Goal: Task Accomplishment & Management: Use online tool/utility

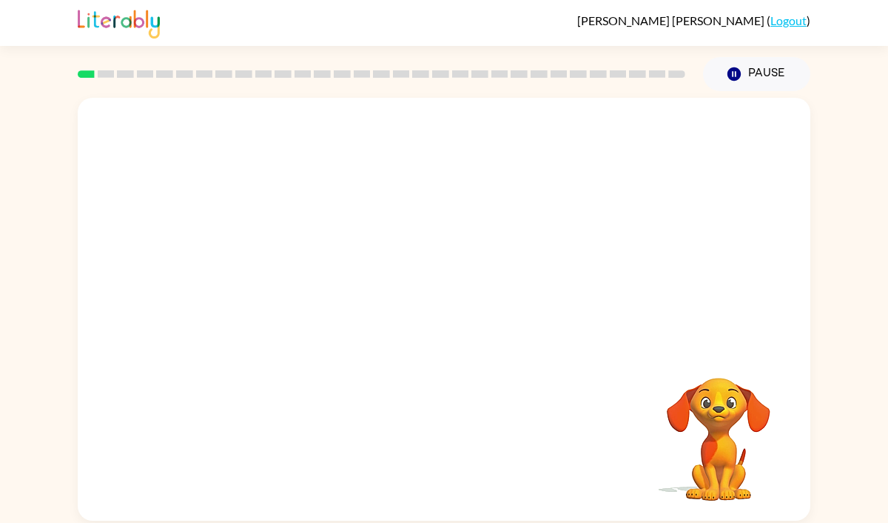
click at [269, 285] on video "Your browser must support playing .mp4 files to use Literably. Please try using…" at bounding box center [444, 222] width 733 height 249
click at [436, 320] on icon "button" at bounding box center [445, 316] width 26 height 26
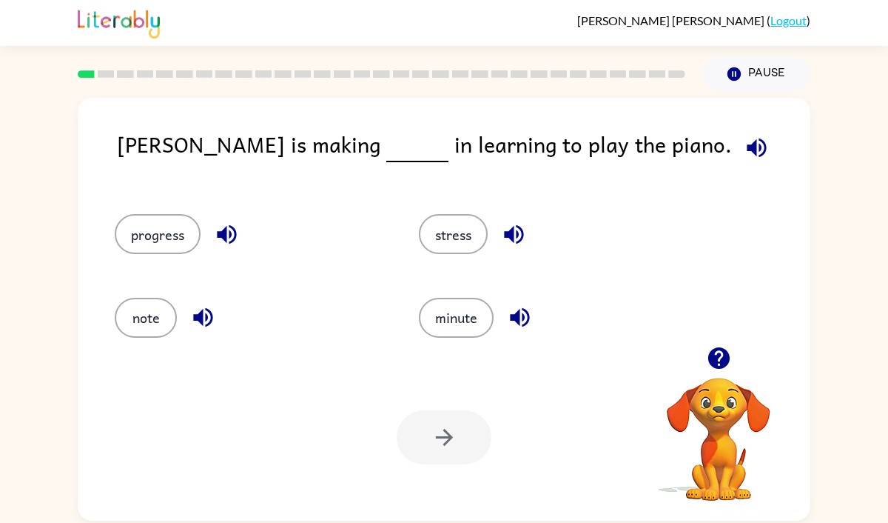
click at [195, 249] on div "progress" at bounding box center [250, 234] width 270 height 40
click at [152, 240] on button "progress" at bounding box center [158, 234] width 86 height 40
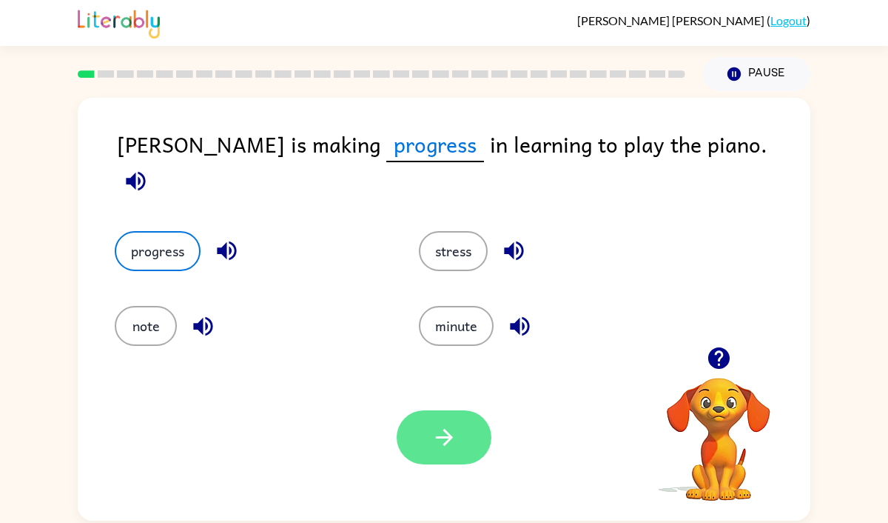
click at [462, 426] on button "button" at bounding box center [444, 437] width 95 height 54
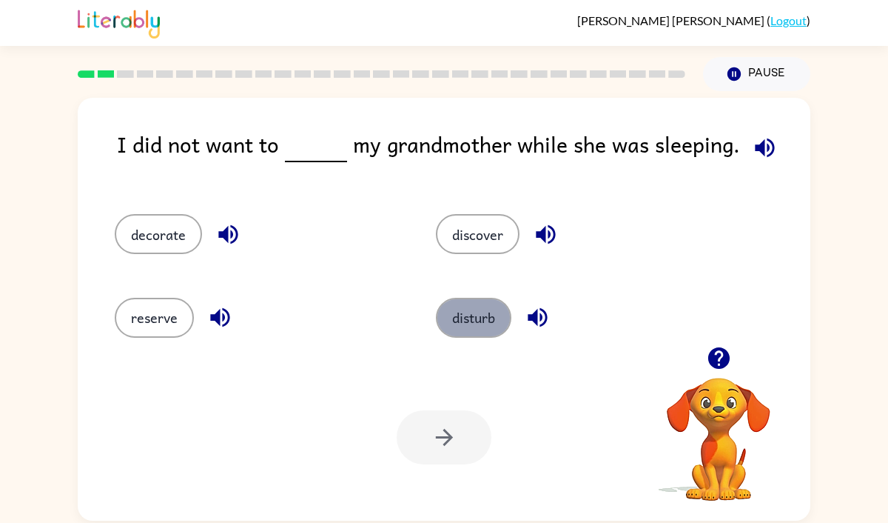
click at [449, 327] on button "disturb" at bounding box center [474, 318] width 76 height 40
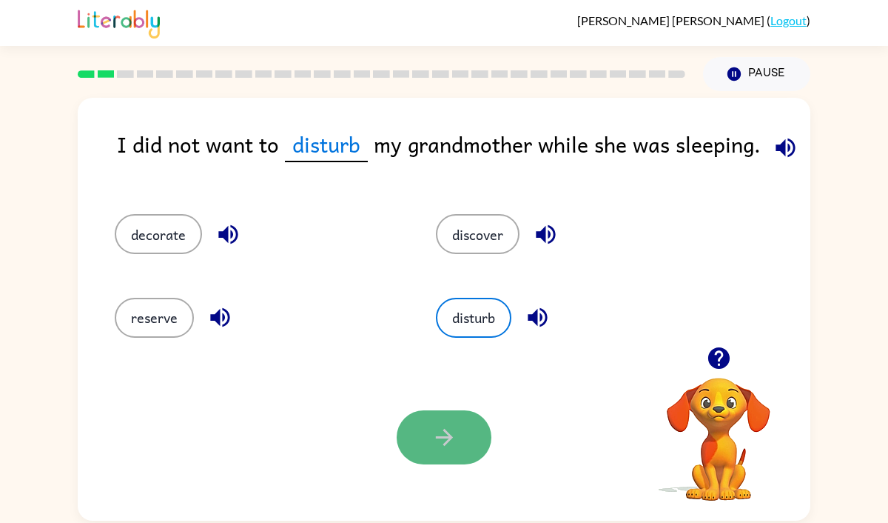
click at [445, 426] on icon "button" at bounding box center [445, 437] width 26 height 26
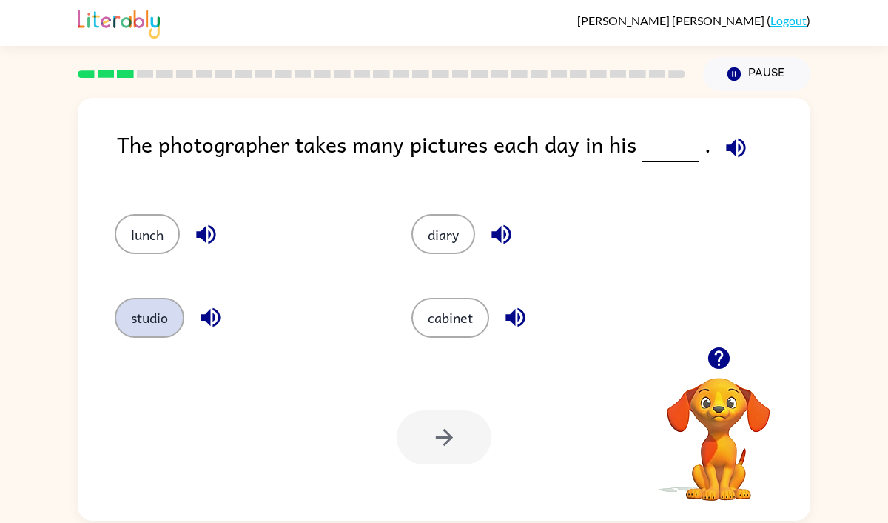
click at [154, 311] on button "studio" at bounding box center [150, 318] width 70 height 40
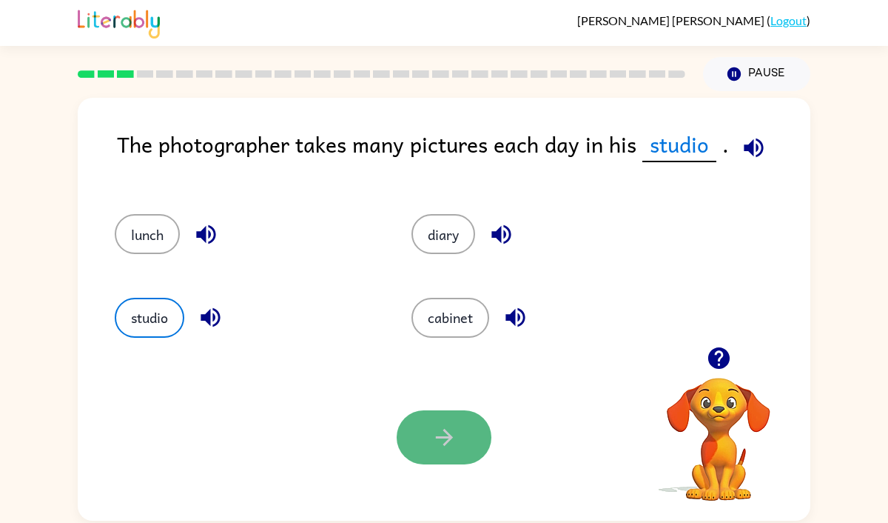
click at [446, 452] on button "button" at bounding box center [444, 437] width 95 height 54
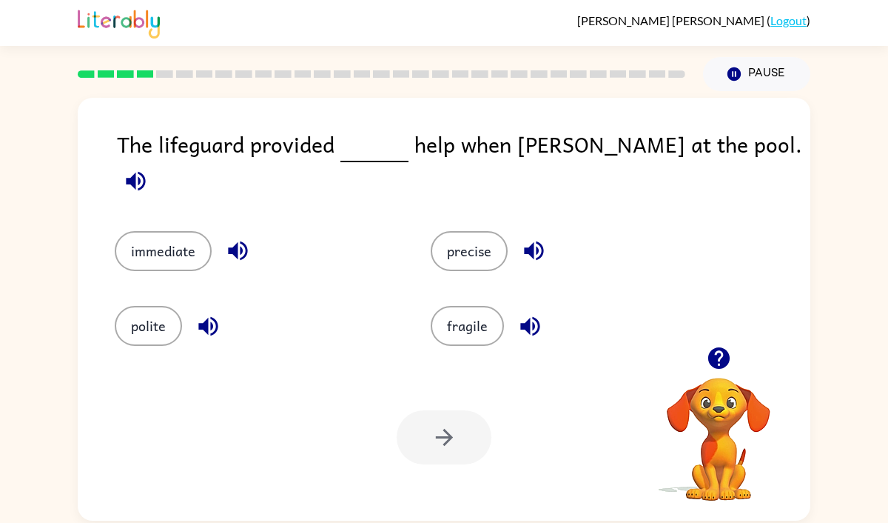
click at [219, 245] on div "immediate" at bounding box center [256, 251] width 282 height 40
click at [194, 250] on button "immediate" at bounding box center [163, 251] width 97 height 40
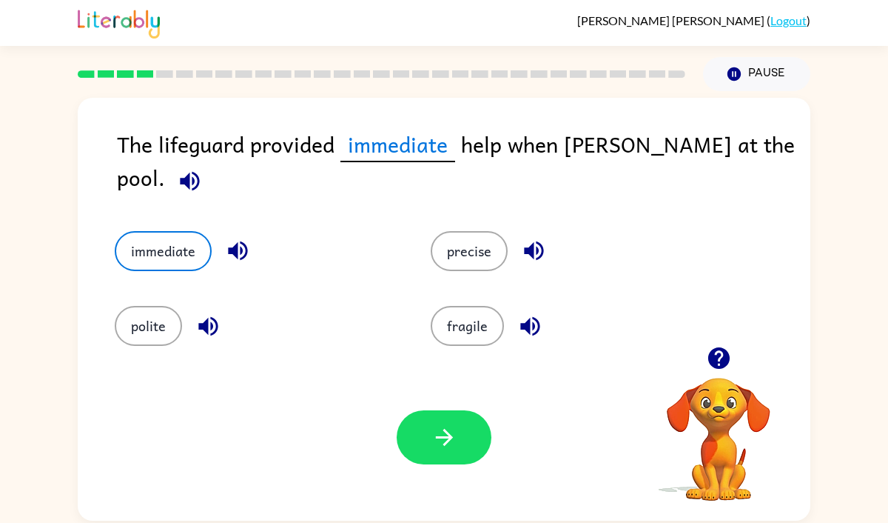
click at [420, 384] on div "Your browser must support playing .mp4 files to use Literably. Please try using…" at bounding box center [444, 437] width 733 height 167
click at [434, 417] on button "button" at bounding box center [444, 437] width 95 height 54
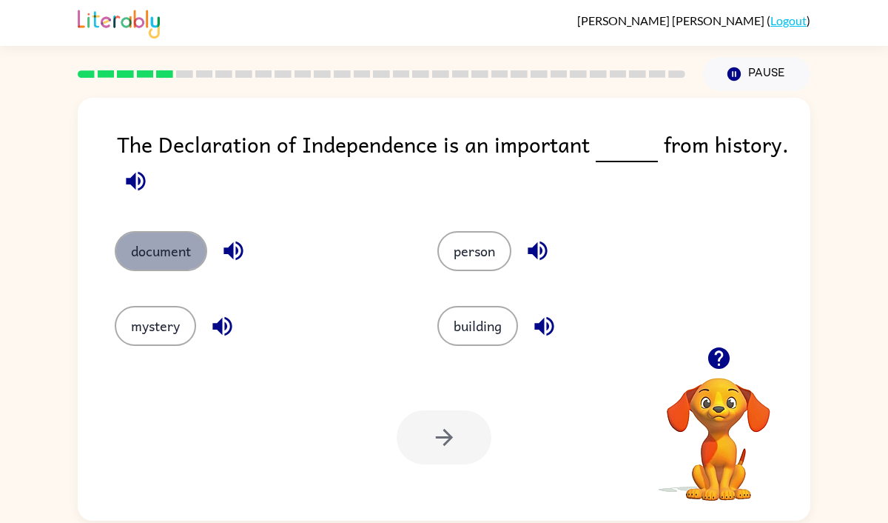
click at [175, 235] on button "document" at bounding box center [161, 251] width 93 height 40
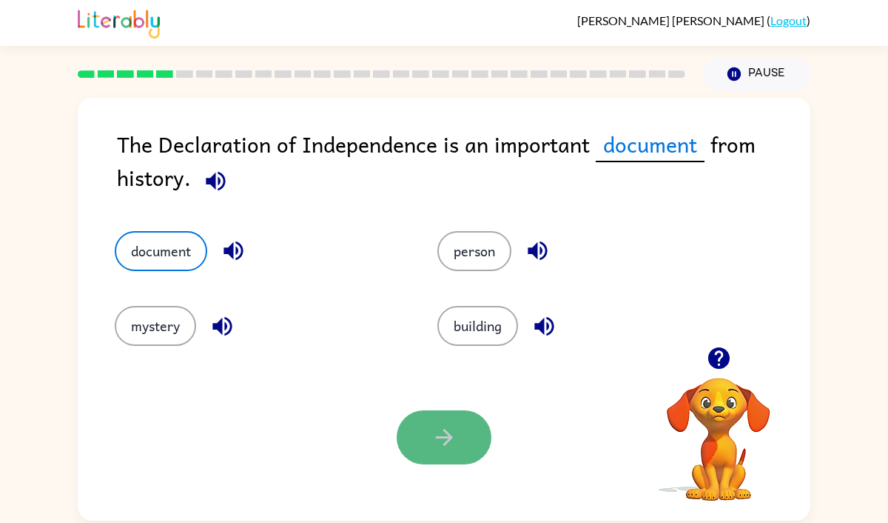
click at [419, 433] on button "button" at bounding box center [444, 437] width 95 height 54
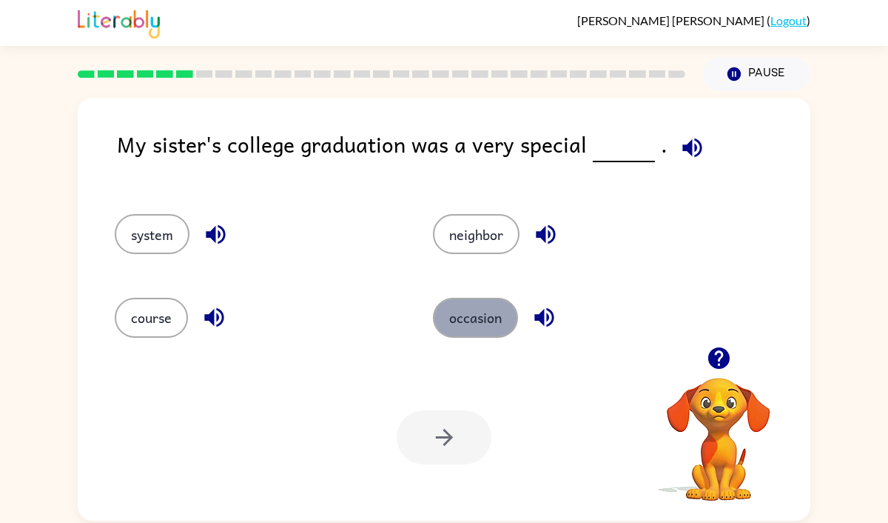
click at [491, 318] on button "occasion" at bounding box center [475, 318] width 85 height 40
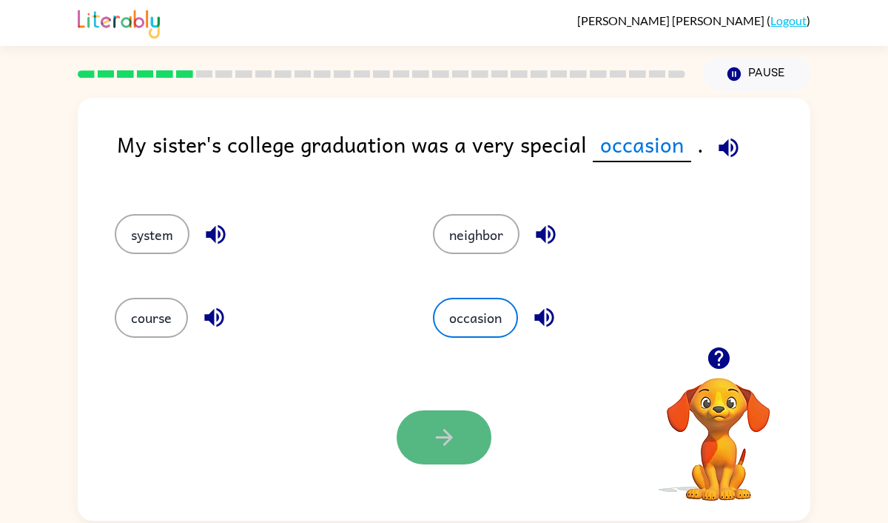
click at [467, 420] on button "button" at bounding box center [444, 437] width 95 height 54
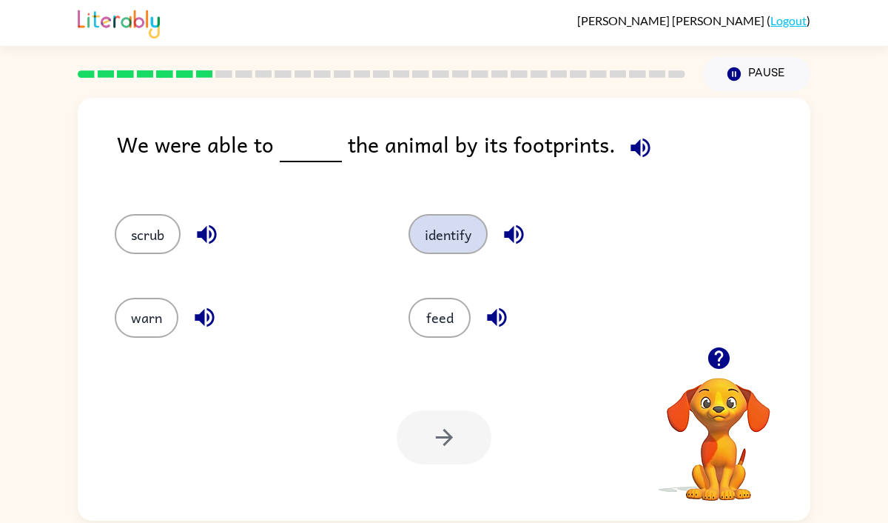
click at [435, 224] on button "identify" at bounding box center [448, 234] width 79 height 40
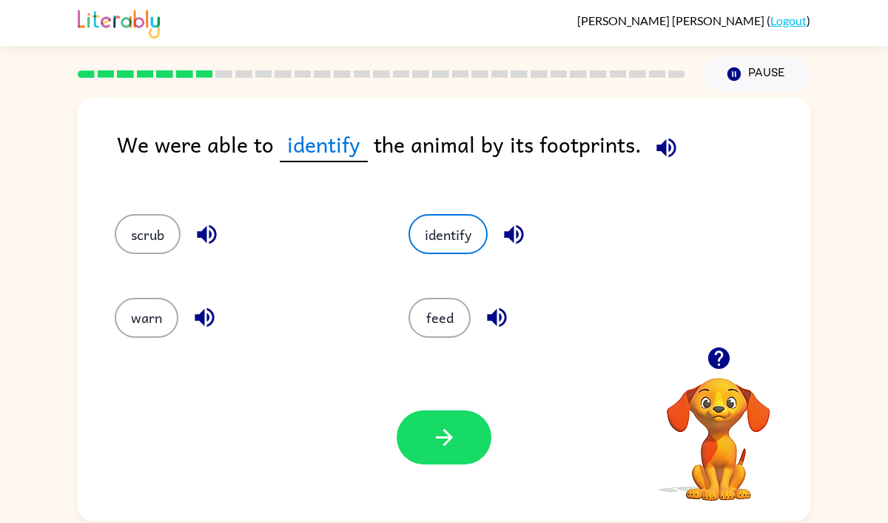
click at [449, 474] on div "Your browser must support playing .mp4 files to use Literably. Please try using…" at bounding box center [444, 437] width 733 height 167
click at [446, 453] on button "button" at bounding box center [444, 437] width 95 height 54
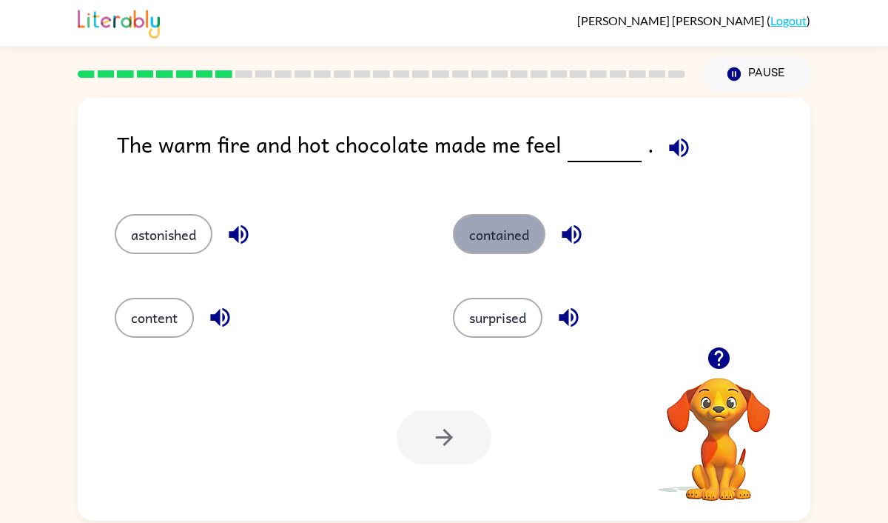
click at [470, 228] on button "contained" at bounding box center [499, 234] width 93 height 40
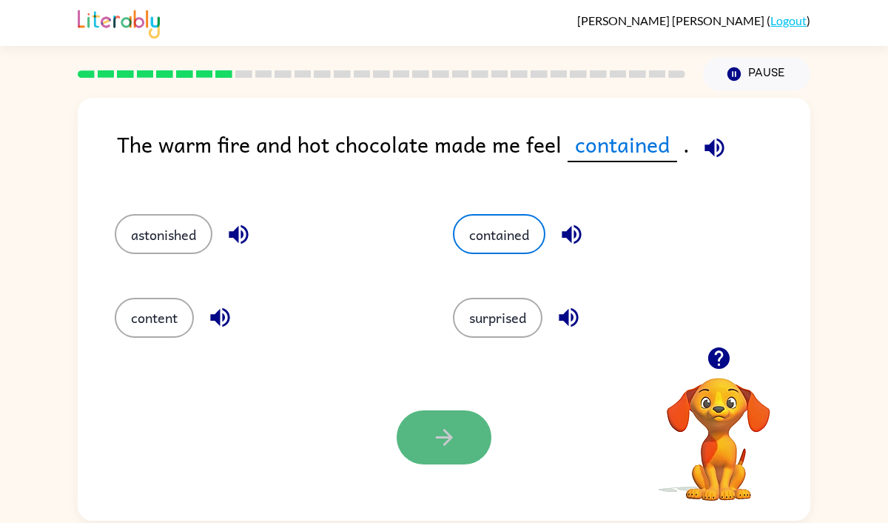
click at [424, 432] on button "button" at bounding box center [444, 437] width 95 height 54
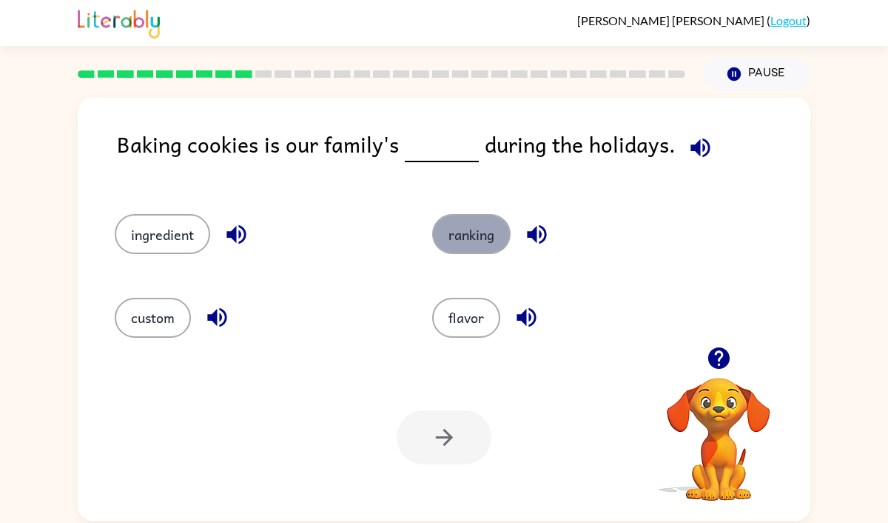
click at [445, 232] on button "ranking" at bounding box center [471, 234] width 78 height 40
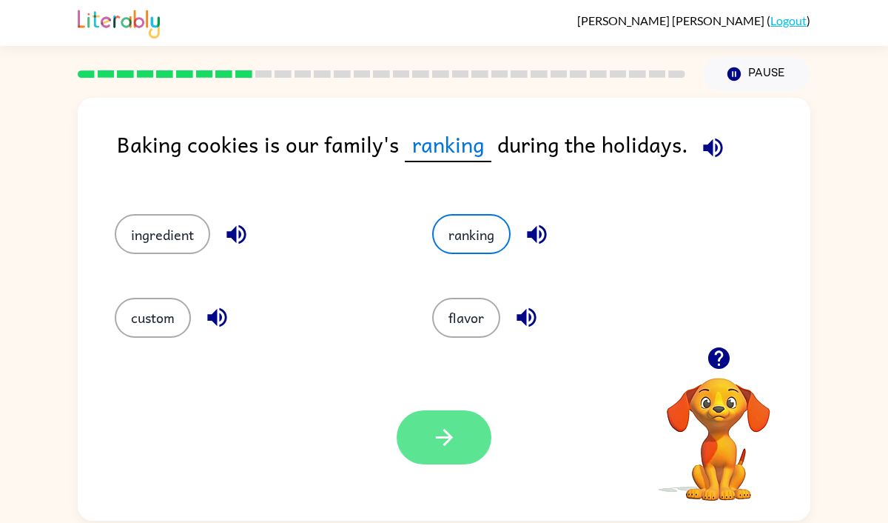
click at [443, 437] on icon "button" at bounding box center [443, 437] width 17 height 17
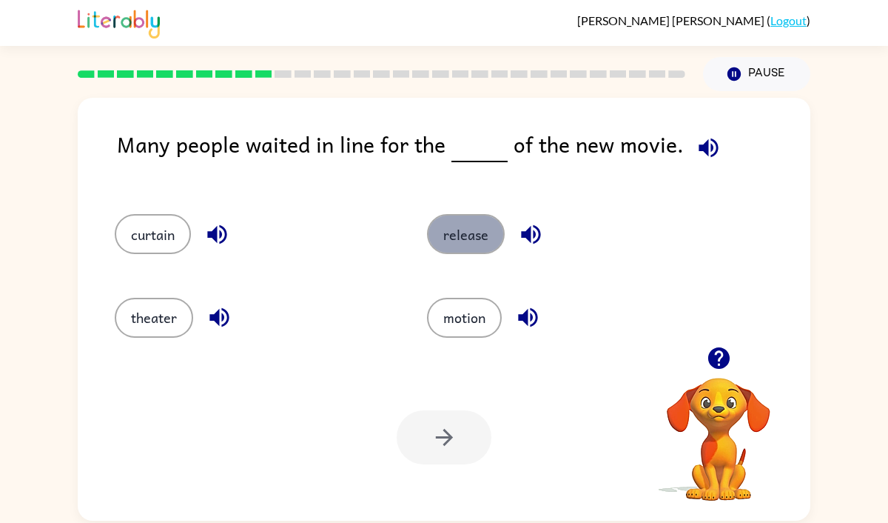
click at [467, 251] on button "release" at bounding box center [466, 234] width 78 height 40
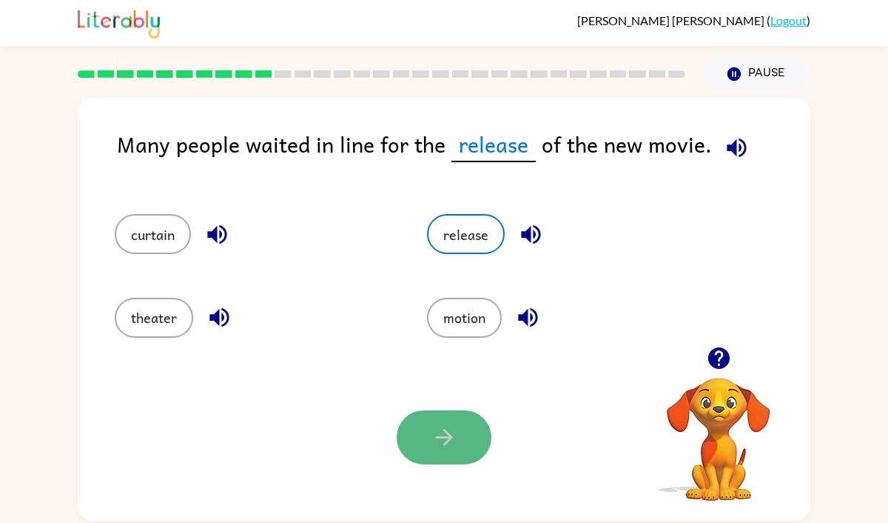
click at [449, 429] on icon "button" at bounding box center [445, 437] width 26 height 26
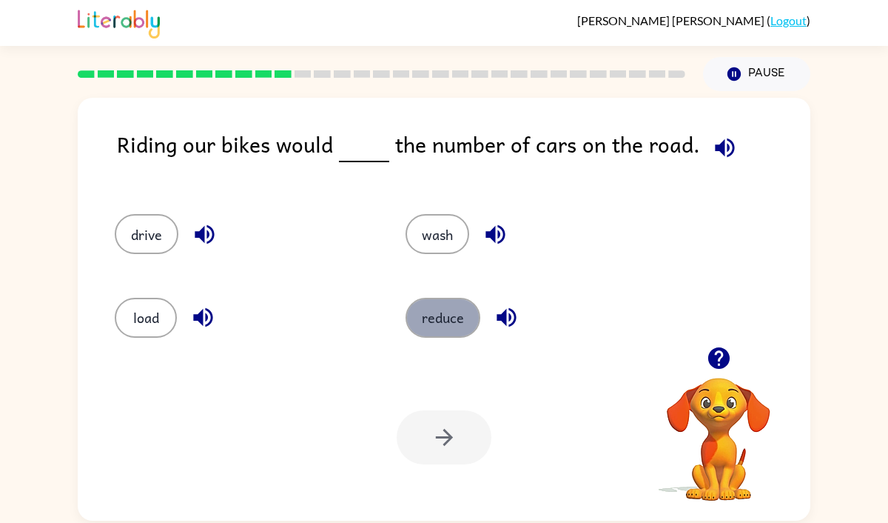
click at [460, 323] on button "reduce" at bounding box center [443, 318] width 75 height 40
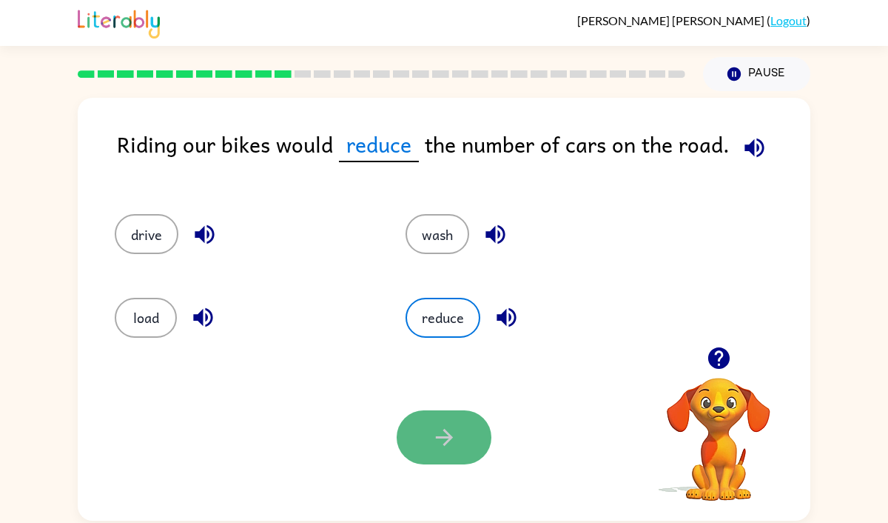
click at [463, 434] on button "button" at bounding box center [444, 437] width 95 height 54
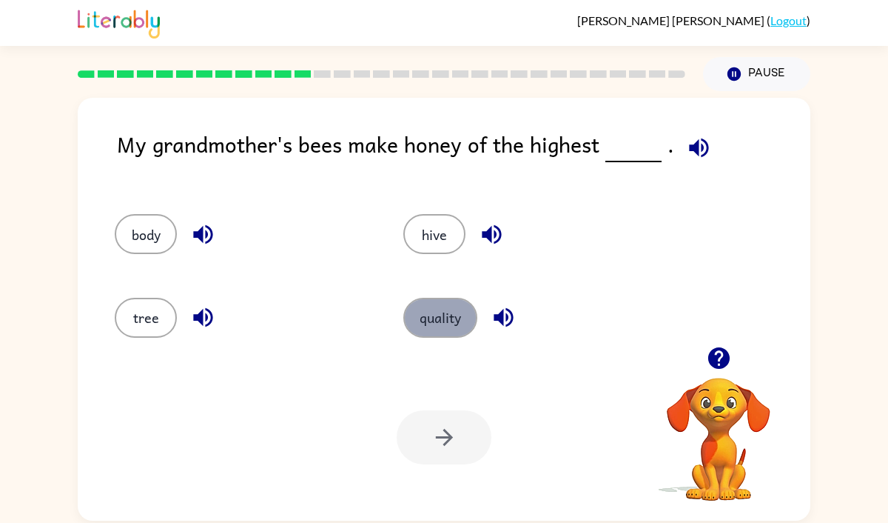
click at [441, 318] on button "quality" at bounding box center [440, 318] width 74 height 40
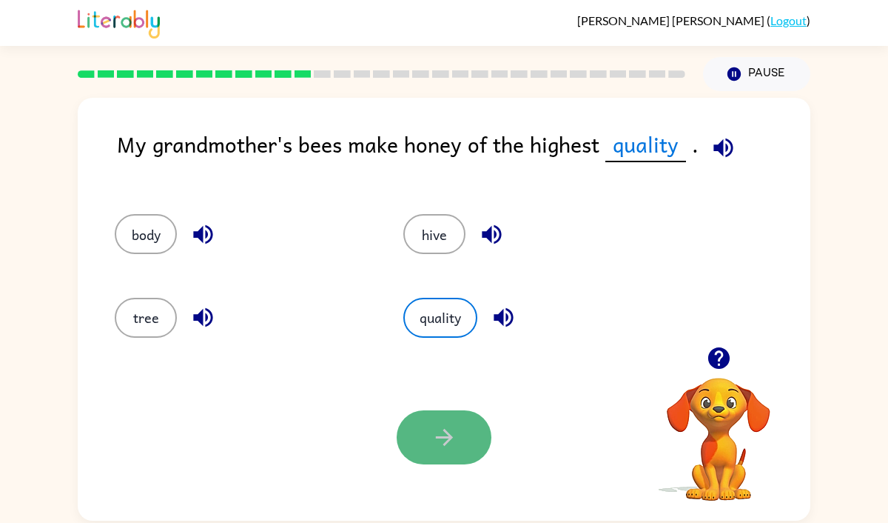
click at [463, 430] on button "button" at bounding box center [444, 437] width 95 height 54
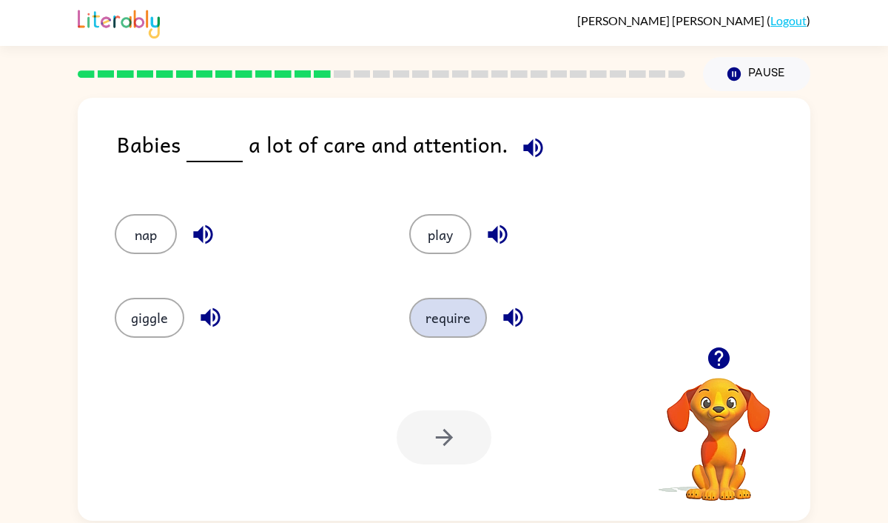
click at [454, 329] on button "require" at bounding box center [448, 318] width 78 height 40
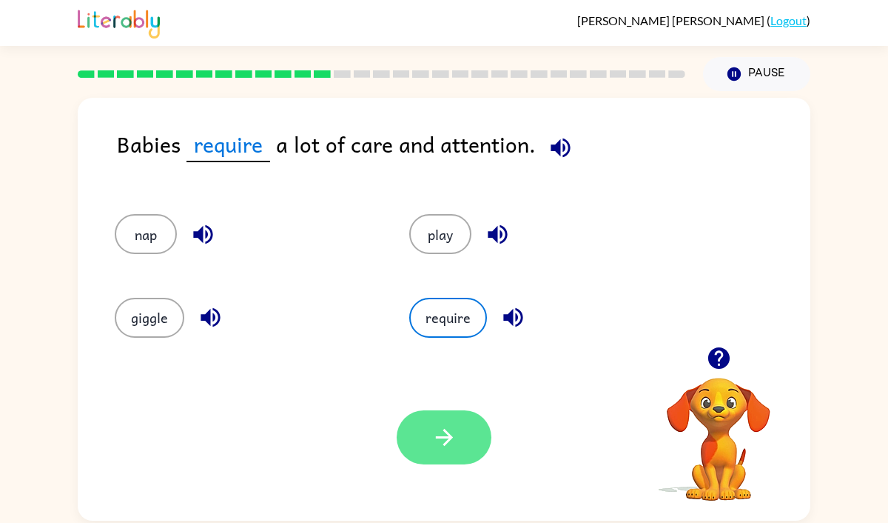
click at [439, 437] on icon "button" at bounding box center [443, 437] width 17 height 17
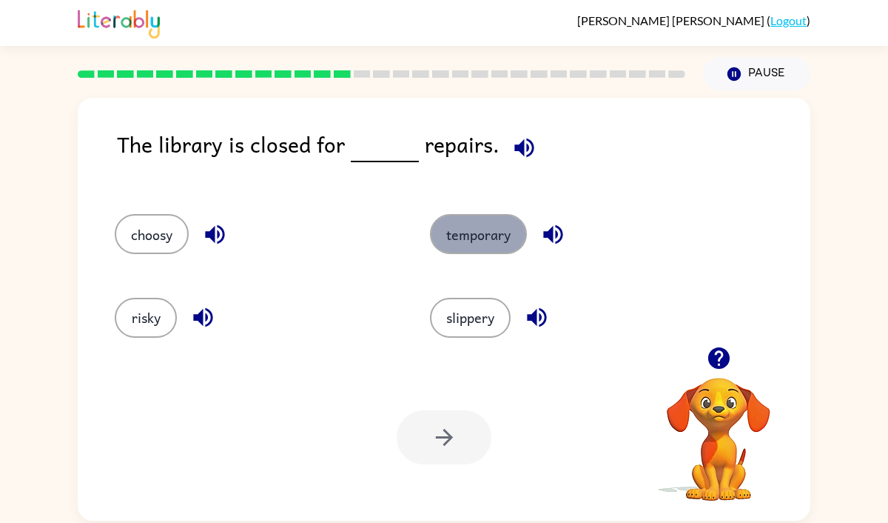
click at [502, 241] on button "temporary" at bounding box center [478, 234] width 97 height 40
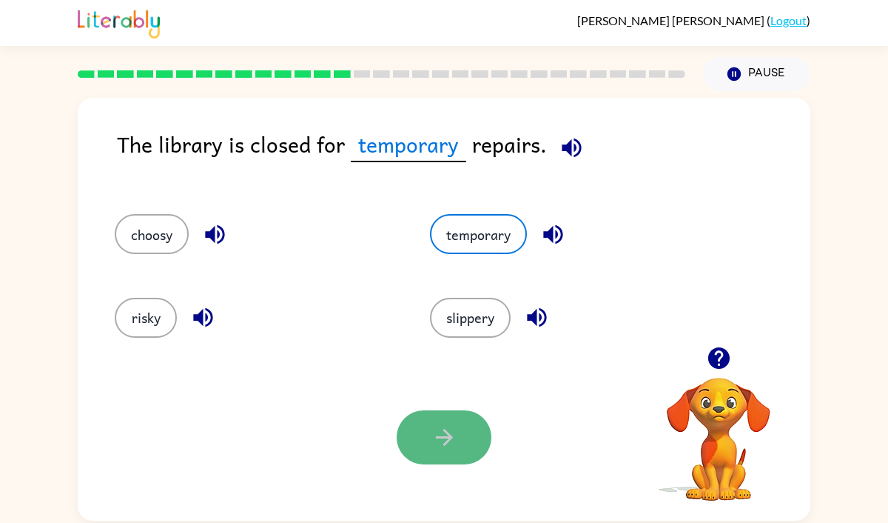
click at [454, 437] on icon "button" at bounding box center [445, 437] width 26 height 26
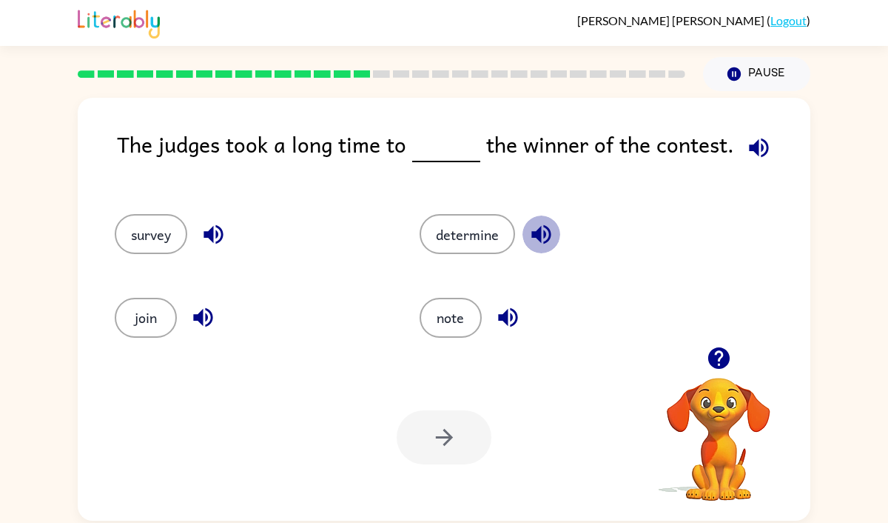
click at [544, 221] on button "button" at bounding box center [542, 234] width 38 height 38
click at [462, 230] on button "determine" at bounding box center [467, 234] width 95 height 40
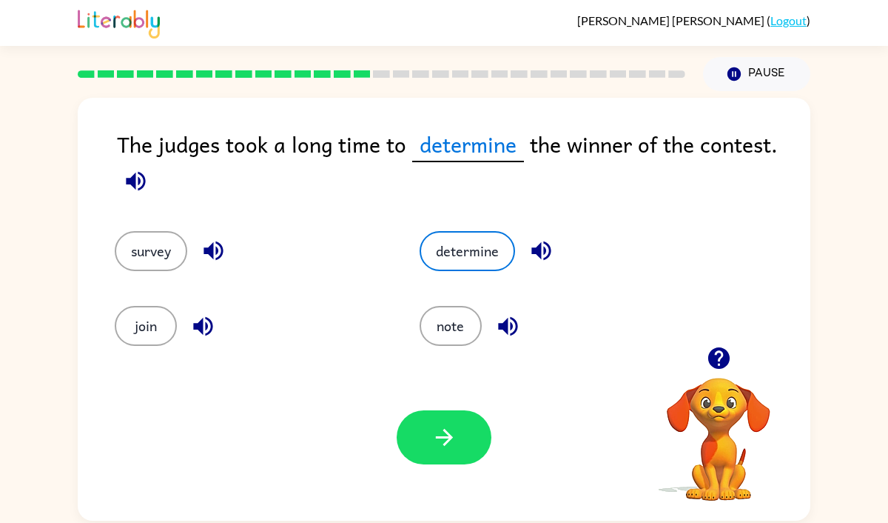
click at [444, 464] on div "Your browser must support playing .mp4 files to use Literably. Please try using…" at bounding box center [444, 437] width 733 height 167
click at [444, 450] on button "button" at bounding box center [444, 437] width 95 height 54
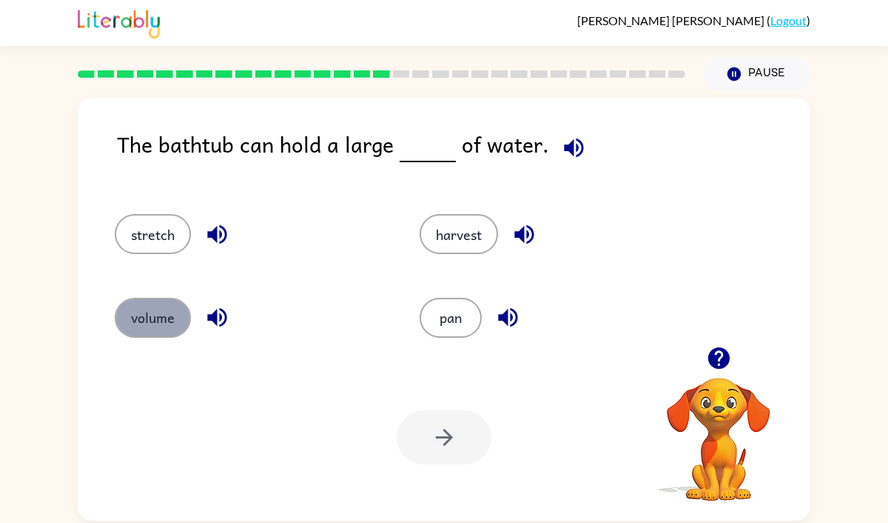
click at [170, 321] on button "volume" at bounding box center [153, 318] width 76 height 40
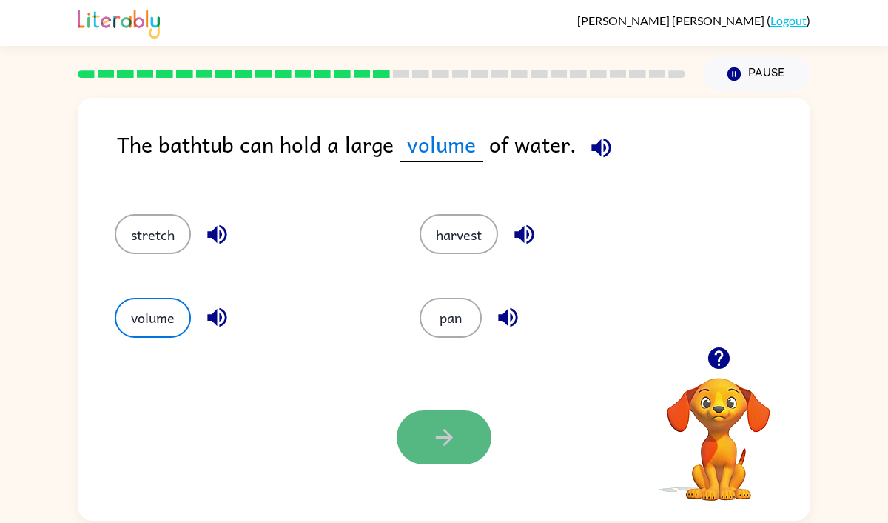
click at [428, 437] on button "button" at bounding box center [444, 437] width 95 height 54
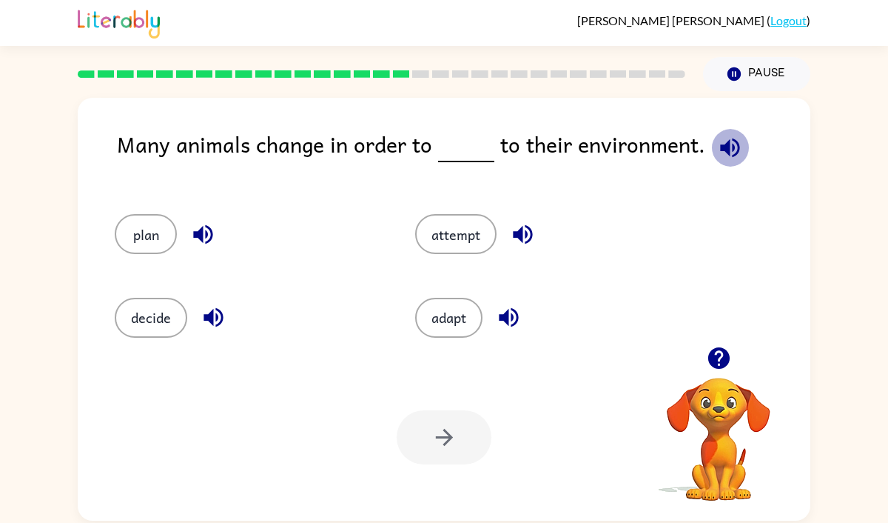
click at [719, 155] on icon "button" at bounding box center [730, 148] width 26 height 26
click at [434, 318] on button "adapt" at bounding box center [448, 318] width 67 height 40
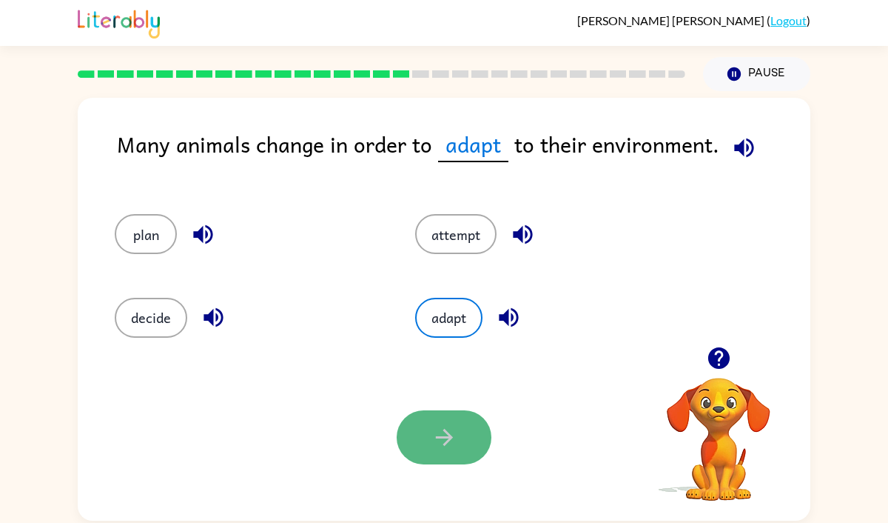
click at [435, 443] on icon "button" at bounding box center [445, 437] width 26 height 26
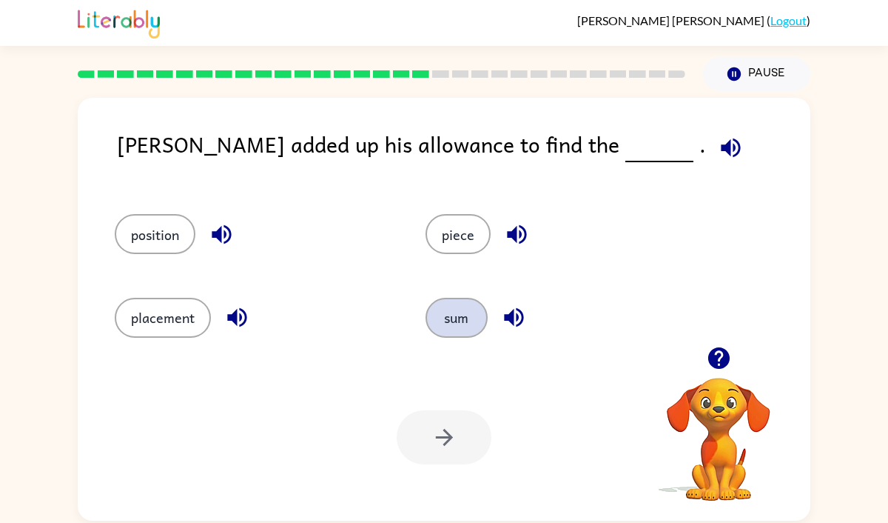
click at [466, 315] on button "sum" at bounding box center [457, 318] width 62 height 40
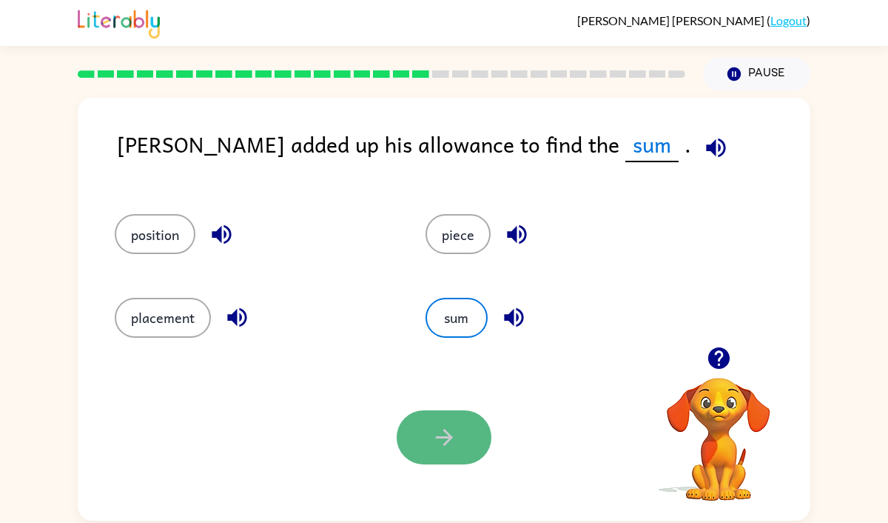
click at [457, 419] on button "button" at bounding box center [444, 437] width 95 height 54
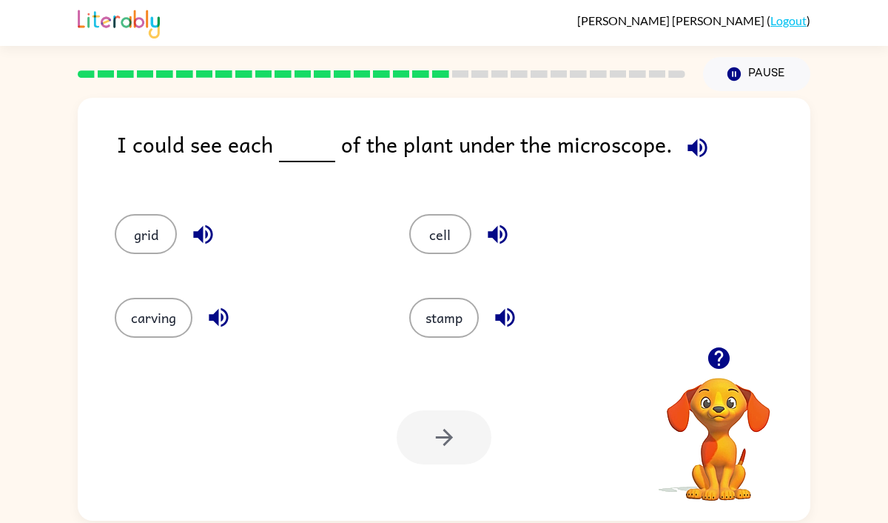
click at [227, 230] on div "grid" at bounding box center [245, 234] width 261 height 40
click at [211, 230] on icon "button" at bounding box center [202, 234] width 19 height 19
click at [435, 235] on button "cell" at bounding box center [440, 234] width 62 height 40
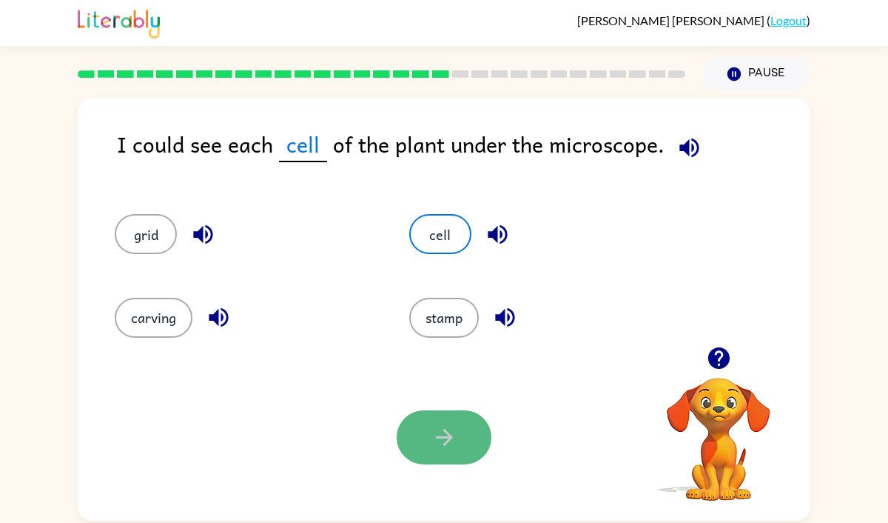
click at [456, 418] on button "button" at bounding box center [444, 437] width 95 height 54
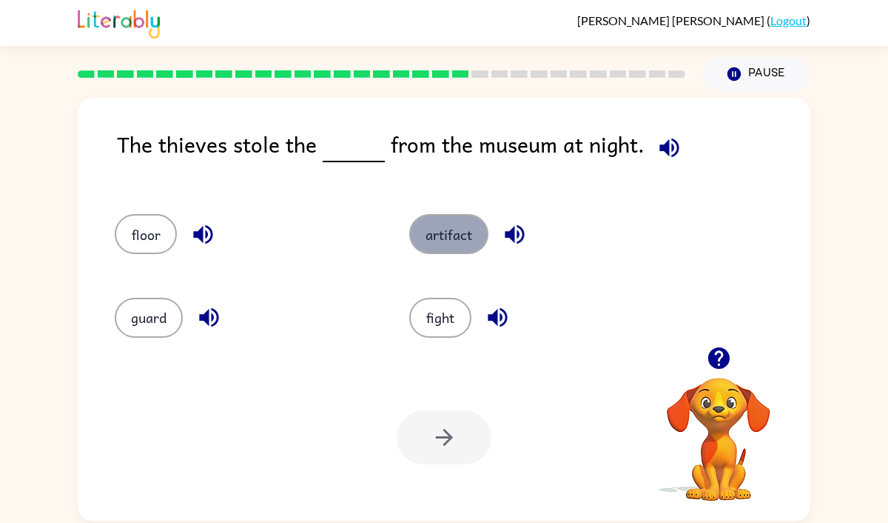
click at [468, 229] on button "artifact" at bounding box center [448, 234] width 79 height 40
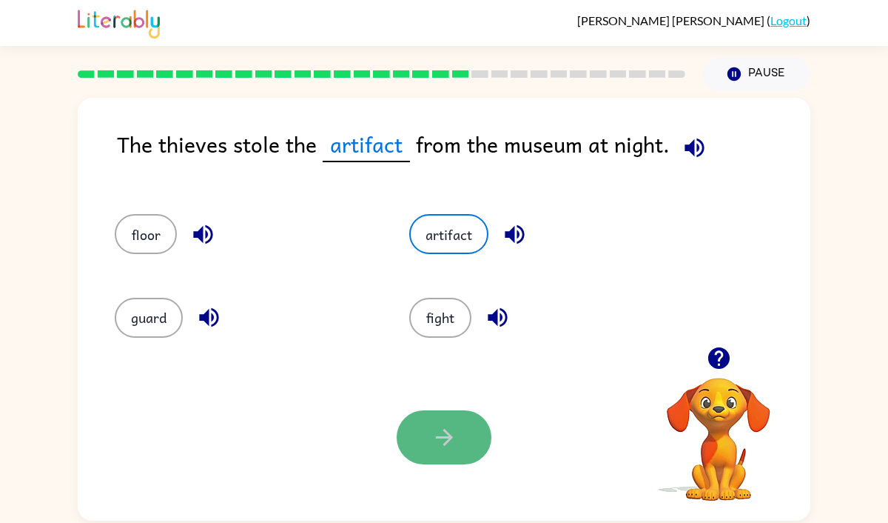
click at [469, 438] on button "button" at bounding box center [444, 437] width 95 height 54
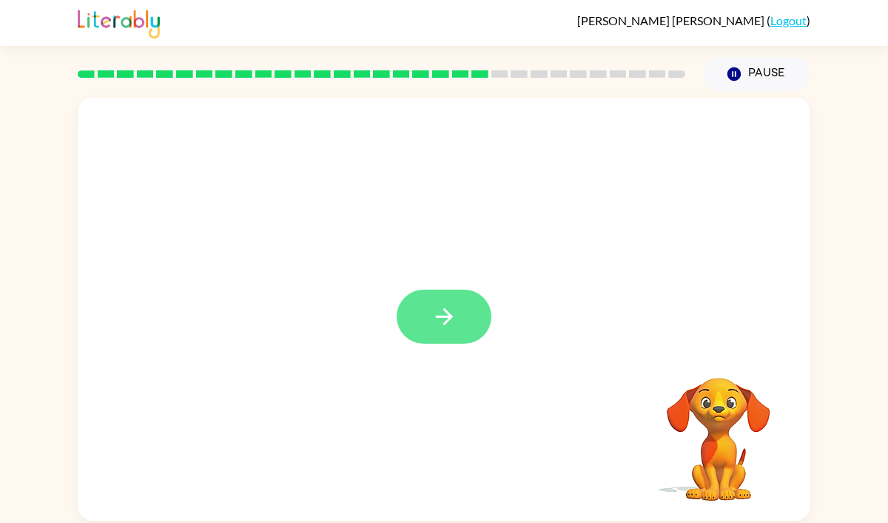
click at [441, 301] on button "button" at bounding box center [444, 316] width 95 height 54
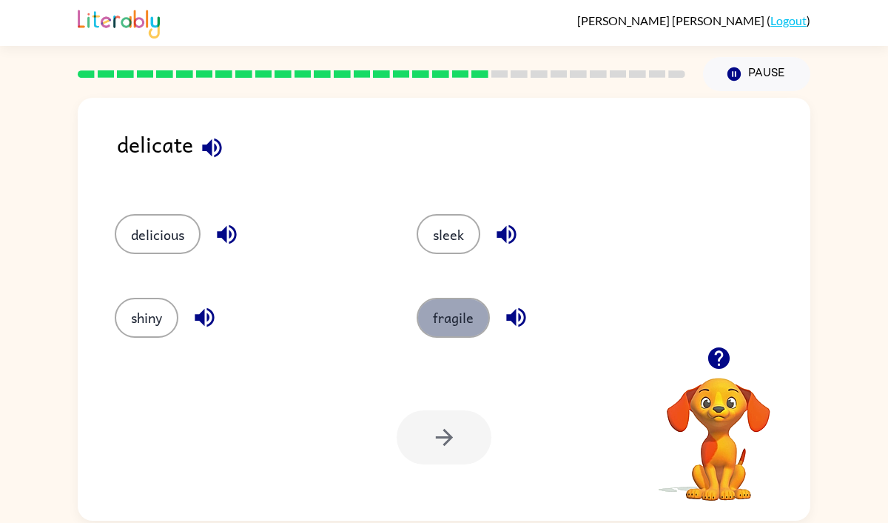
click at [456, 318] on button "fragile" at bounding box center [453, 318] width 73 height 40
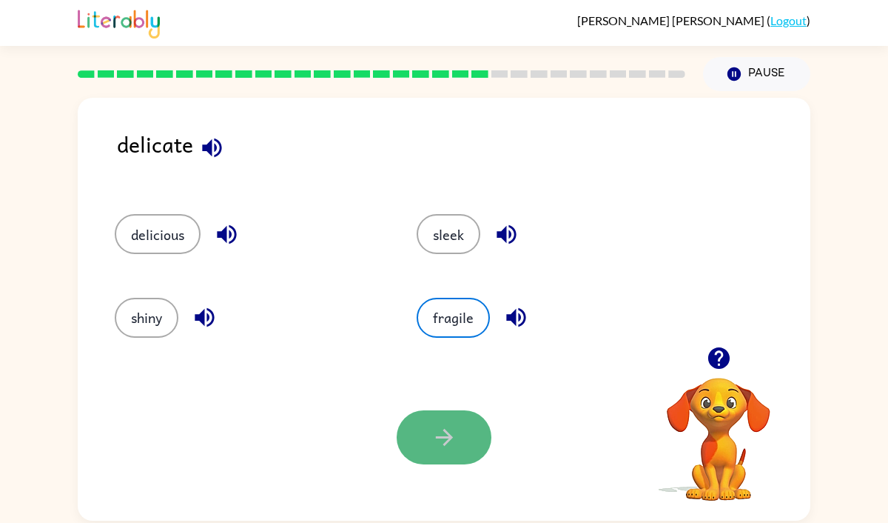
click at [454, 452] on button "button" at bounding box center [444, 437] width 95 height 54
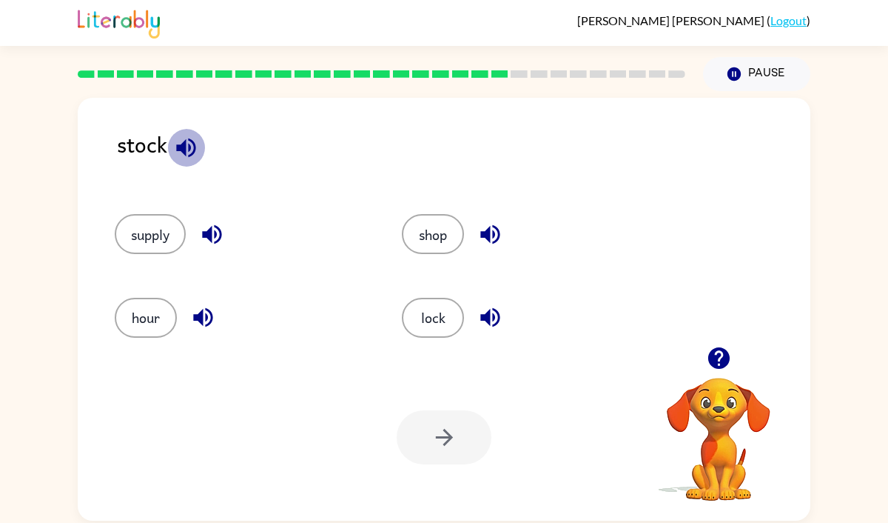
click at [180, 152] on icon "button" at bounding box center [186, 148] width 26 height 26
click at [186, 232] on button "supply" at bounding box center [150, 234] width 71 height 40
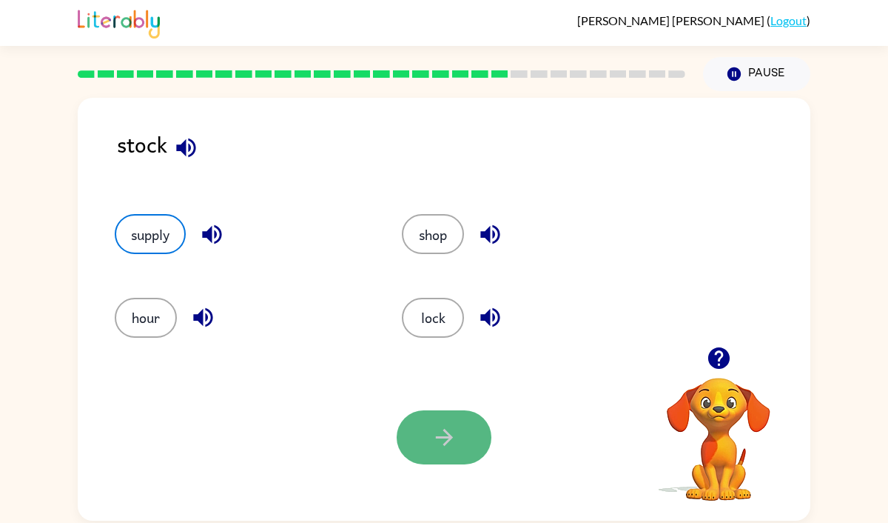
click at [454, 428] on icon "button" at bounding box center [445, 437] width 26 height 26
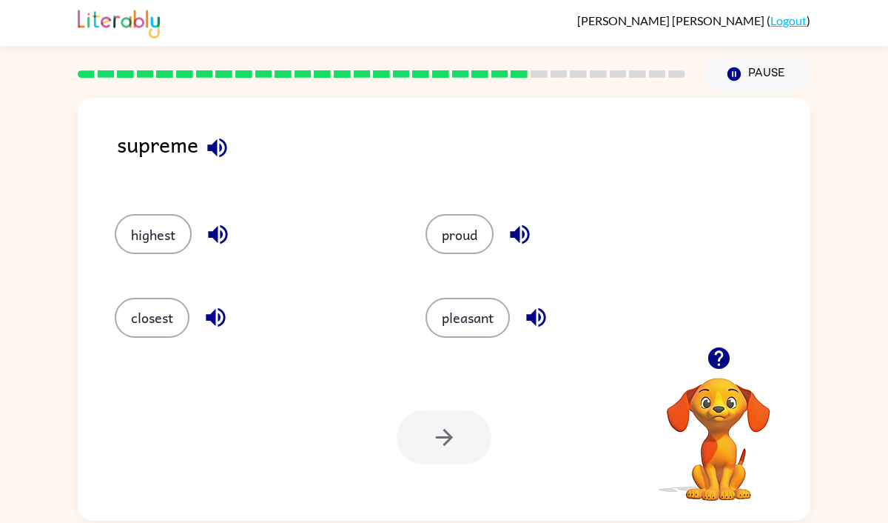
click at [229, 146] on icon "button" at bounding box center [217, 148] width 26 height 26
click at [148, 236] on button "highest" at bounding box center [153, 234] width 77 height 40
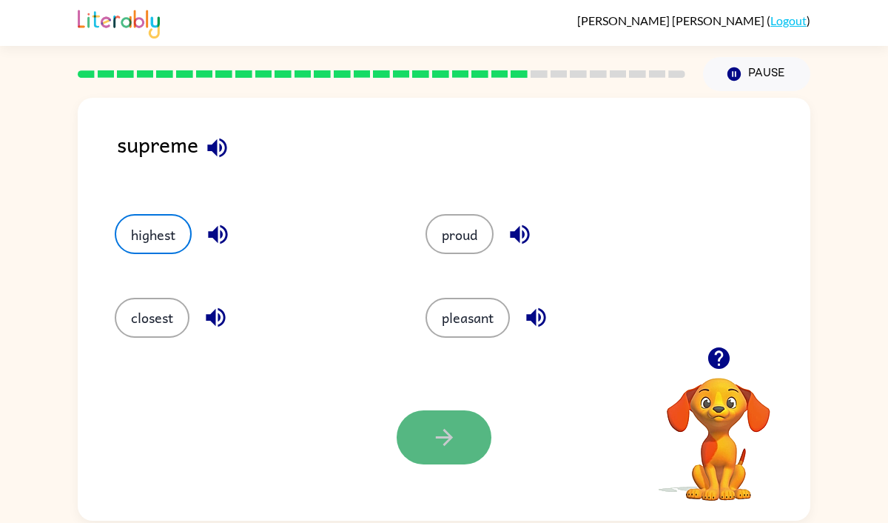
click at [439, 437] on icon "button" at bounding box center [443, 437] width 17 height 17
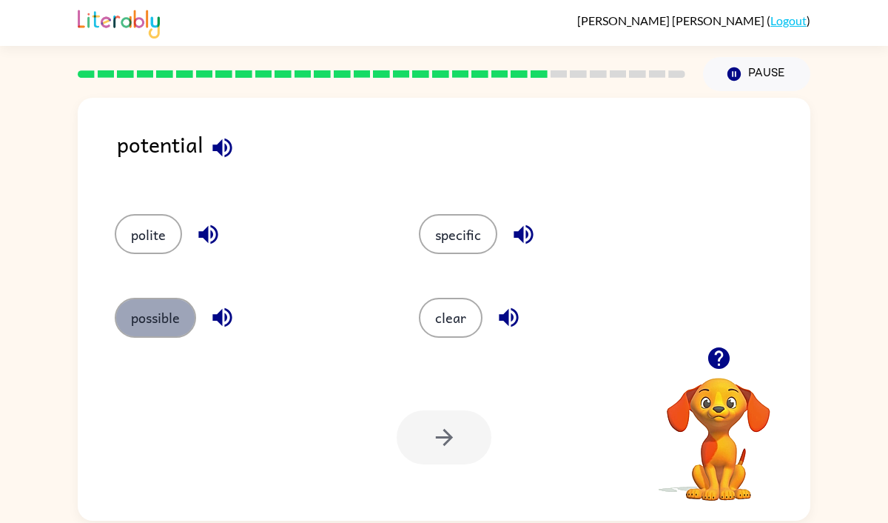
click at [176, 331] on button "possible" at bounding box center [155, 318] width 81 height 40
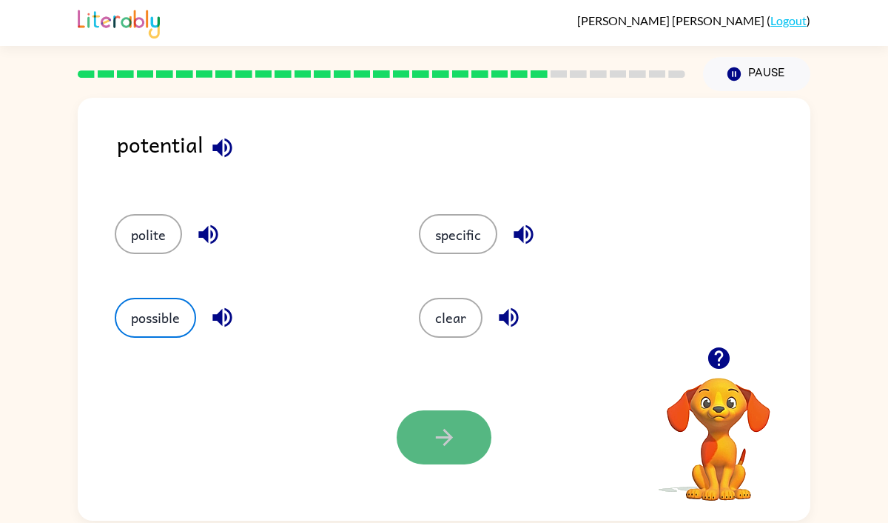
click at [482, 443] on button "button" at bounding box center [444, 437] width 95 height 54
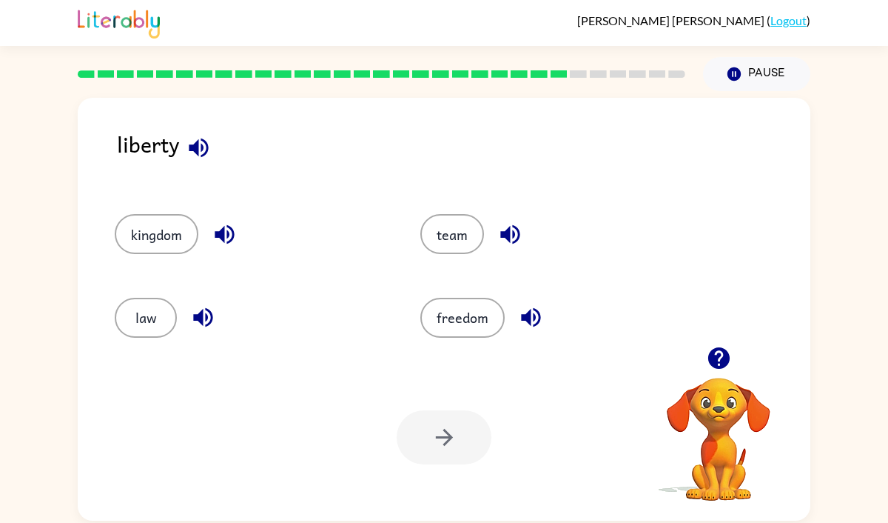
click at [198, 142] on icon "button" at bounding box center [198, 147] width 19 height 19
click at [443, 314] on button "freedom" at bounding box center [462, 318] width 84 height 40
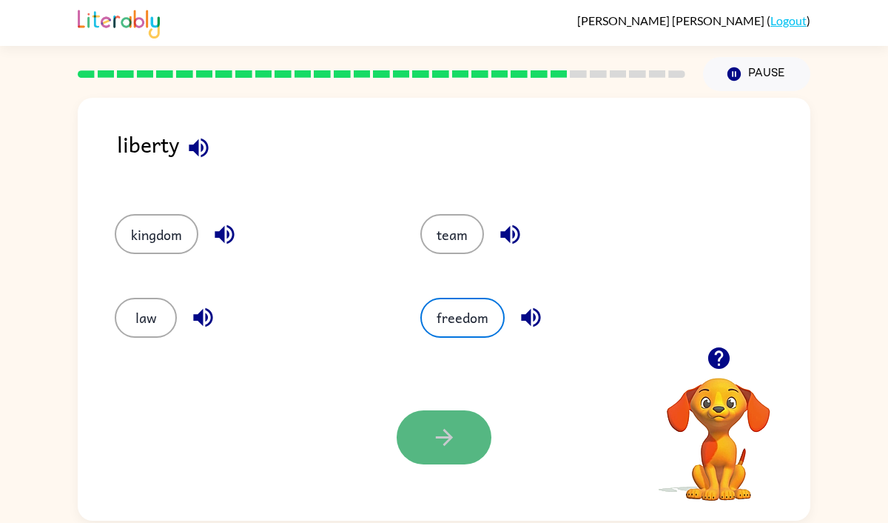
click at [450, 421] on button "button" at bounding box center [444, 437] width 95 height 54
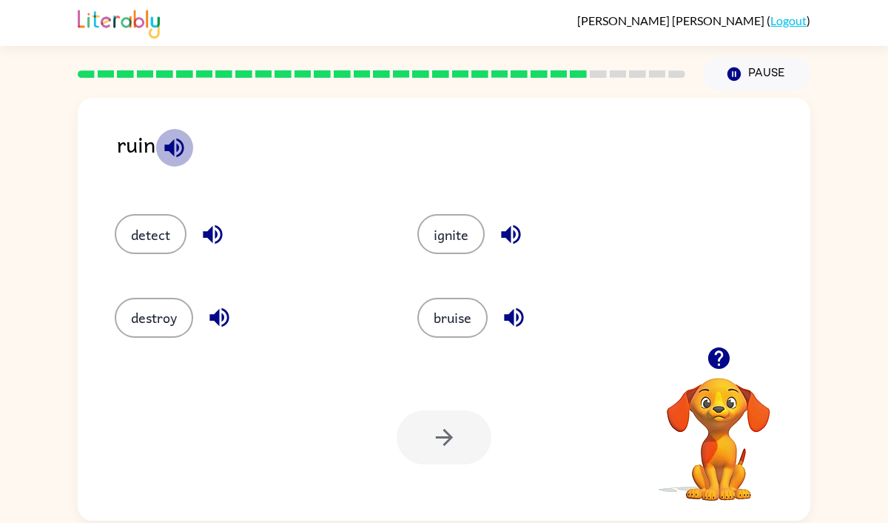
click at [164, 149] on icon "button" at bounding box center [173, 147] width 19 height 19
click at [151, 315] on button "destroy" at bounding box center [154, 318] width 78 height 40
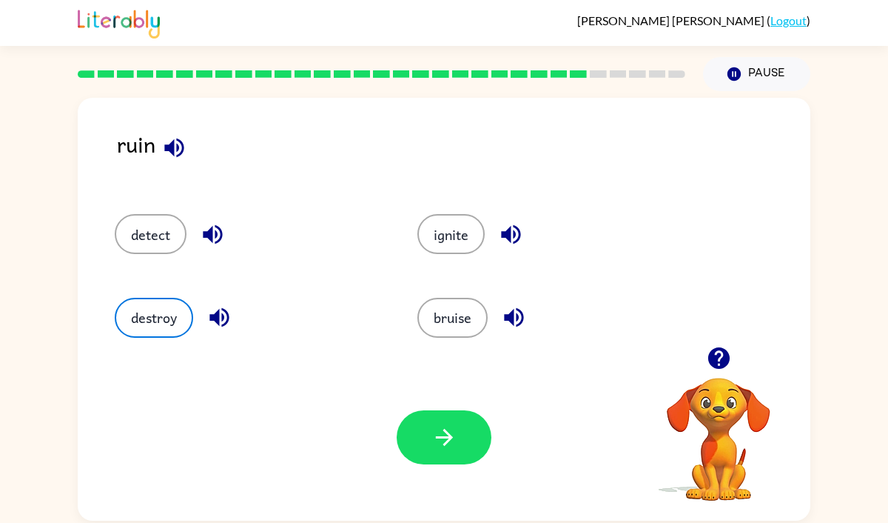
click at [395, 426] on div "Your browser must support playing .mp4 files to use Literably. Please try using…" at bounding box center [444, 437] width 733 height 167
click at [400, 427] on button "button" at bounding box center [444, 437] width 95 height 54
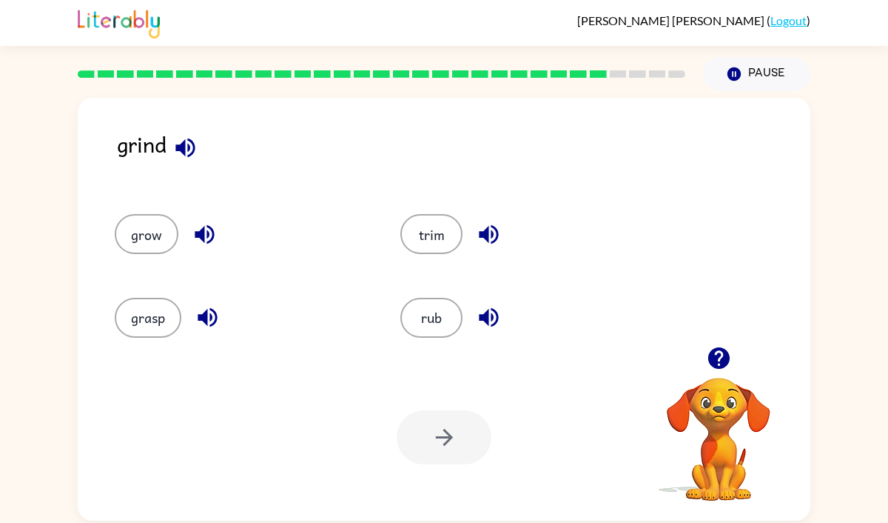
drag, startPoint x: 203, startPoint y: 163, endPoint x: 178, endPoint y: 146, distance: 29.8
click at [178, 146] on div "grind" at bounding box center [464, 155] width 694 height 57
click at [178, 146] on icon "button" at bounding box center [184, 147] width 19 height 19
click at [480, 319] on icon "button" at bounding box center [488, 317] width 19 height 19
click at [415, 318] on button "rub" at bounding box center [431, 318] width 62 height 40
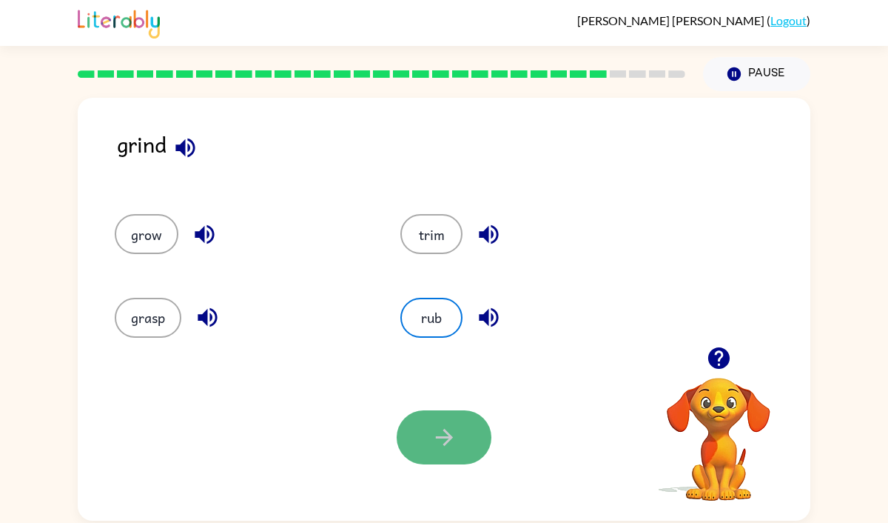
click at [480, 437] on button "button" at bounding box center [444, 437] width 95 height 54
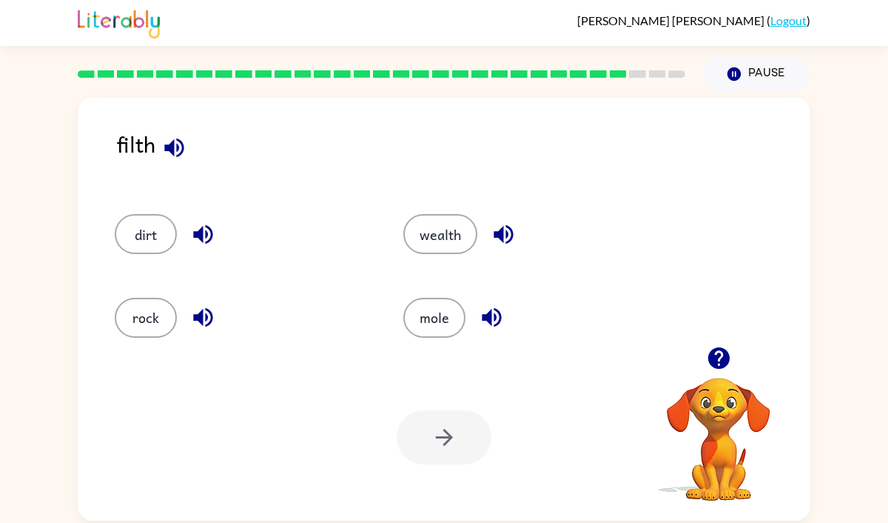
drag, startPoint x: 161, startPoint y: 281, endPoint x: 161, endPoint y: 267, distance: 14.1
click at [161, 269] on div "rock" at bounding box center [231, 310] width 289 height 83
click at [161, 265] on div "dirt" at bounding box center [231, 227] width 289 height 83
click at [161, 252] on button "dirt" at bounding box center [146, 234] width 62 height 40
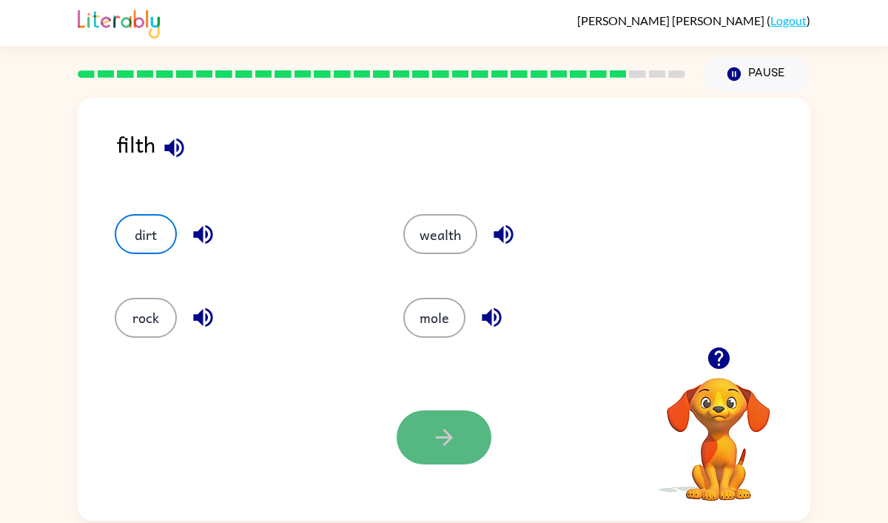
click at [448, 449] on icon "button" at bounding box center [445, 437] width 26 height 26
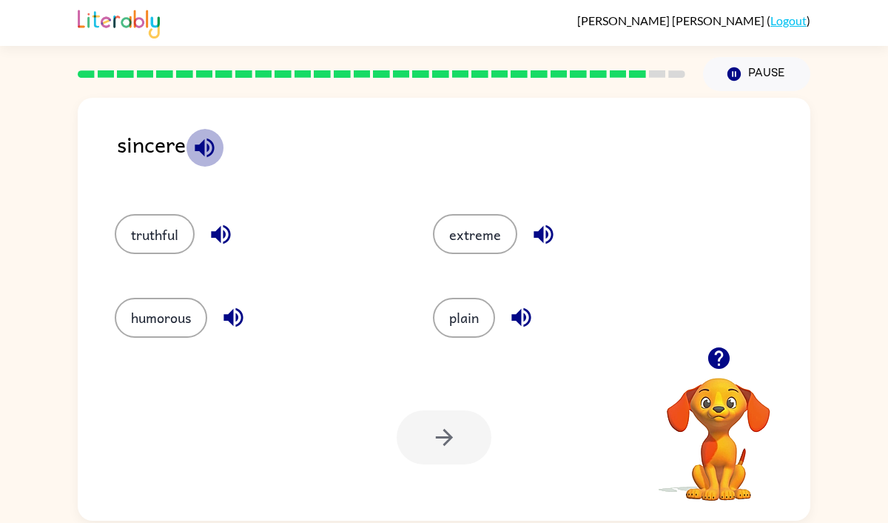
click at [201, 144] on icon "button" at bounding box center [204, 147] width 19 height 19
click at [168, 238] on button "truthful" at bounding box center [155, 234] width 80 height 40
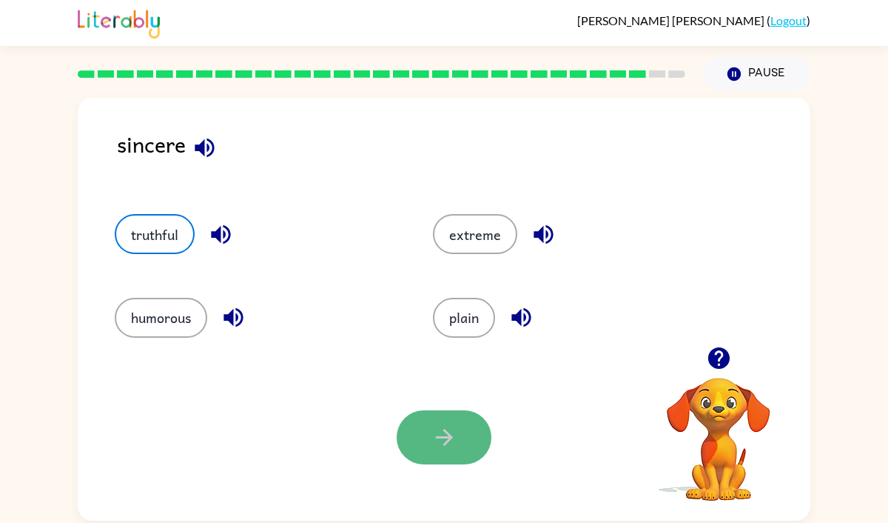
click at [489, 438] on button "button" at bounding box center [444, 437] width 95 height 54
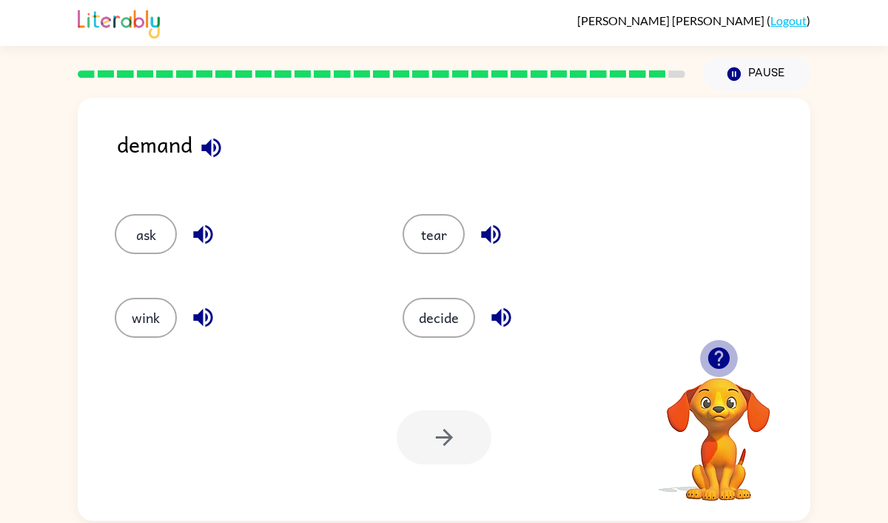
click at [718, 354] on icon "button" at bounding box center [718, 357] width 21 height 21
click at [137, 239] on button "ask" at bounding box center [146, 234] width 62 height 40
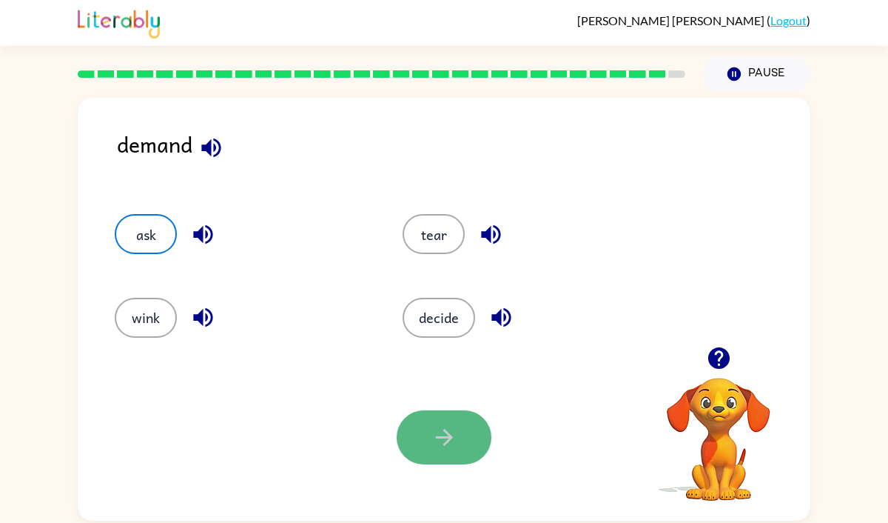
click at [429, 432] on button "button" at bounding box center [444, 437] width 95 height 54
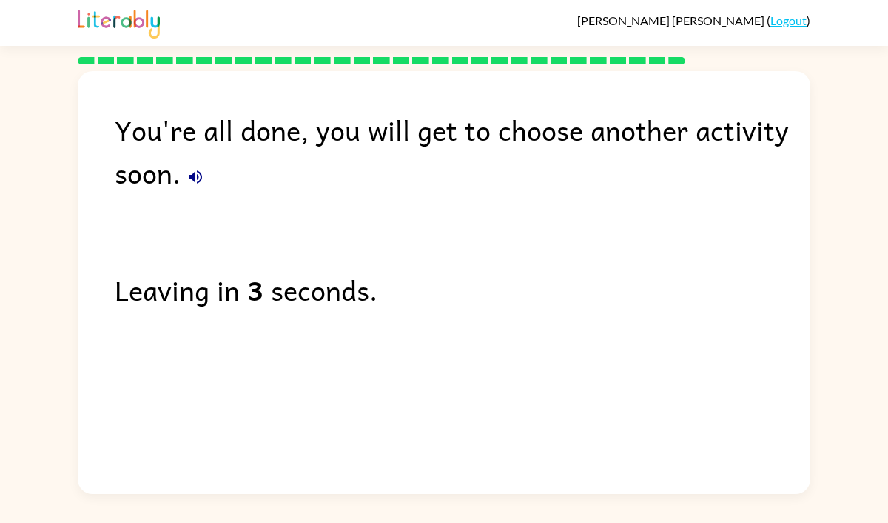
click at [197, 170] on icon "button" at bounding box center [196, 177] width 18 height 18
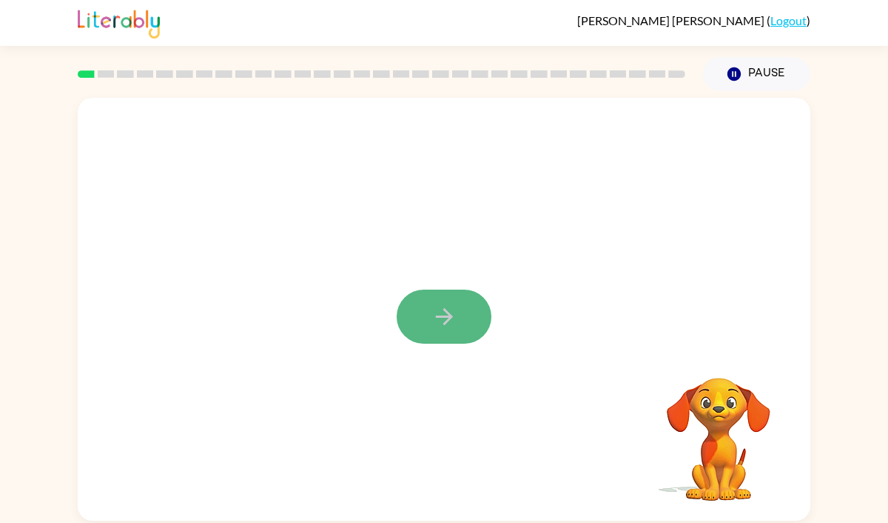
click at [449, 318] on icon "button" at bounding box center [443, 316] width 17 height 17
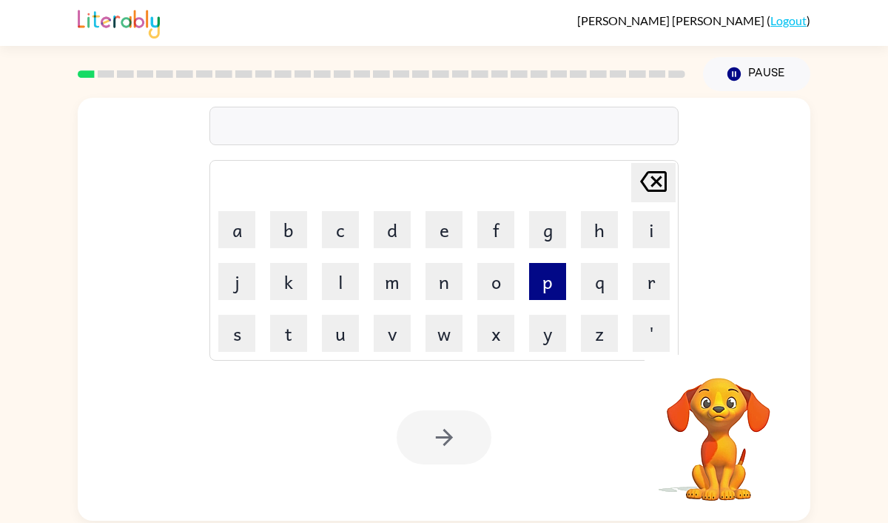
click at [551, 290] on button "p" at bounding box center [547, 281] width 37 height 37
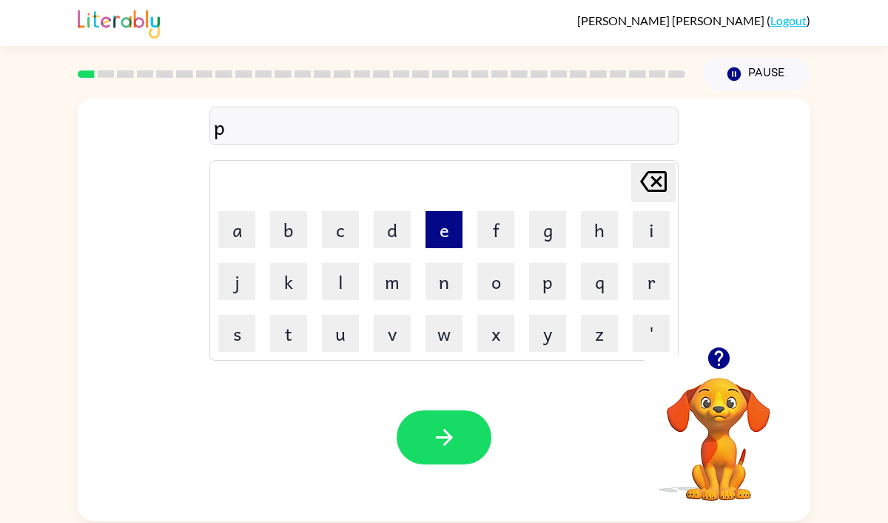
click at [443, 232] on button "e" at bounding box center [444, 229] width 37 height 37
click at [649, 275] on button "r" at bounding box center [651, 281] width 37 height 37
click at [498, 241] on button "f" at bounding box center [495, 229] width 37 height 37
click at [507, 284] on button "o" at bounding box center [495, 281] width 37 height 37
click at [648, 284] on button "r" at bounding box center [651, 281] width 37 height 37
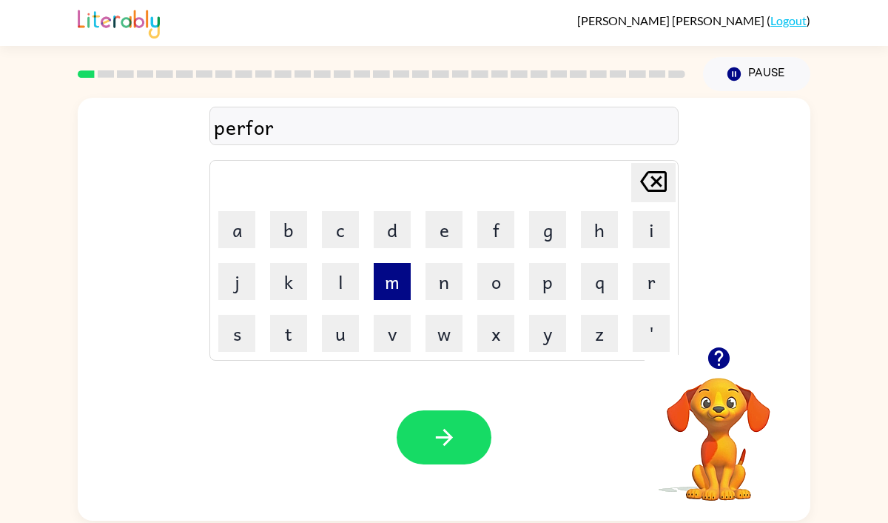
click at [395, 281] on button "m" at bounding box center [392, 281] width 37 height 37
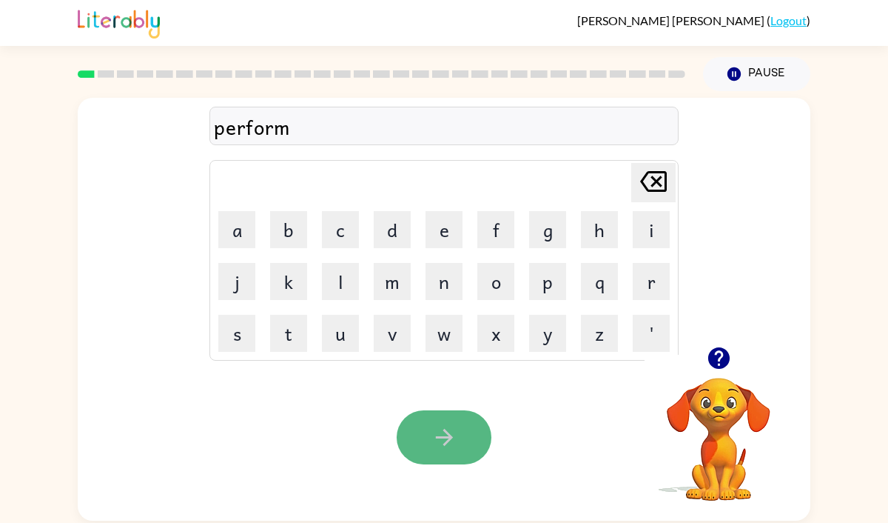
click at [437, 433] on icon "button" at bounding box center [445, 437] width 26 height 26
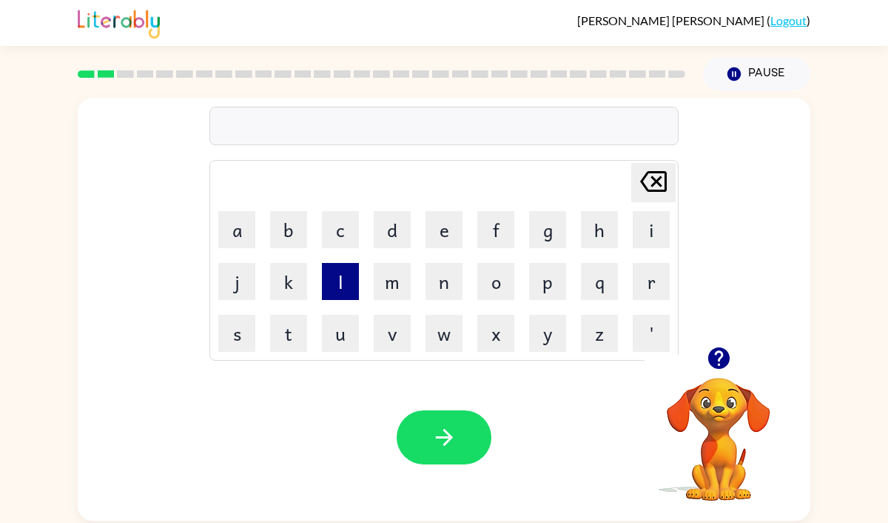
click at [337, 280] on button "l" at bounding box center [340, 281] width 37 height 37
click at [486, 290] on button "o" at bounding box center [495, 281] width 37 height 37
click at [335, 278] on button "l" at bounding box center [340, 281] width 37 height 37
click at [400, 239] on button "d" at bounding box center [392, 229] width 37 height 37
click at [234, 124] on div "lold" at bounding box center [444, 126] width 460 height 31
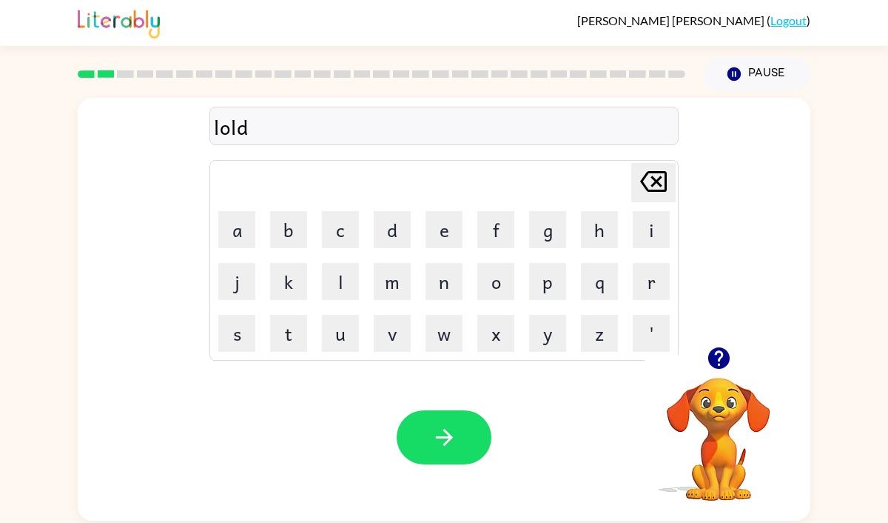
click at [659, 192] on icon "[PERSON_NAME] last character input" at bounding box center [654, 182] width 36 height 36
click at [638, 285] on button "r" at bounding box center [651, 281] width 37 height 37
click at [406, 239] on button "d" at bounding box center [392, 229] width 37 height 37
click at [650, 184] on icon "[PERSON_NAME] last character input" at bounding box center [654, 182] width 36 height 36
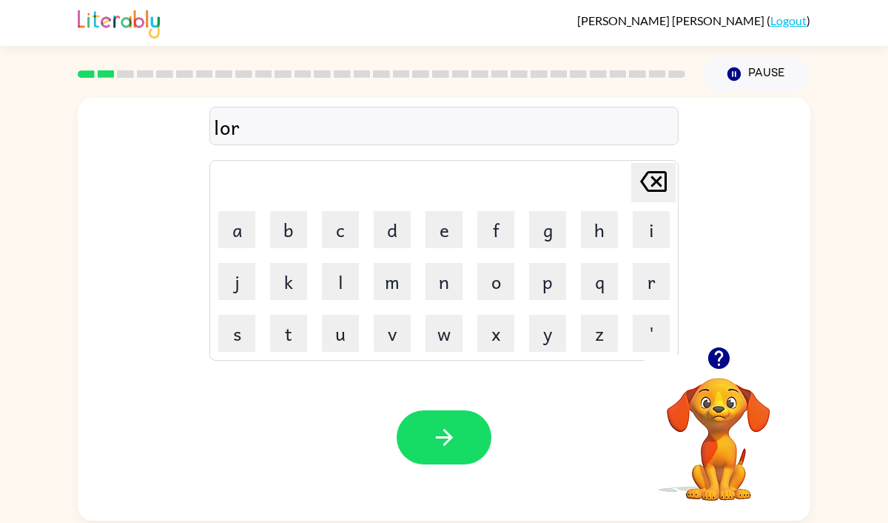
click at [650, 184] on icon "[PERSON_NAME] last character input" at bounding box center [654, 182] width 36 height 36
click at [339, 334] on button "u" at bounding box center [340, 333] width 37 height 37
click at [392, 238] on button "d" at bounding box center [392, 229] width 37 height 37
click at [449, 447] on icon "button" at bounding box center [445, 437] width 26 height 26
click at [494, 231] on button "f" at bounding box center [495, 229] width 37 height 37
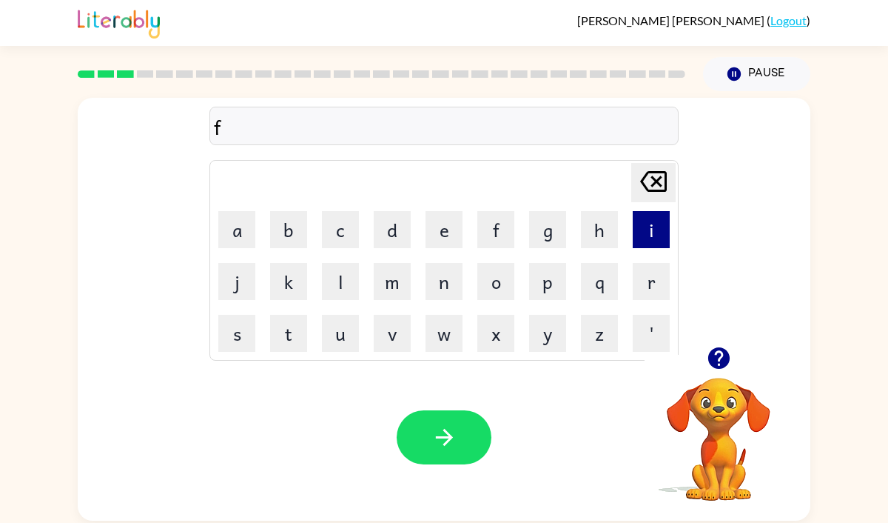
click at [641, 231] on button "i" at bounding box center [651, 229] width 37 height 37
click at [657, 283] on button "r" at bounding box center [651, 281] width 37 height 37
click at [445, 243] on button "e" at bounding box center [444, 229] width 37 height 37
click at [551, 288] on button "p" at bounding box center [547, 281] width 37 height 37
click at [640, 286] on button "r" at bounding box center [651, 281] width 37 height 37
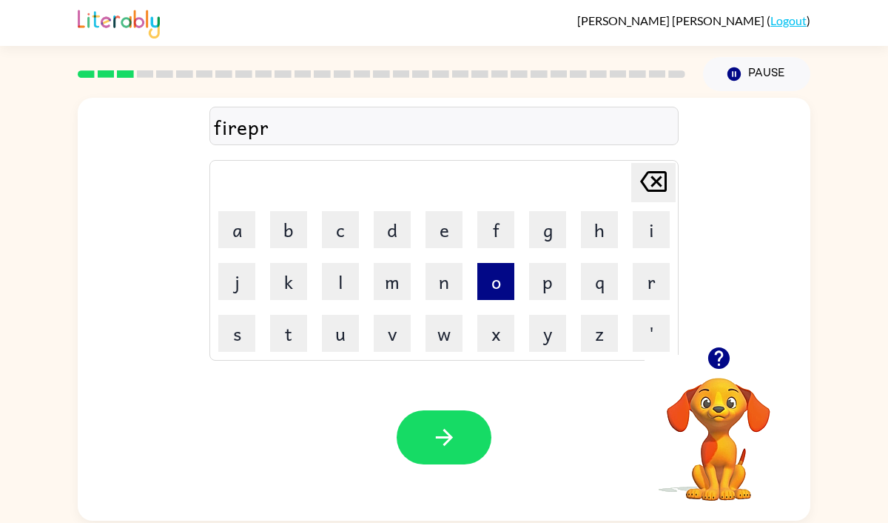
click at [507, 276] on button "o" at bounding box center [495, 281] width 37 height 37
click at [504, 242] on button "f" at bounding box center [495, 229] width 37 height 37
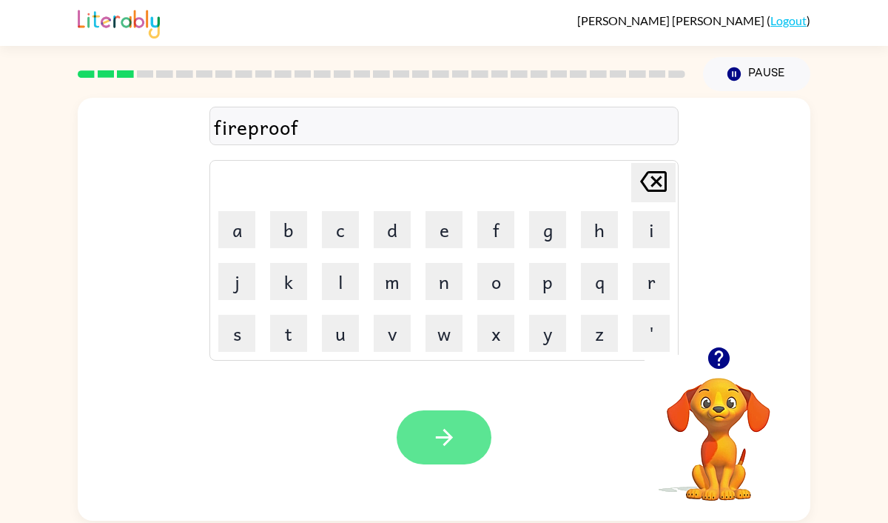
click at [454, 441] on icon "button" at bounding box center [445, 437] width 26 height 26
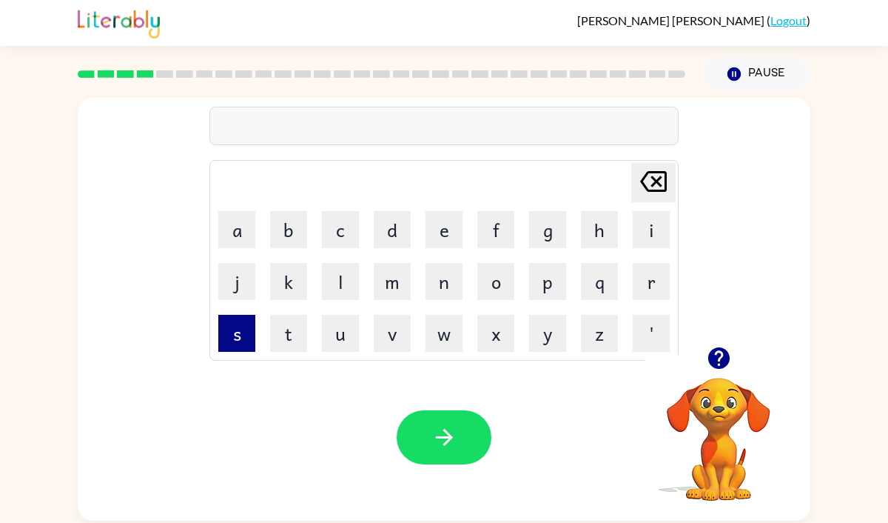
click at [242, 336] on button "s" at bounding box center [236, 333] width 37 height 37
click at [335, 216] on button "c" at bounding box center [340, 229] width 37 height 37
click at [644, 288] on button "r" at bounding box center [651, 281] width 37 height 37
click at [449, 237] on button "e" at bounding box center [444, 229] width 37 height 37
click at [443, 330] on button "w" at bounding box center [444, 333] width 37 height 37
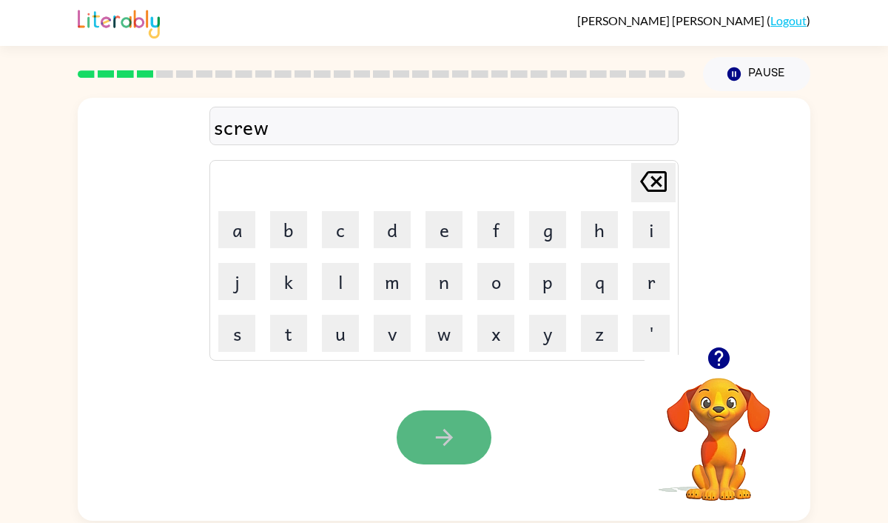
click at [450, 435] on icon "button" at bounding box center [443, 437] width 17 height 17
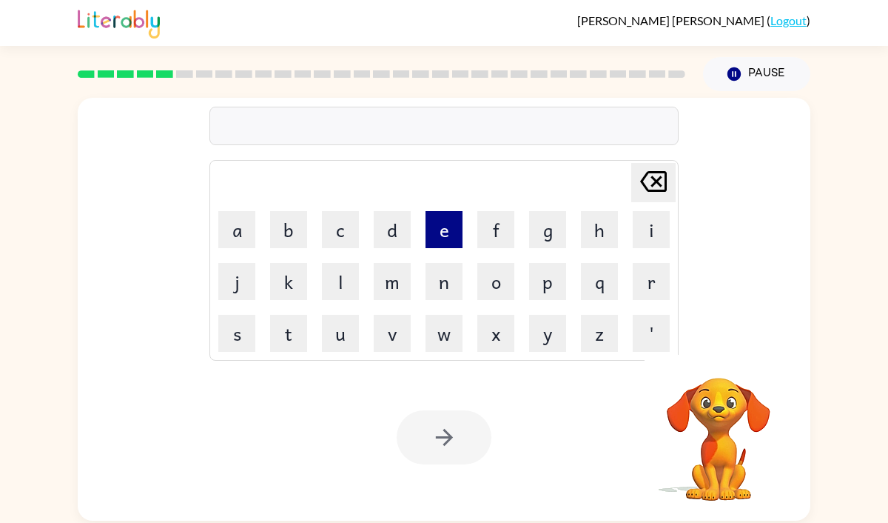
click at [440, 232] on button "e" at bounding box center [444, 229] width 37 height 37
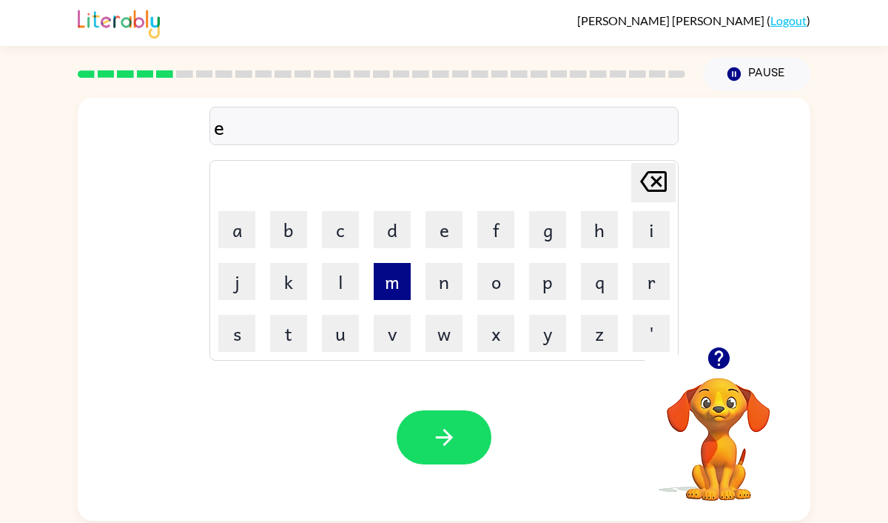
click at [406, 281] on button "m" at bounding box center [392, 281] width 37 height 37
click at [441, 280] on button "n" at bounding box center [444, 281] width 37 height 37
click at [504, 284] on button "o" at bounding box center [495, 281] width 37 height 37
click at [643, 289] on button "r" at bounding box center [651, 281] width 37 height 37
click at [385, 281] on button "m" at bounding box center [392, 281] width 37 height 37
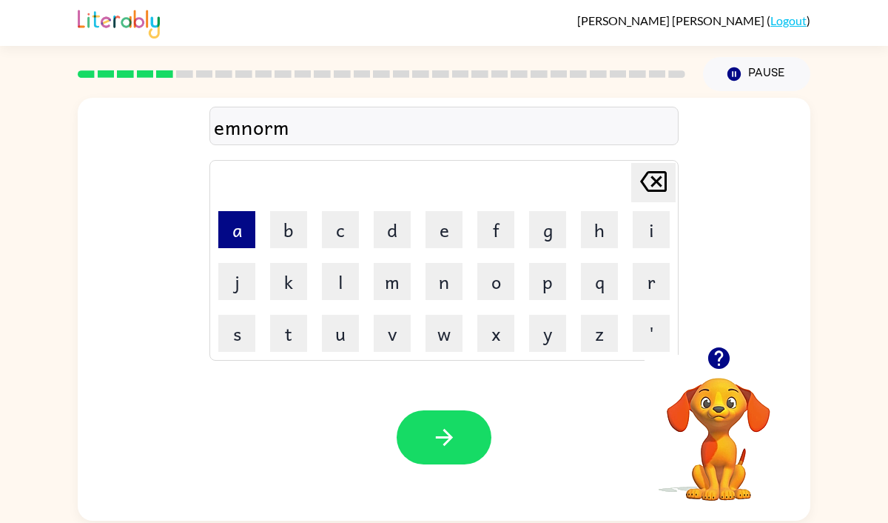
click at [241, 238] on button "a" at bounding box center [236, 229] width 37 height 37
click at [241, 344] on button "s" at bounding box center [236, 333] width 37 height 37
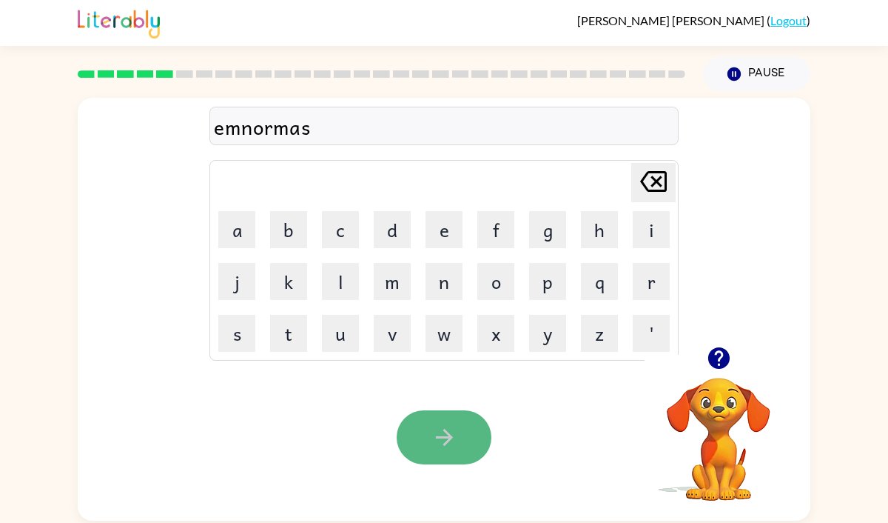
click at [437, 415] on button "button" at bounding box center [444, 437] width 95 height 54
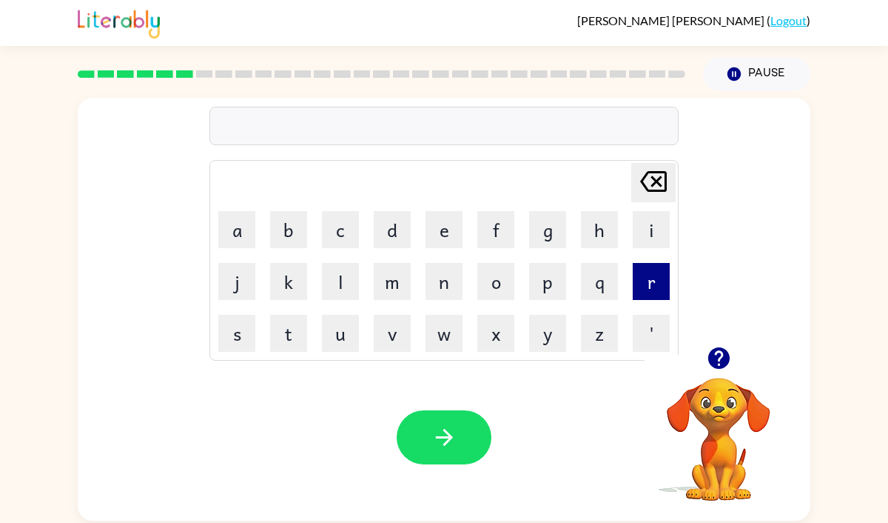
click at [651, 297] on button "r" at bounding box center [651, 281] width 37 height 37
click at [437, 230] on button "e" at bounding box center [444, 229] width 37 height 37
click at [398, 285] on button "m" at bounding box center [392, 281] width 37 height 37
click at [641, 238] on button "i" at bounding box center [651, 229] width 37 height 37
click at [403, 241] on button "d" at bounding box center [392, 229] width 37 height 37
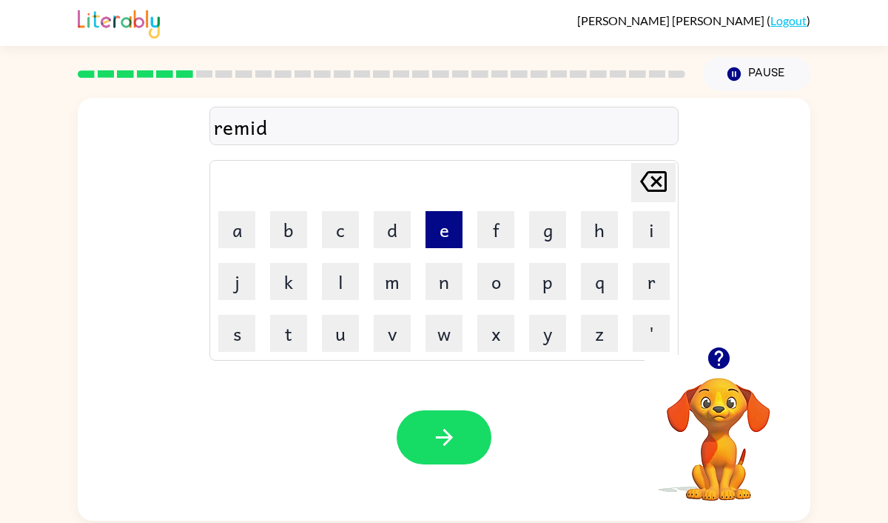
click at [432, 237] on button "e" at bounding box center [444, 229] width 37 height 37
click at [658, 184] on icon at bounding box center [653, 181] width 27 height 21
click at [447, 283] on button "n" at bounding box center [444, 281] width 37 height 37
click at [407, 250] on td "d" at bounding box center [392, 229] width 50 height 50
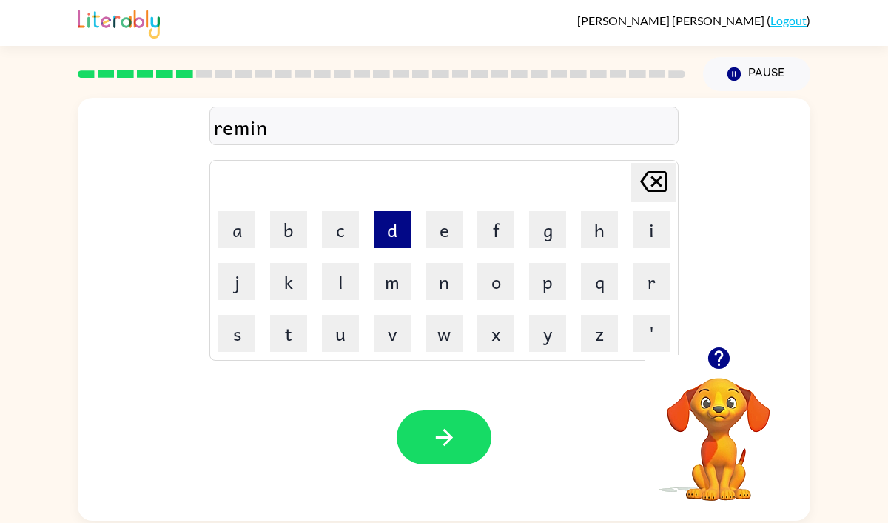
click at [402, 246] on button "d" at bounding box center [392, 229] width 37 height 37
click at [443, 217] on button "e" at bounding box center [444, 229] width 37 height 37
click at [650, 184] on icon "[PERSON_NAME] last character input" at bounding box center [654, 182] width 36 height 36
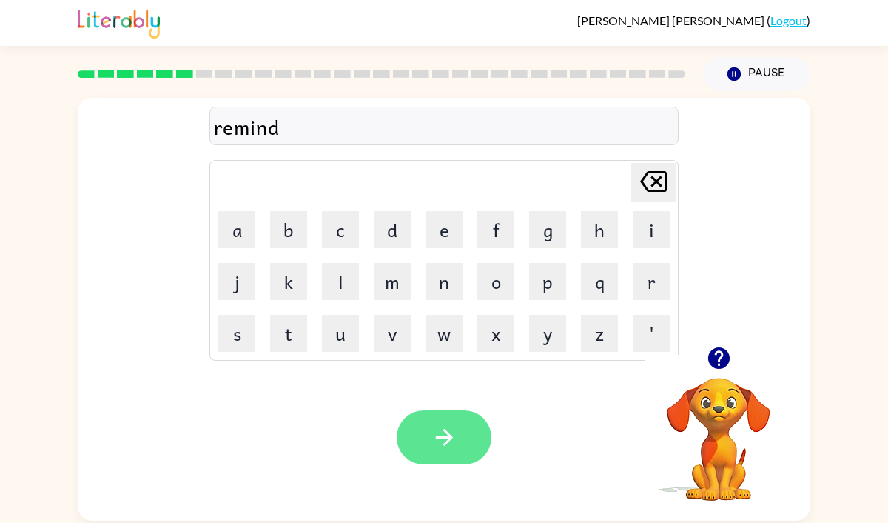
click at [441, 451] on button "button" at bounding box center [444, 437] width 95 height 54
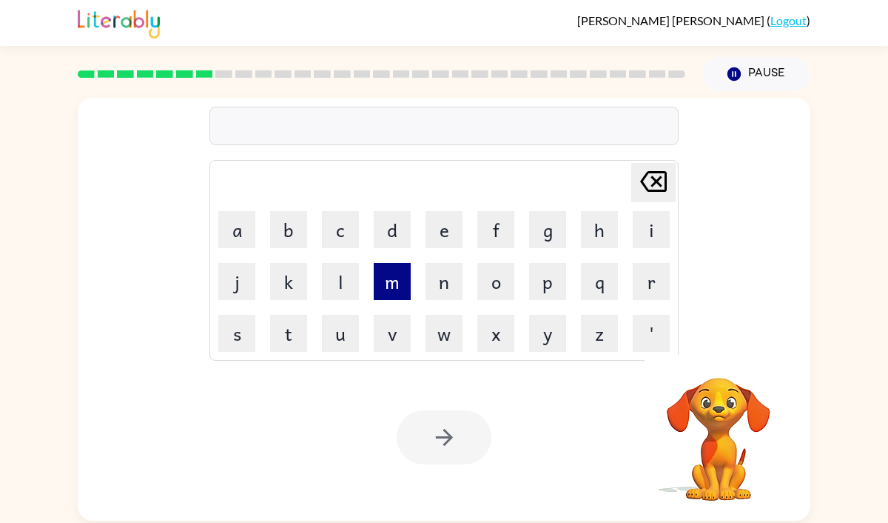
click at [389, 275] on button "m" at bounding box center [392, 281] width 37 height 37
click at [232, 228] on button "a" at bounding box center [236, 229] width 37 height 37
click at [551, 285] on button "p" at bounding box center [547, 281] width 37 height 37
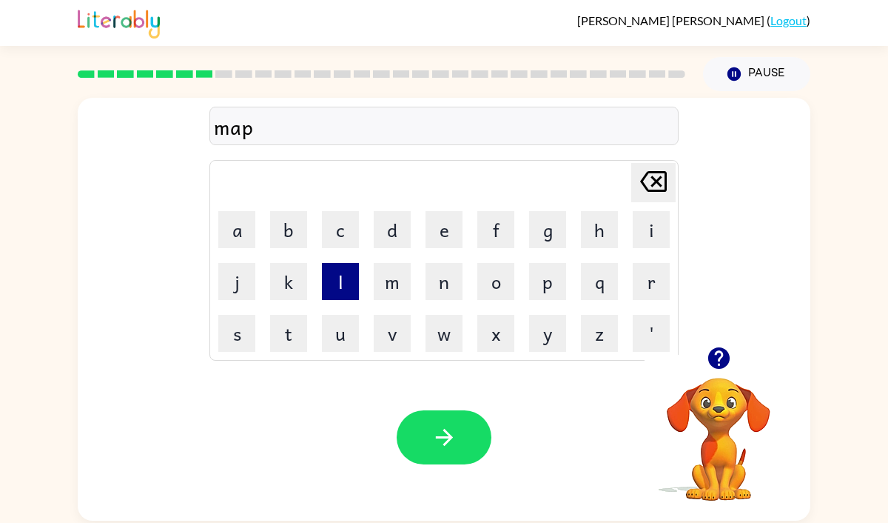
click at [352, 268] on button "l" at bounding box center [340, 281] width 37 height 37
click at [444, 246] on button "e" at bounding box center [444, 229] width 37 height 37
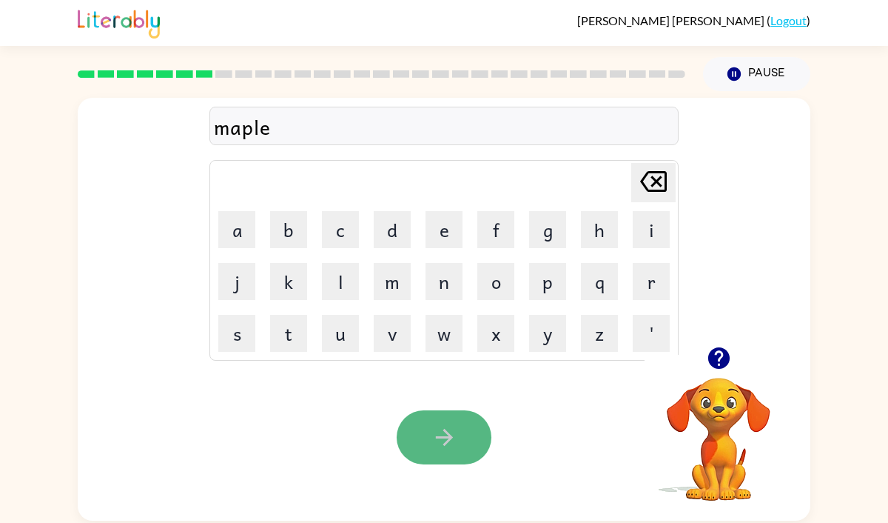
click at [432, 449] on icon "button" at bounding box center [445, 437] width 26 height 26
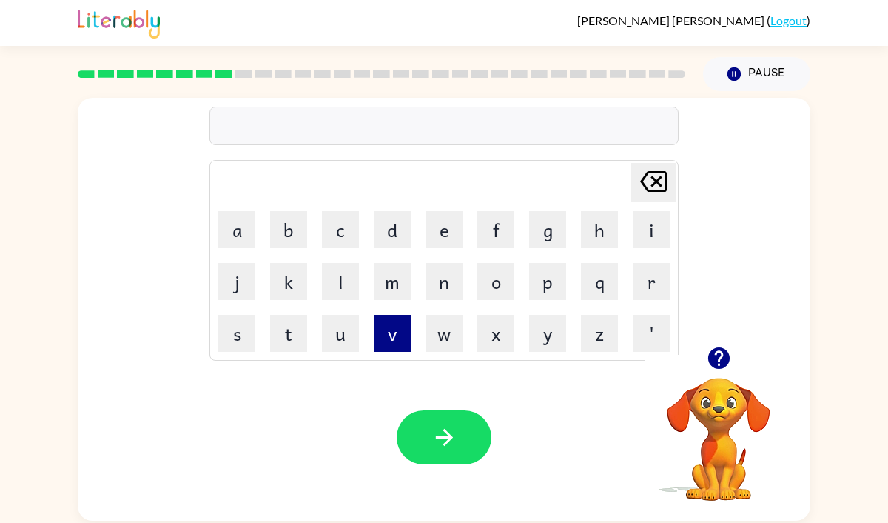
click at [393, 331] on button "v" at bounding box center [392, 333] width 37 height 37
click at [657, 249] on td "i" at bounding box center [651, 229] width 50 height 50
click at [255, 316] on button "s" at bounding box center [236, 333] width 37 height 37
click at [643, 193] on icon "[PERSON_NAME] last character input" at bounding box center [654, 182] width 36 height 36
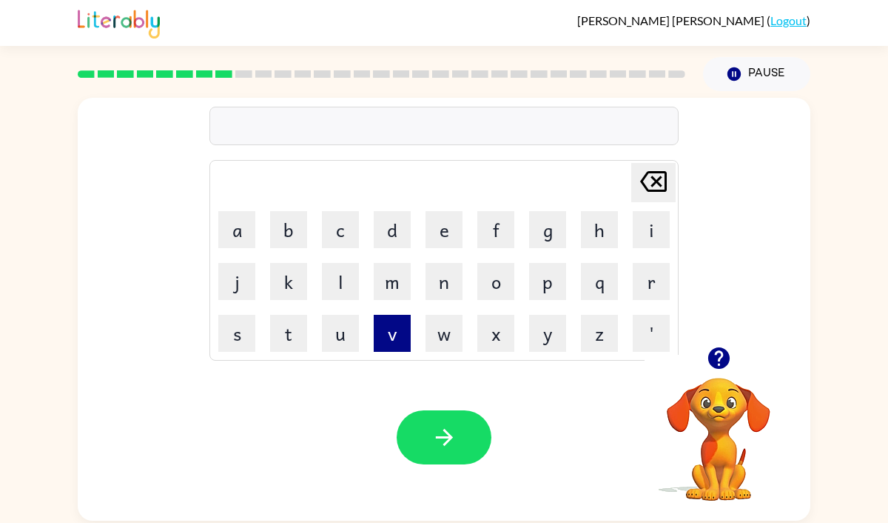
click at [390, 331] on button "v" at bounding box center [392, 333] width 37 height 37
click at [645, 232] on button "i" at bounding box center [651, 229] width 37 height 37
click at [244, 337] on button "s" at bounding box center [236, 333] width 37 height 37
click at [246, 239] on button "a" at bounding box center [236, 229] width 37 height 37
click at [292, 222] on button "b" at bounding box center [288, 229] width 37 height 37
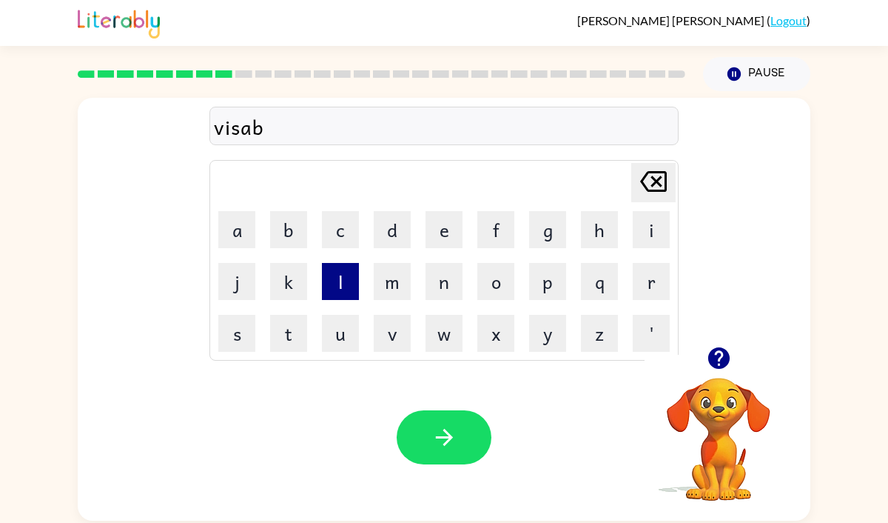
click at [338, 284] on button "l" at bounding box center [340, 281] width 37 height 37
click at [443, 251] on td "e" at bounding box center [444, 229] width 50 height 50
click at [440, 243] on button "e" at bounding box center [444, 229] width 37 height 37
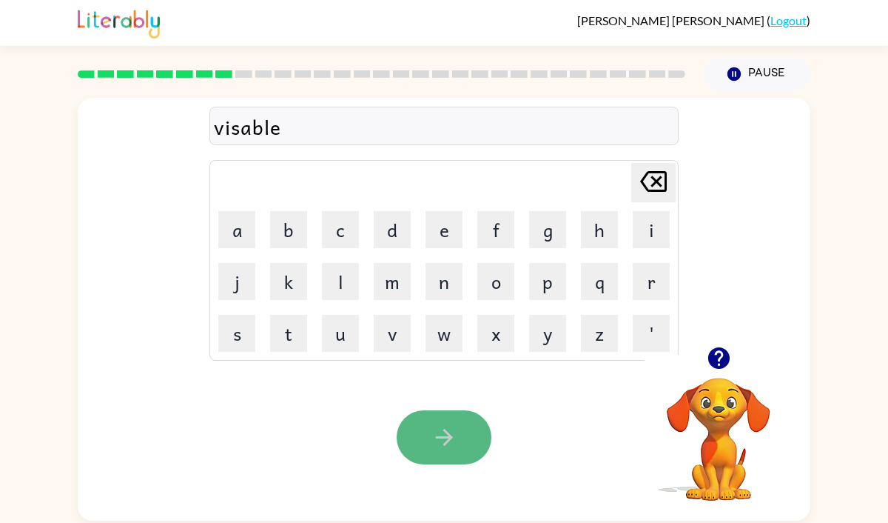
click at [434, 440] on icon "button" at bounding box center [445, 437] width 26 height 26
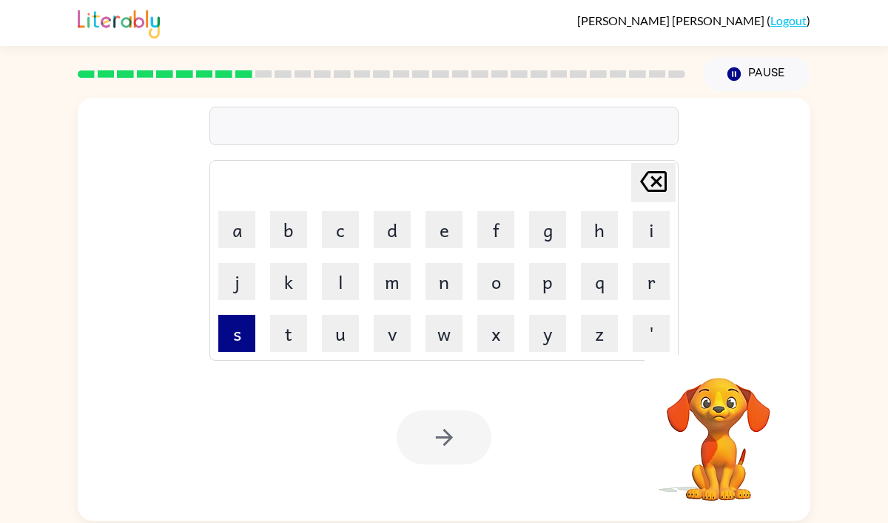
click at [235, 337] on button "s" at bounding box center [236, 333] width 37 height 37
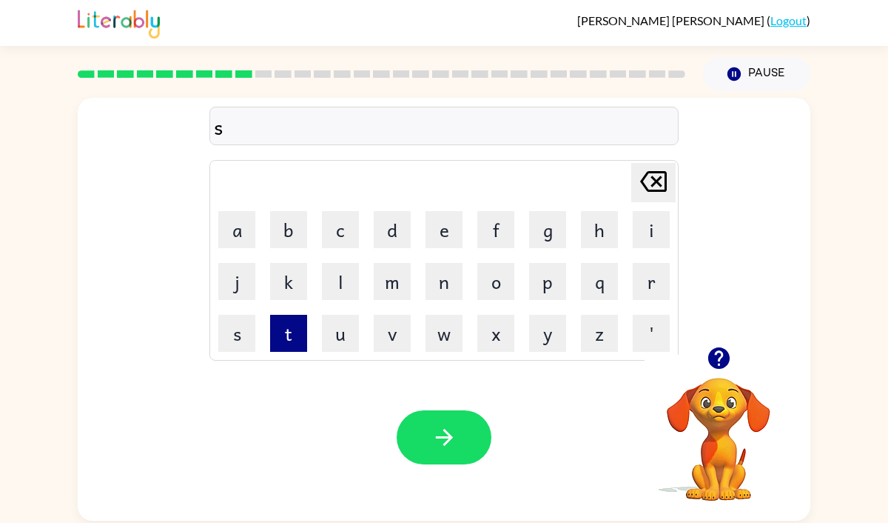
click at [289, 335] on button "t" at bounding box center [288, 333] width 37 height 37
click at [230, 235] on button "a" at bounding box center [236, 229] width 37 height 37
click at [294, 235] on button "b" at bounding box center [288, 229] width 37 height 37
click at [332, 284] on button "l" at bounding box center [340, 281] width 37 height 37
click at [436, 230] on button "e" at bounding box center [444, 229] width 37 height 37
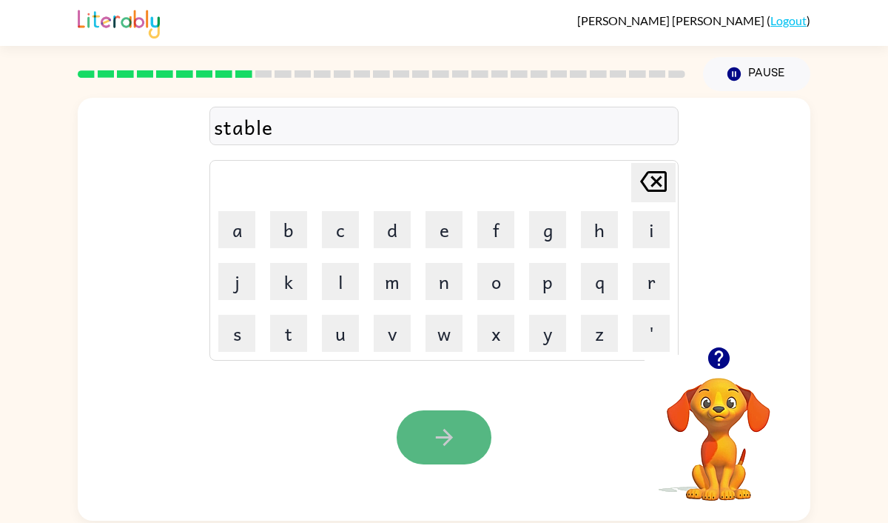
click at [413, 430] on button "button" at bounding box center [444, 437] width 95 height 54
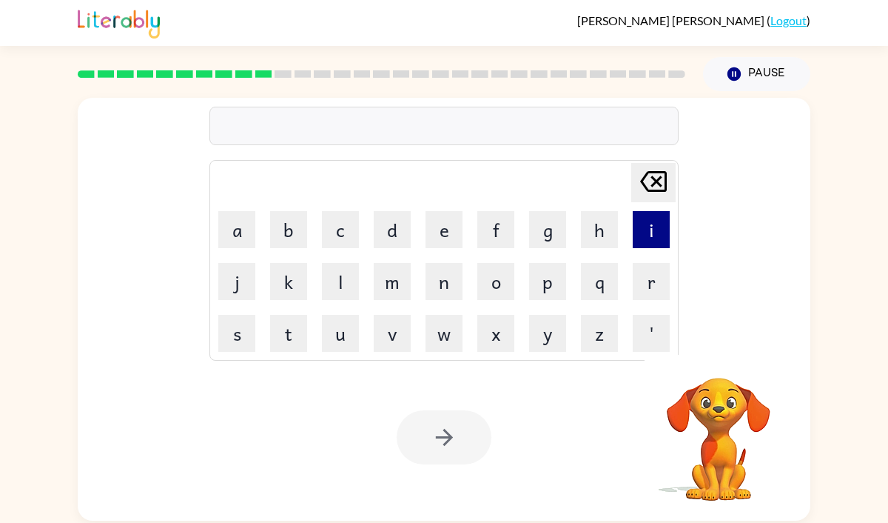
click at [653, 238] on button "i" at bounding box center [651, 229] width 37 height 37
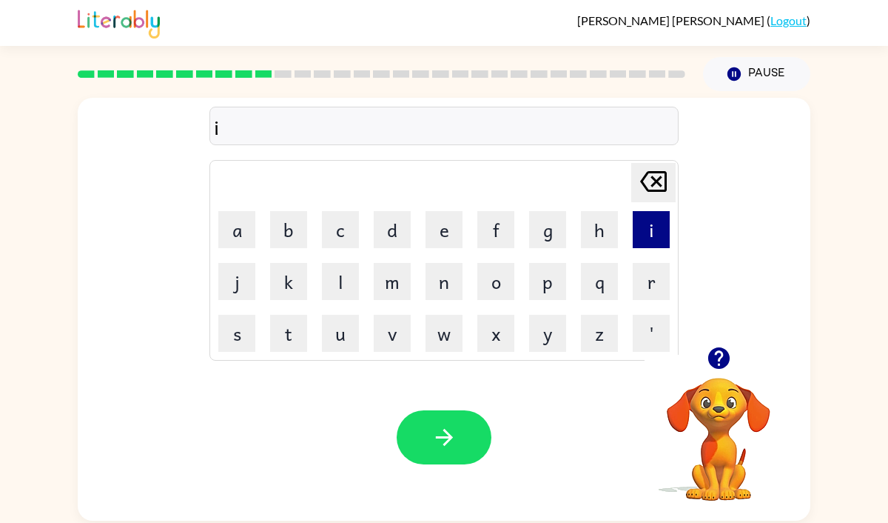
click at [653, 237] on button "i" at bounding box center [651, 229] width 37 height 37
click at [665, 190] on icon at bounding box center [653, 181] width 27 height 21
click at [438, 287] on button "n" at bounding box center [444, 281] width 37 height 37
click at [248, 343] on button "s" at bounding box center [236, 333] width 37 height 37
click at [437, 223] on button "e" at bounding box center [444, 229] width 37 height 37
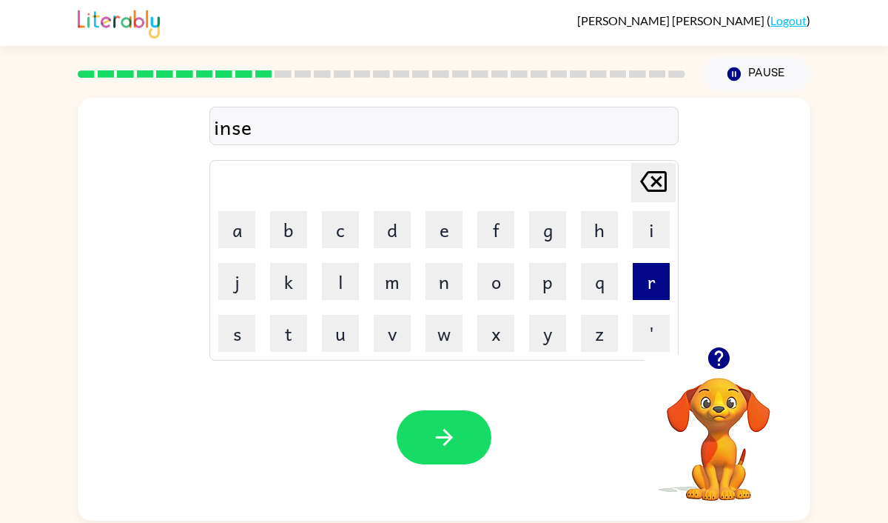
click at [633, 278] on button "r" at bounding box center [651, 281] width 37 height 37
click at [295, 330] on button "t" at bounding box center [288, 333] width 37 height 37
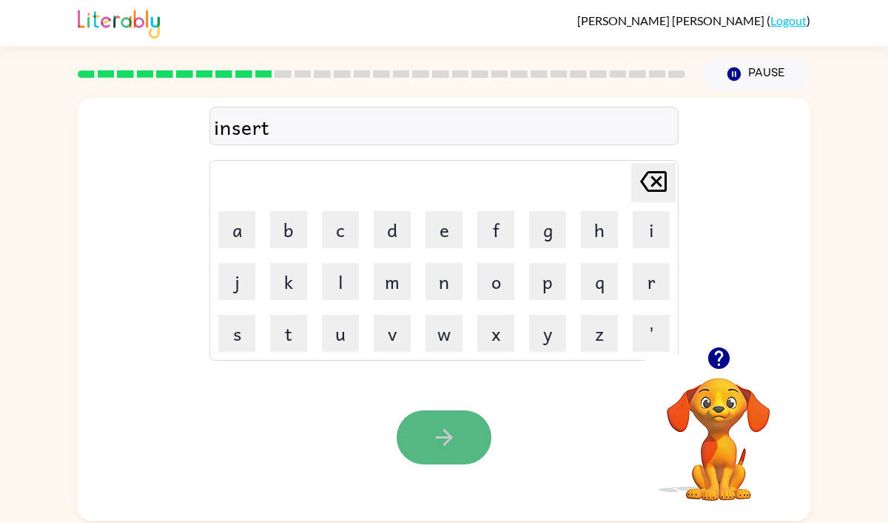
click at [443, 437] on icon "button" at bounding box center [443, 437] width 17 height 17
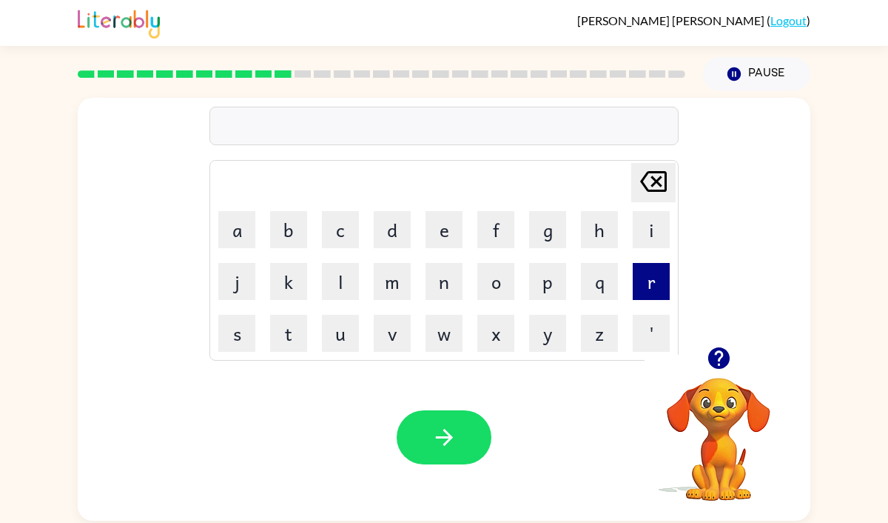
click at [651, 298] on button "r" at bounding box center [651, 281] width 37 height 37
click at [503, 275] on button "o" at bounding box center [495, 281] width 37 height 37
click at [291, 227] on button "b" at bounding box center [288, 229] width 37 height 37
click at [434, 239] on button "e" at bounding box center [444, 229] width 37 height 37
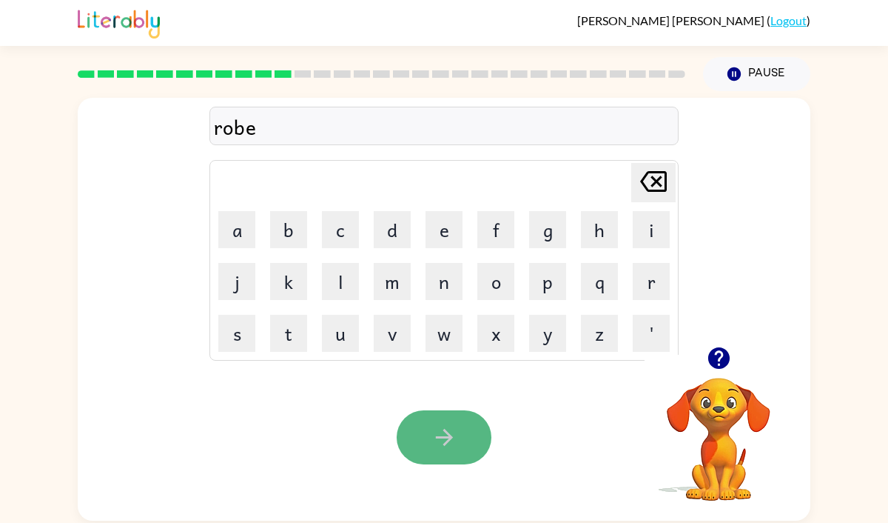
click at [429, 417] on button "button" at bounding box center [444, 437] width 95 height 54
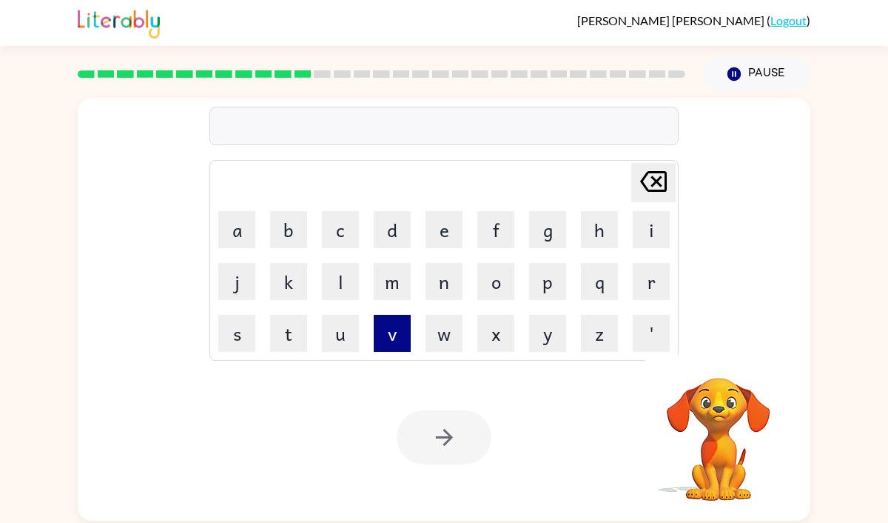
click at [383, 332] on button "v" at bounding box center [392, 333] width 37 height 37
click at [486, 279] on button "o" at bounding box center [495, 281] width 37 height 37
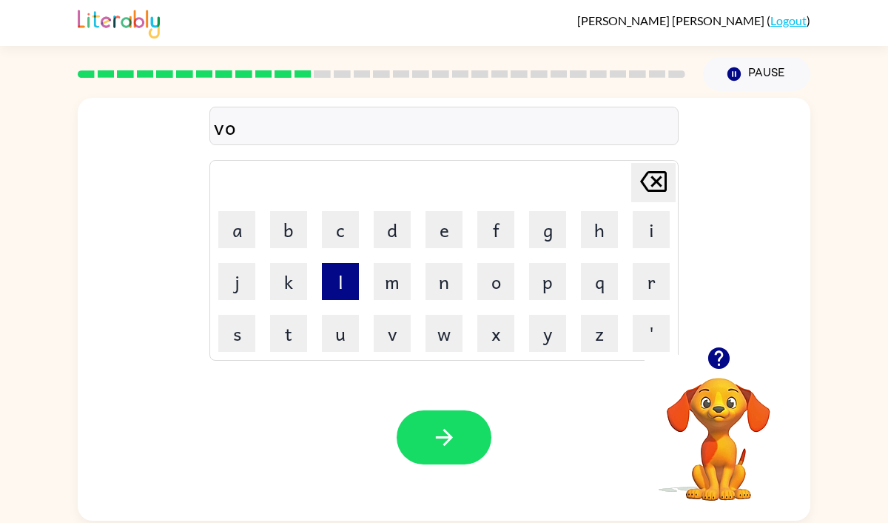
click at [334, 276] on button "l" at bounding box center [340, 281] width 37 height 37
click at [336, 329] on button "u" at bounding box center [340, 333] width 37 height 37
click at [386, 287] on button "m" at bounding box center [392, 281] width 37 height 37
click at [431, 234] on button "e" at bounding box center [444, 229] width 37 height 37
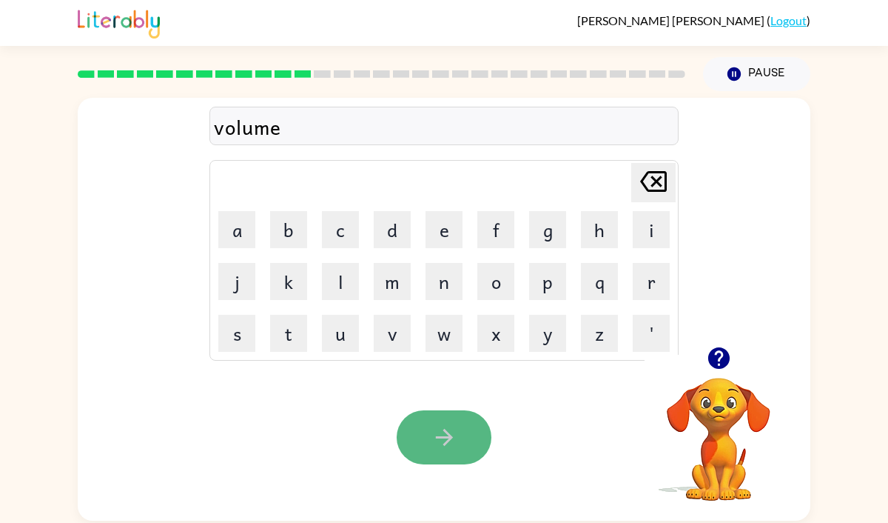
click at [428, 449] on button "button" at bounding box center [444, 437] width 95 height 54
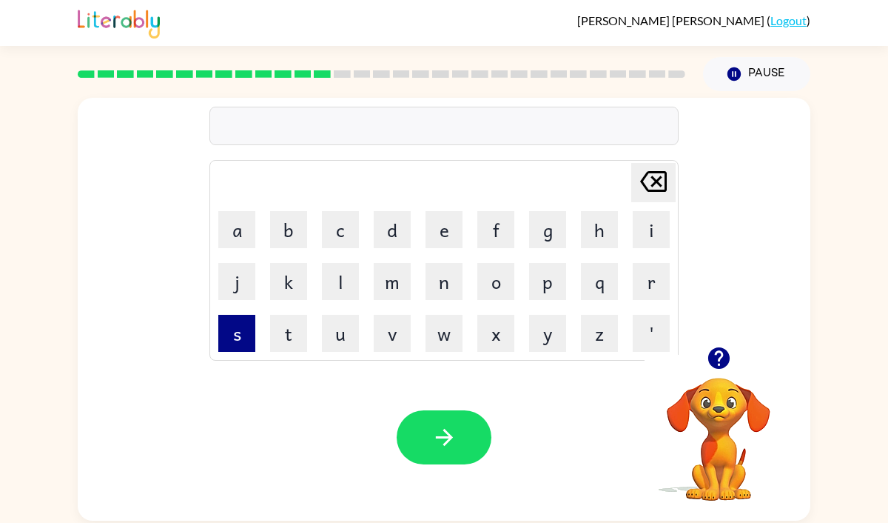
click at [235, 338] on button "s" at bounding box center [236, 333] width 37 height 37
click at [452, 327] on button "w" at bounding box center [444, 333] width 37 height 37
click at [437, 235] on button "e" at bounding box center [444, 229] width 37 height 37
click at [290, 313] on td "t" at bounding box center [289, 333] width 50 height 50
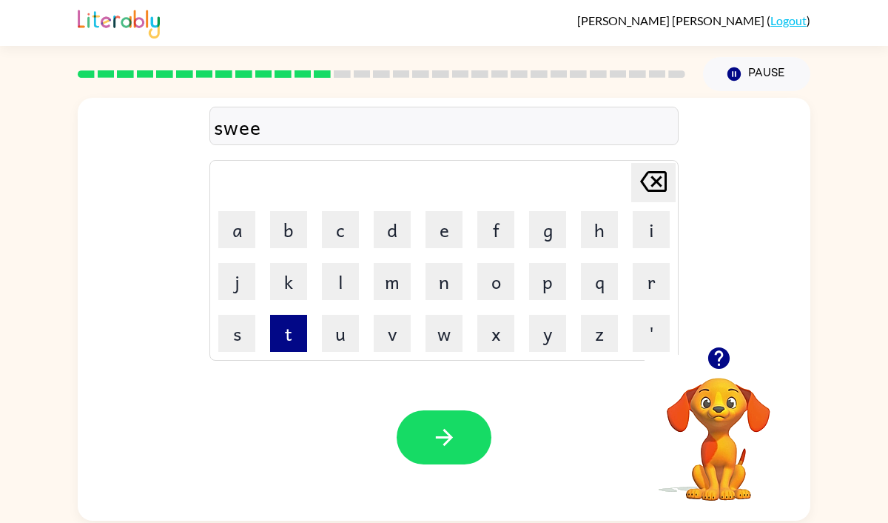
click at [290, 315] on button "t" at bounding box center [288, 333] width 37 height 37
click at [436, 289] on button "n" at bounding box center [444, 281] width 37 height 37
click at [439, 227] on button "e" at bounding box center [444, 229] width 37 height 37
click at [242, 325] on button "s" at bounding box center [236, 333] width 37 height 37
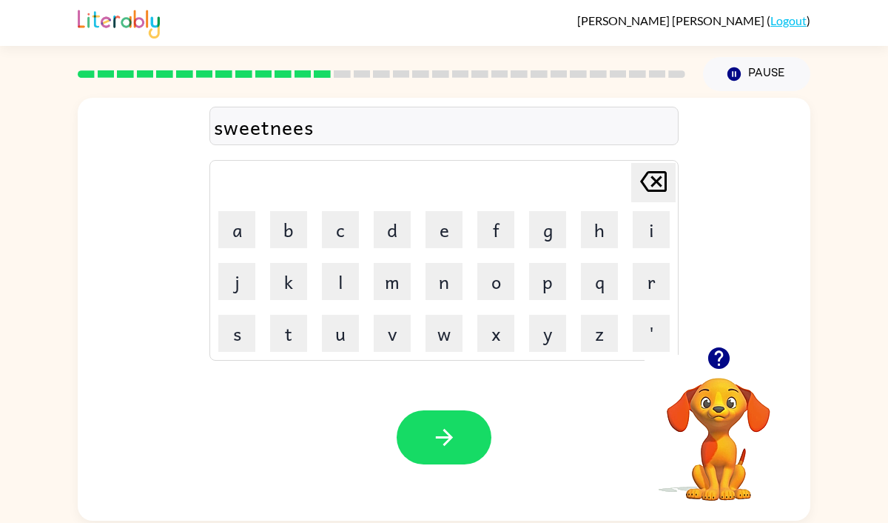
click at [660, 199] on div "[PERSON_NAME] last character input" at bounding box center [654, 183] width 36 height 38
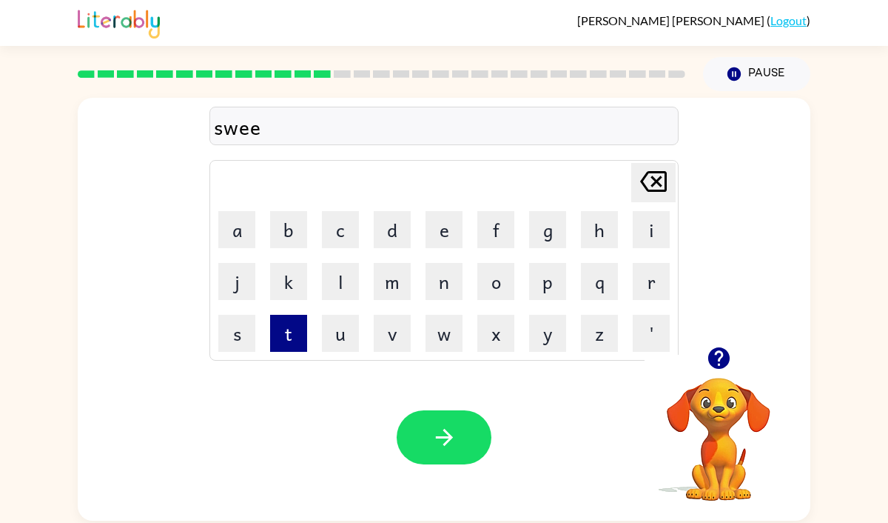
click at [288, 327] on button "t" at bounding box center [288, 333] width 37 height 37
click at [442, 281] on button "n" at bounding box center [444, 281] width 37 height 37
click at [438, 235] on button "e" at bounding box center [444, 229] width 37 height 37
click at [243, 349] on button "s" at bounding box center [236, 333] width 37 height 37
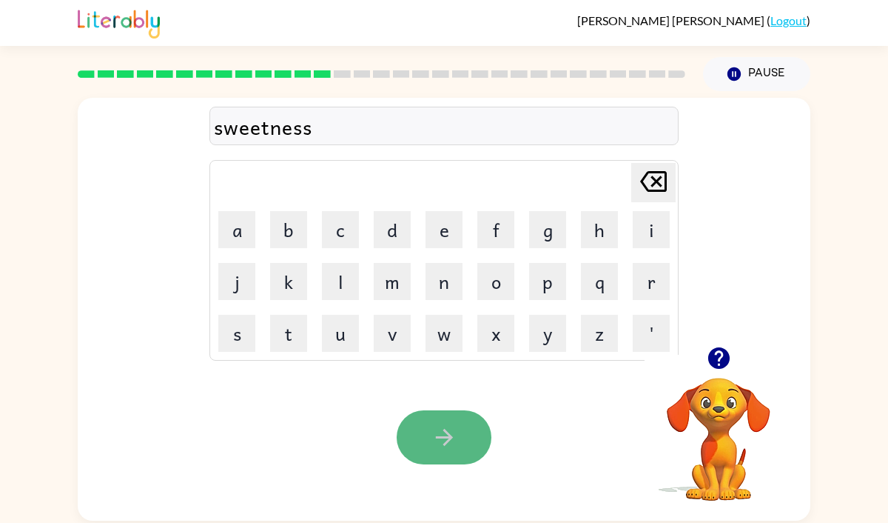
click at [428, 435] on button "button" at bounding box center [444, 437] width 95 height 54
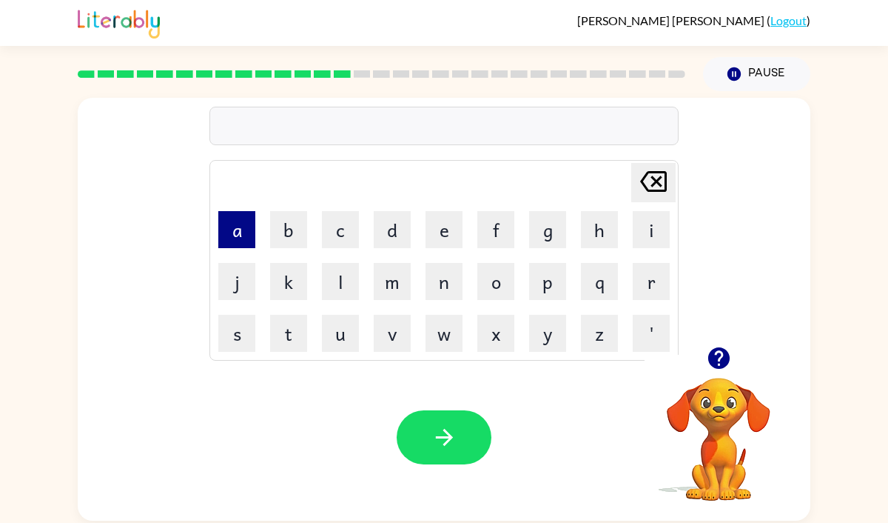
click at [226, 227] on button "a" at bounding box center [236, 229] width 37 height 37
click at [338, 229] on button "c" at bounding box center [340, 229] width 37 height 37
click at [503, 278] on button "o" at bounding box center [495, 281] width 37 height 37
click at [634, 276] on button "r" at bounding box center [651, 281] width 37 height 37
click at [446, 223] on button "e" at bounding box center [444, 229] width 37 height 37
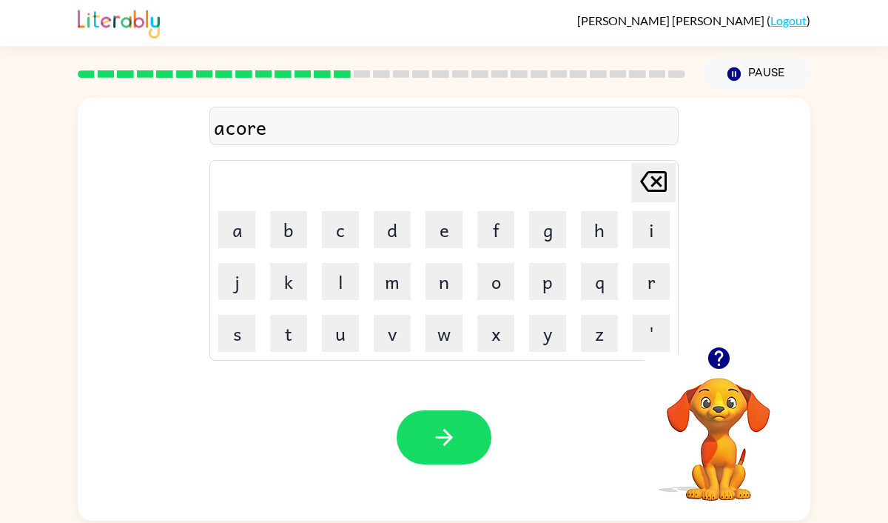
click at [646, 189] on icon at bounding box center [653, 181] width 27 height 21
click at [443, 275] on button "n" at bounding box center [444, 281] width 37 height 37
click at [472, 437] on button "button" at bounding box center [444, 437] width 95 height 54
click at [272, 231] on button "b" at bounding box center [288, 229] width 37 height 37
click at [328, 281] on button "l" at bounding box center [340, 281] width 37 height 37
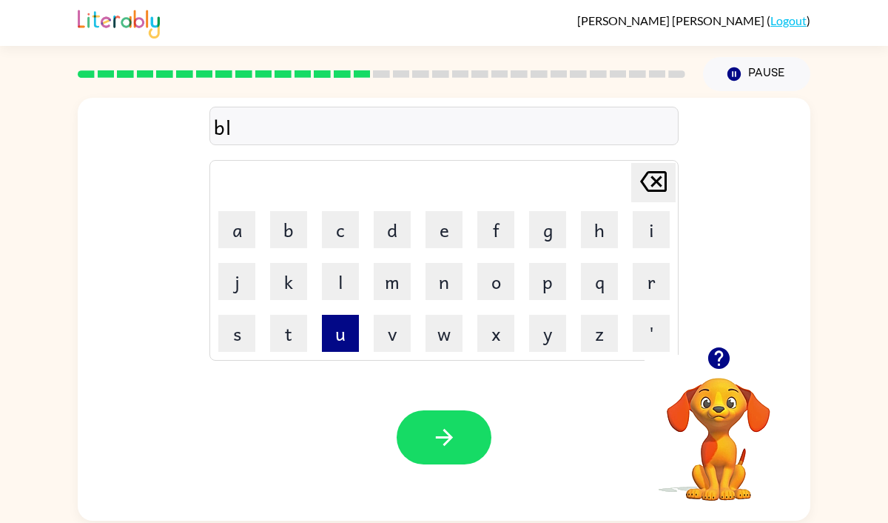
click at [353, 340] on button "u" at bounding box center [340, 333] width 37 height 37
click at [645, 290] on button "r" at bounding box center [651, 281] width 37 height 37
click at [274, 332] on button "t" at bounding box center [288, 333] width 37 height 37
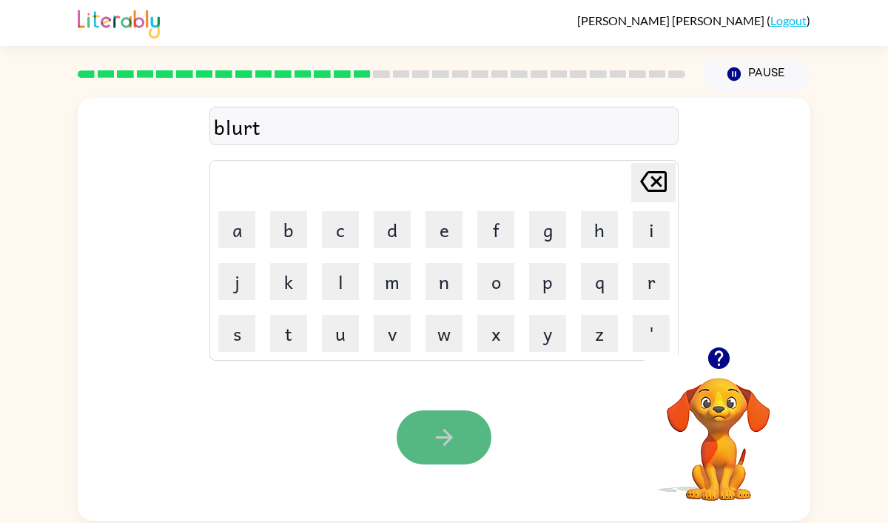
click at [443, 439] on icon "button" at bounding box center [445, 437] width 26 height 26
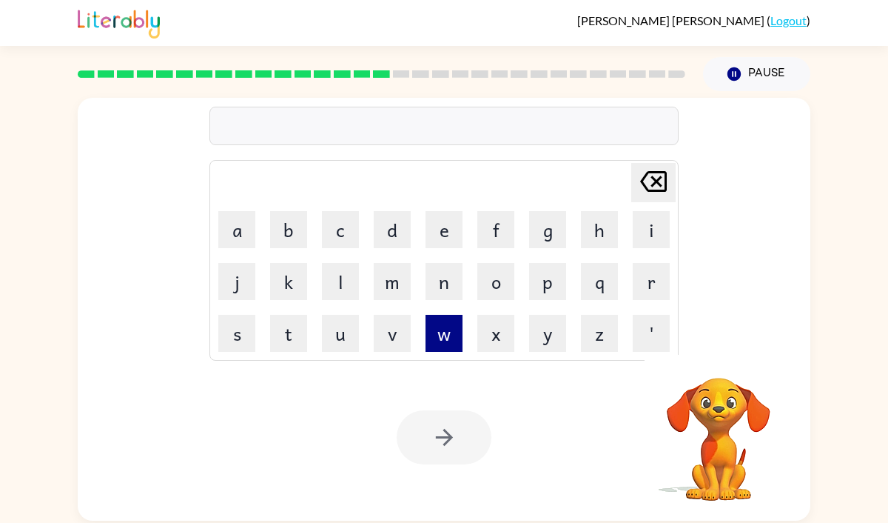
click at [441, 325] on button "w" at bounding box center [444, 333] width 37 height 37
click at [444, 241] on button "e" at bounding box center [444, 229] width 37 height 37
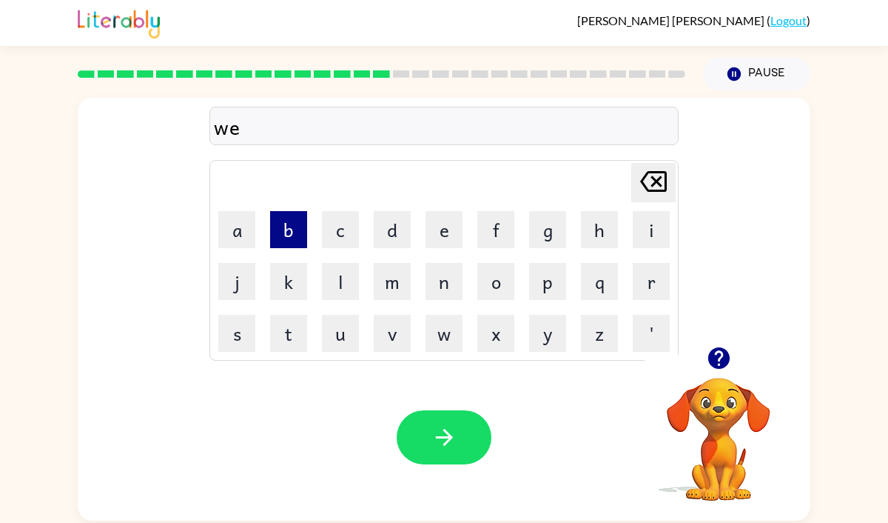
click at [302, 236] on button "b" at bounding box center [288, 229] width 37 height 37
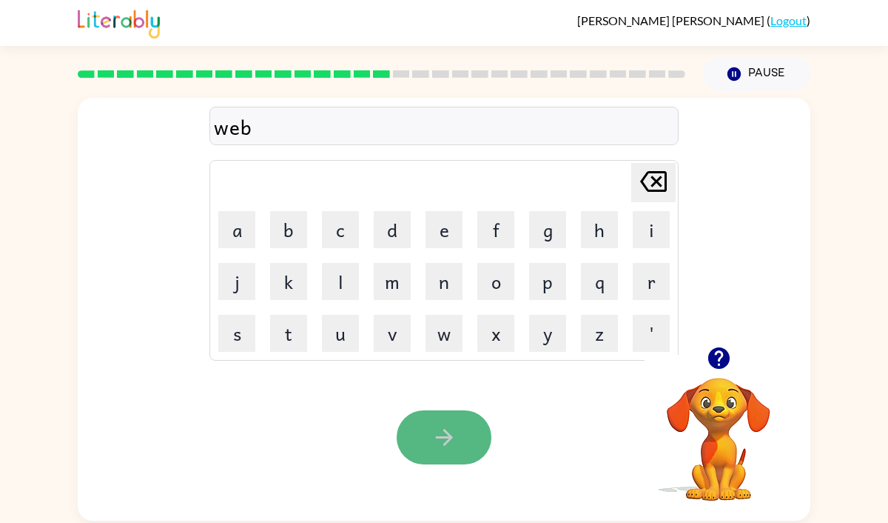
click at [462, 427] on button "button" at bounding box center [444, 437] width 95 height 54
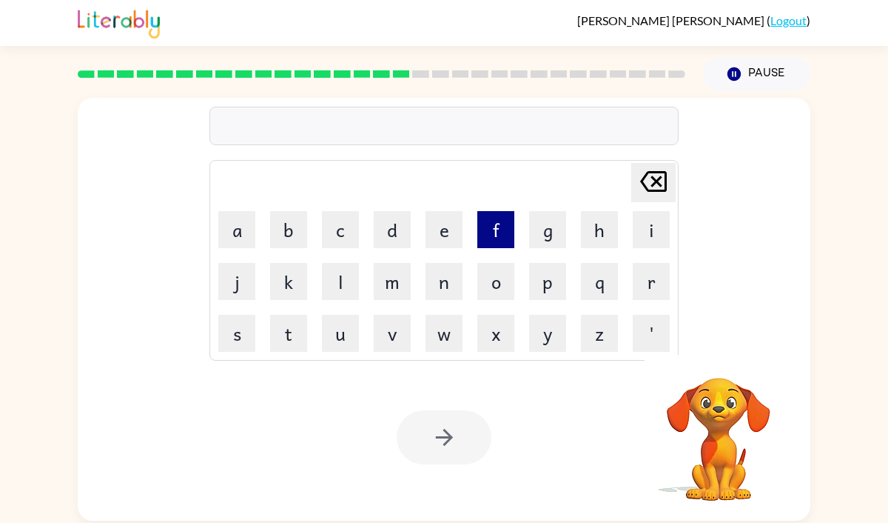
click at [493, 238] on button "f" at bounding box center [495, 229] width 37 height 37
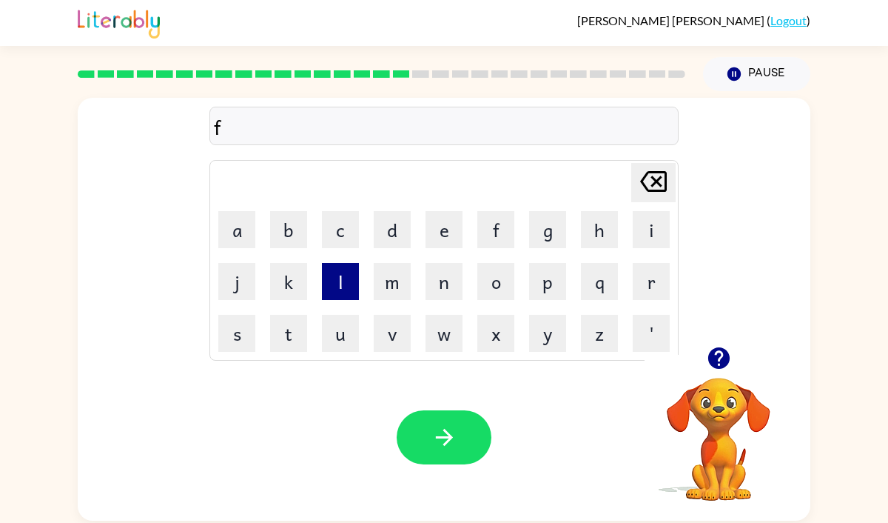
click at [336, 281] on button "l" at bounding box center [340, 281] width 37 height 37
click at [635, 234] on button "i" at bounding box center [651, 229] width 37 height 37
click at [545, 287] on button "p" at bounding box center [547, 281] width 37 height 37
click at [655, 233] on button "i" at bounding box center [651, 229] width 37 height 37
click at [452, 280] on button "n" at bounding box center [444, 281] width 37 height 37
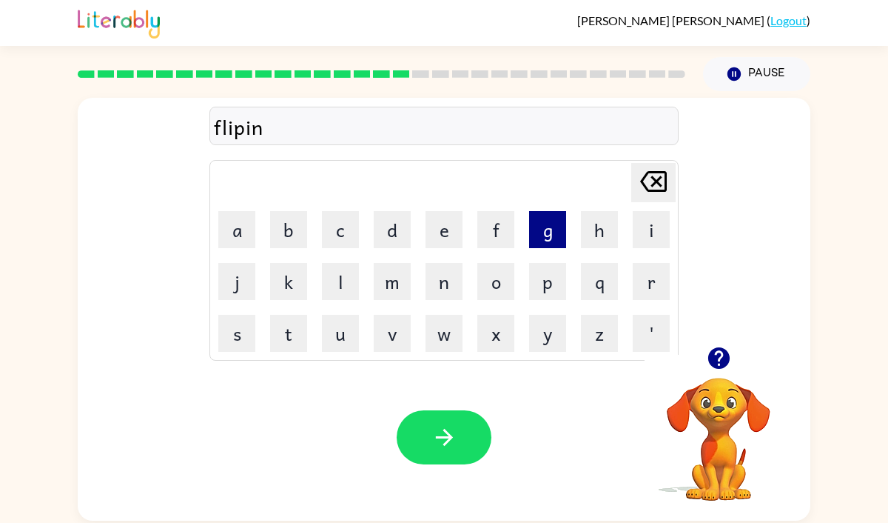
click at [539, 230] on button "g" at bounding box center [547, 229] width 37 height 37
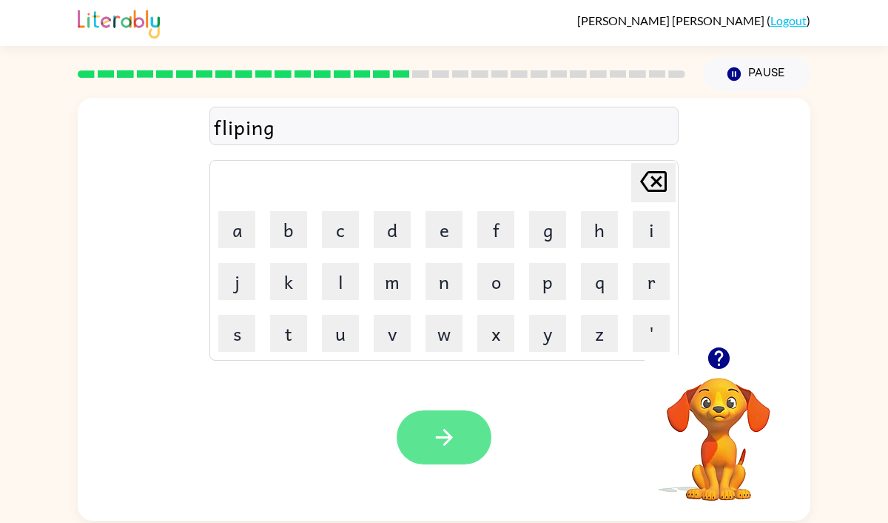
click at [428, 414] on button "button" at bounding box center [444, 437] width 95 height 54
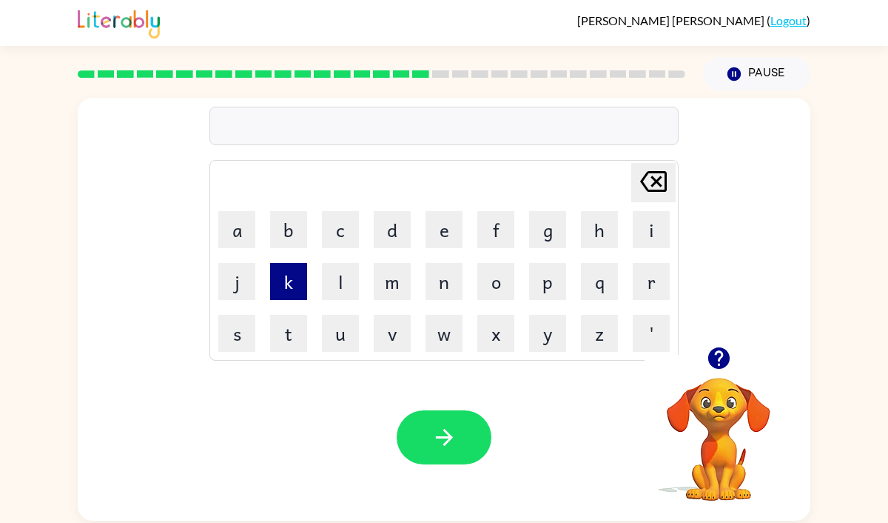
click at [277, 284] on button "k" at bounding box center [288, 281] width 37 height 37
click at [653, 235] on button "i" at bounding box center [651, 229] width 37 height 37
click at [294, 326] on button "t" at bounding box center [288, 333] width 37 height 37
click at [338, 235] on button "c" at bounding box center [340, 229] width 37 height 37
click at [588, 241] on button "h" at bounding box center [599, 229] width 37 height 37
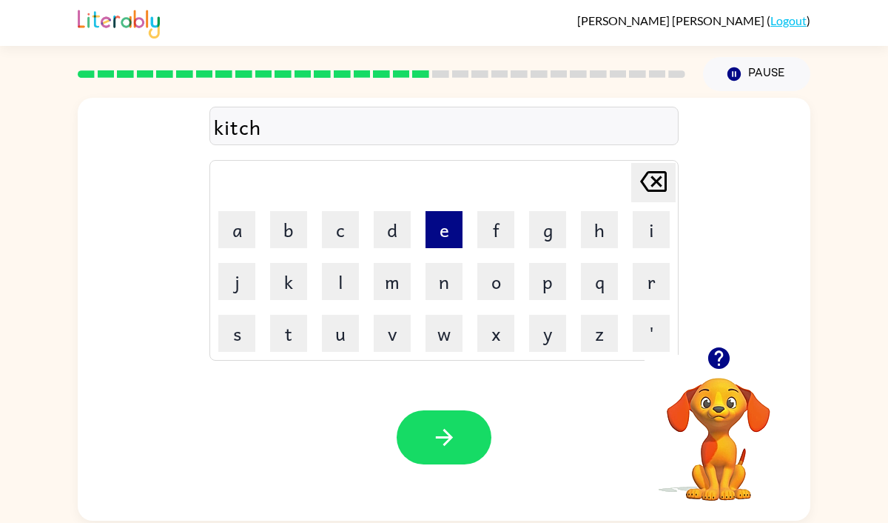
click at [443, 219] on button "e" at bounding box center [444, 229] width 37 height 37
click at [432, 286] on button "n" at bounding box center [444, 281] width 37 height 37
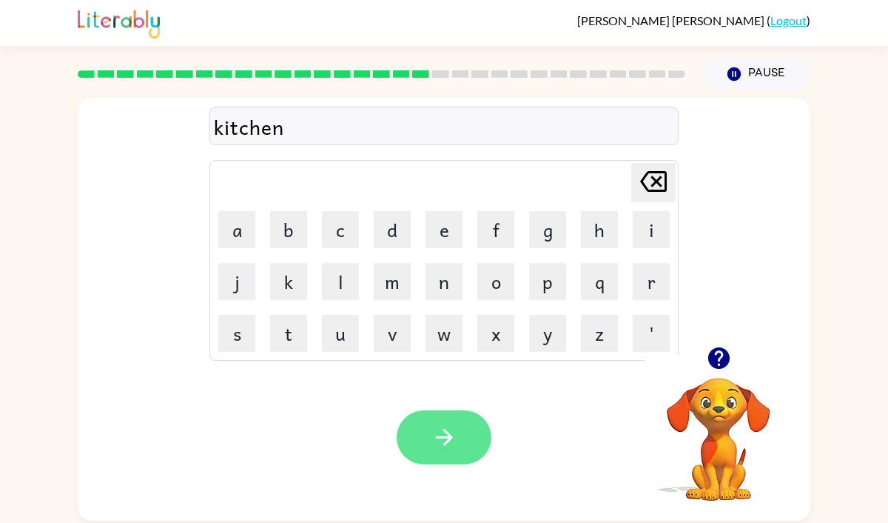
click at [465, 446] on button "button" at bounding box center [444, 437] width 95 height 54
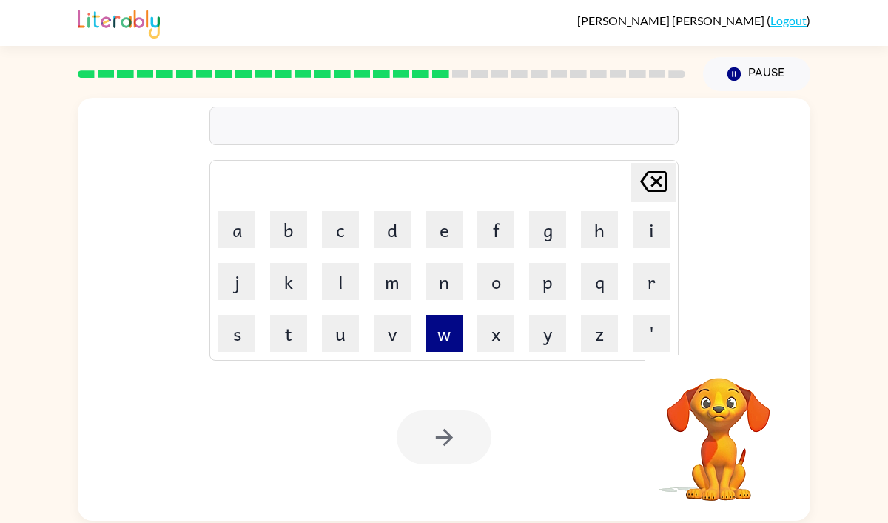
click at [452, 338] on button "w" at bounding box center [444, 333] width 37 height 37
click at [649, 231] on button "i" at bounding box center [651, 229] width 37 height 37
click at [343, 281] on button "l" at bounding box center [340, 281] width 37 height 37
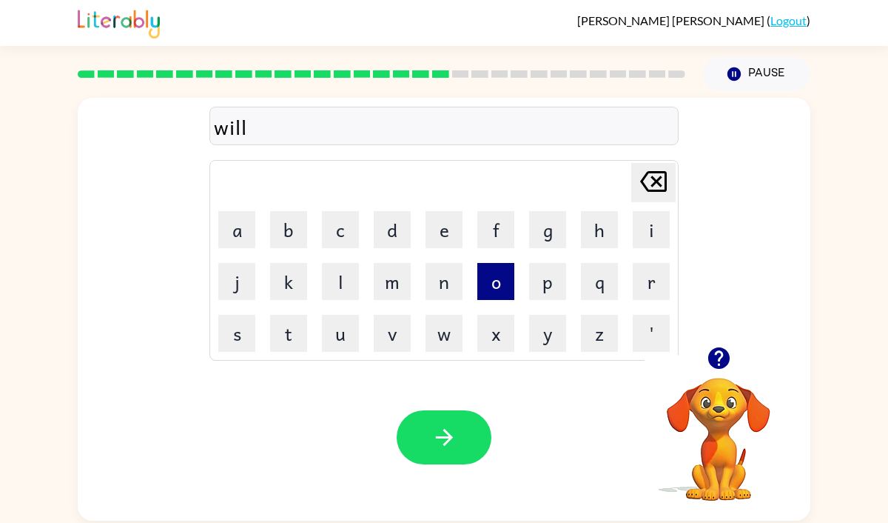
click at [496, 281] on button "o" at bounding box center [495, 281] width 37 height 37
click at [441, 352] on td "w" at bounding box center [444, 333] width 50 height 50
click at [442, 343] on button "w" at bounding box center [444, 333] width 37 height 37
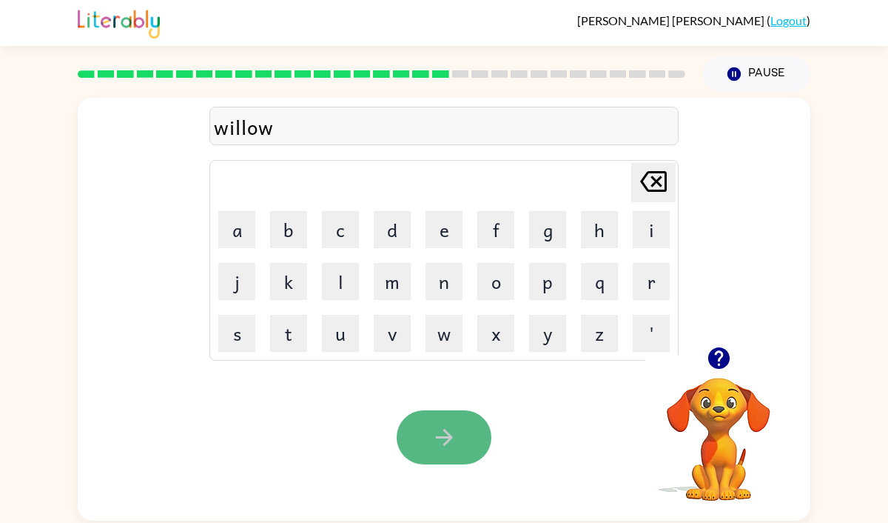
click at [452, 458] on button "button" at bounding box center [444, 437] width 95 height 54
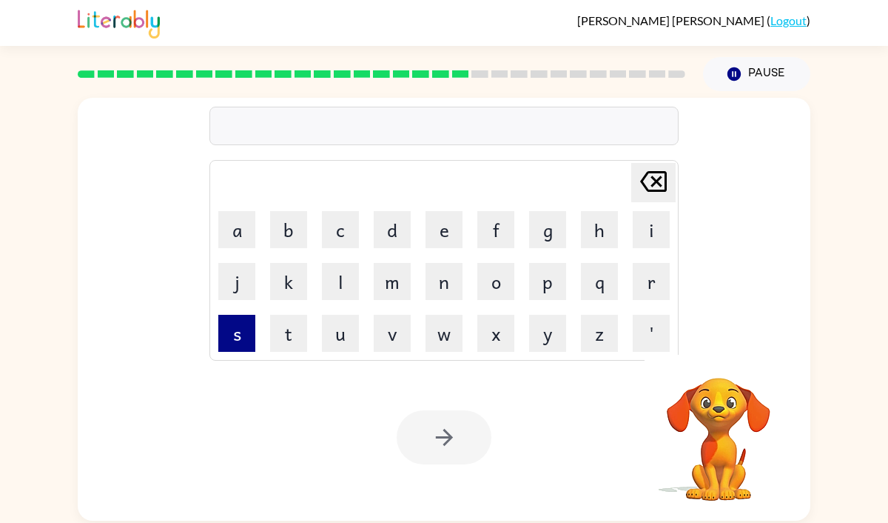
click at [237, 341] on button "s" at bounding box center [236, 333] width 37 height 37
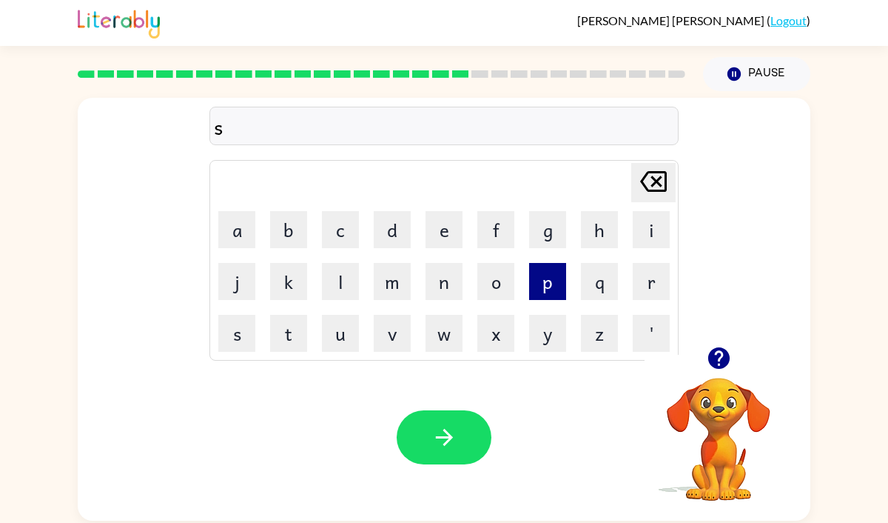
click at [546, 274] on button "p" at bounding box center [547, 281] width 37 height 37
click at [655, 287] on button "r" at bounding box center [651, 281] width 37 height 37
click at [660, 226] on button "i" at bounding box center [651, 229] width 37 height 37
click at [295, 326] on button "t" at bounding box center [288, 333] width 37 height 37
click at [444, 235] on button "e" at bounding box center [444, 229] width 37 height 37
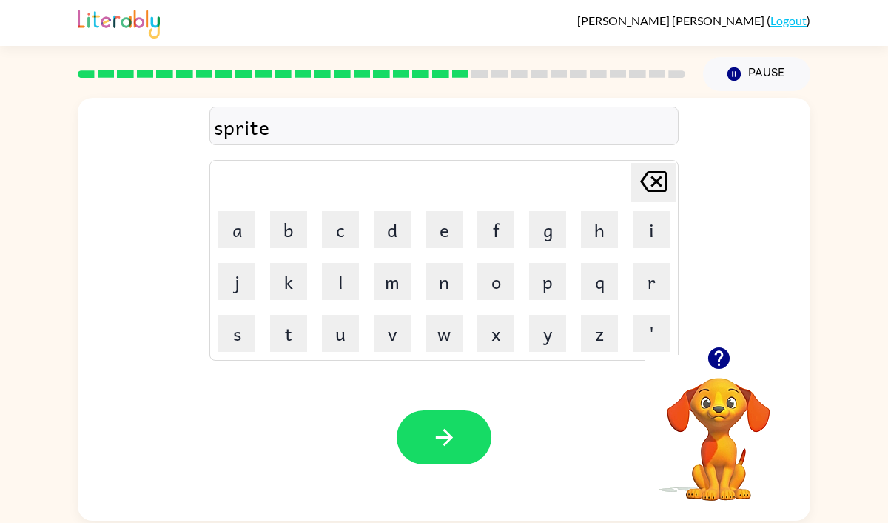
click at [644, 193] on icon "[PERSON_NAME] last character input" at bounding box center [654, 182] width 36 height 36
click at [447, 415] on button "button" at bounding box center [444, 437] width 95 height 54
click at [540, 289] on button "p" at bounding box center [547, 281] width 37 height 37
click at [236, 241] on button "a" at bounding box center [236, 229] width 37 height 37
click at [657, 275] on button "r" at bounding box center [651, 281] width 37 height 37
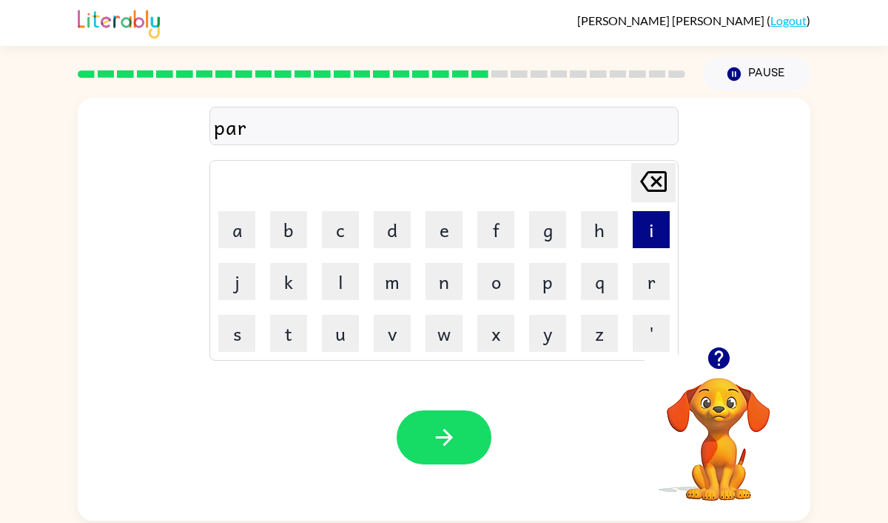
click at [643, 226] on button "i" at bounding box center [651, 229] width 37 height 37
click at [390, 240] on button "d" at bounding box center [392, 229] width 37 height 37
click at [650, 229] on button "i" at bounding box center [651, 229] width 37 height 37
click at [361, 241] on td "c" at bounding box center [340, 229] width 50 height 50
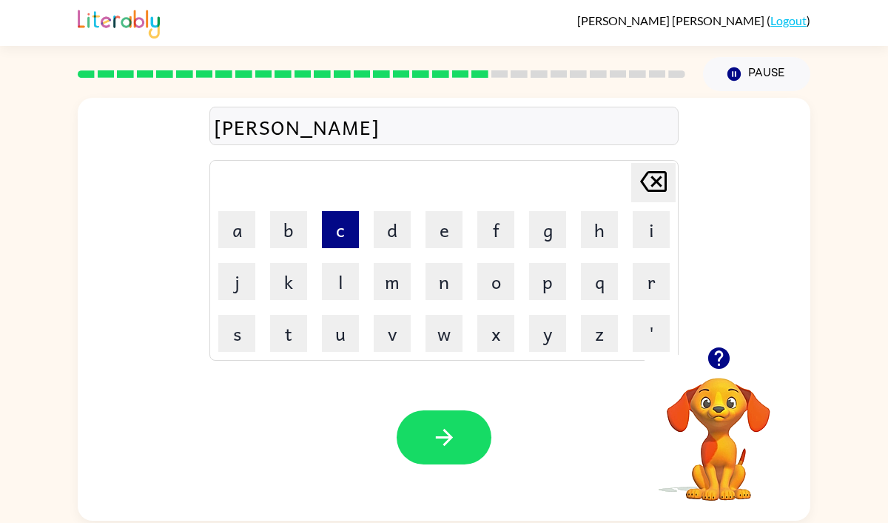
click at [355, 241] on button "c" at bounding box center [340, 229] width 37 height 37
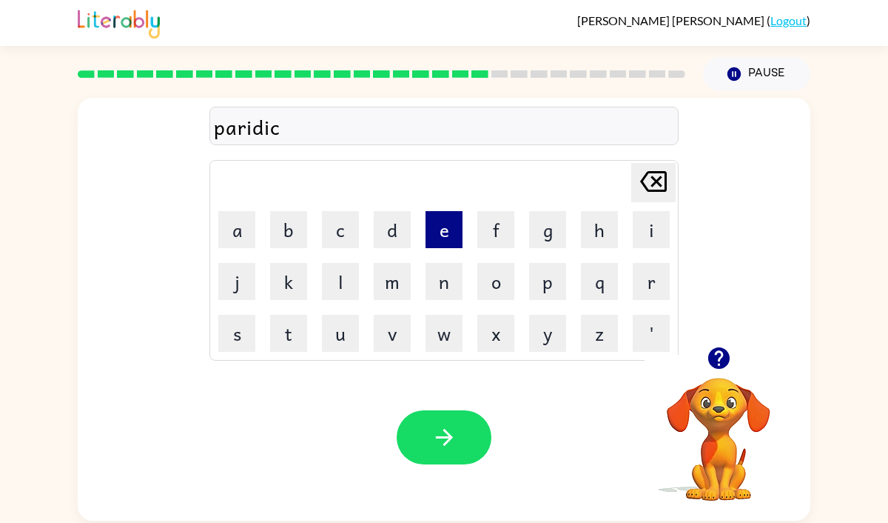
click at [452, 241] on button "e" at bounding box center [444, 229] width 37 height 37
click at [665, 192] on icon "[PERSON_NAME] last character input" at bounding box center [654, 182] width 36 height 36
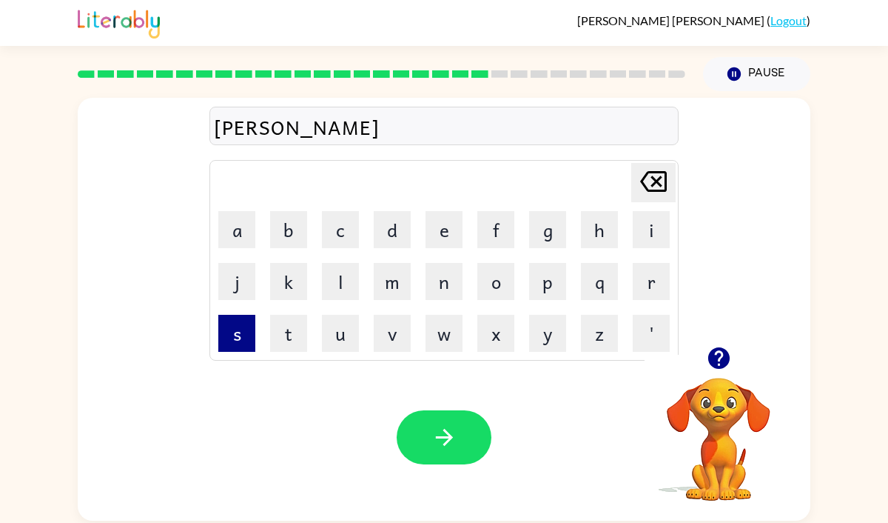
click at [246, 335] on button "s" at bounding box center [236, 333] width 37 height 37
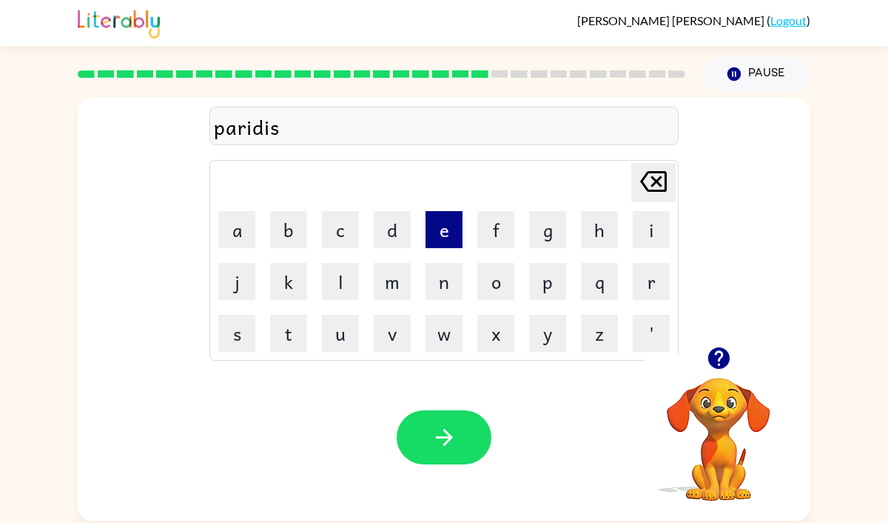
click at [440, 235] on button "e" at bounding box center [444, 229] width 37 height 37
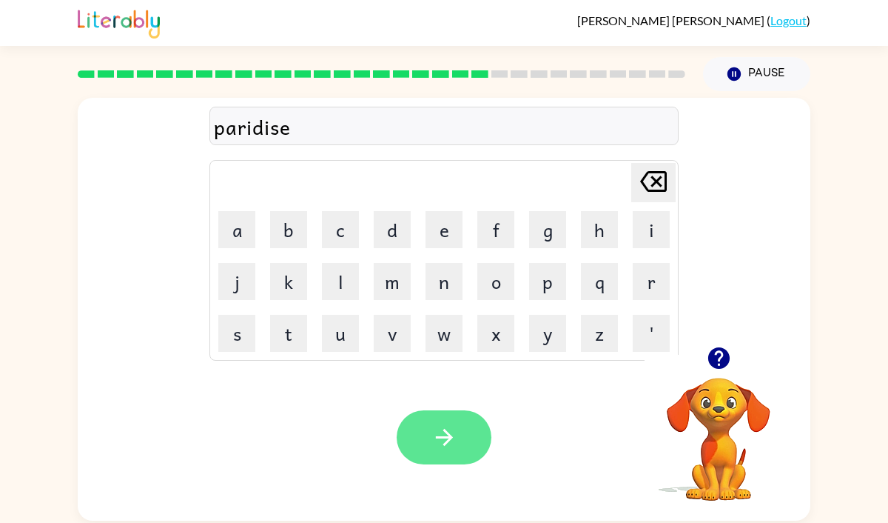
click at [463, 451] on button "button" at bounding box center [444, 437] width 95 height 54
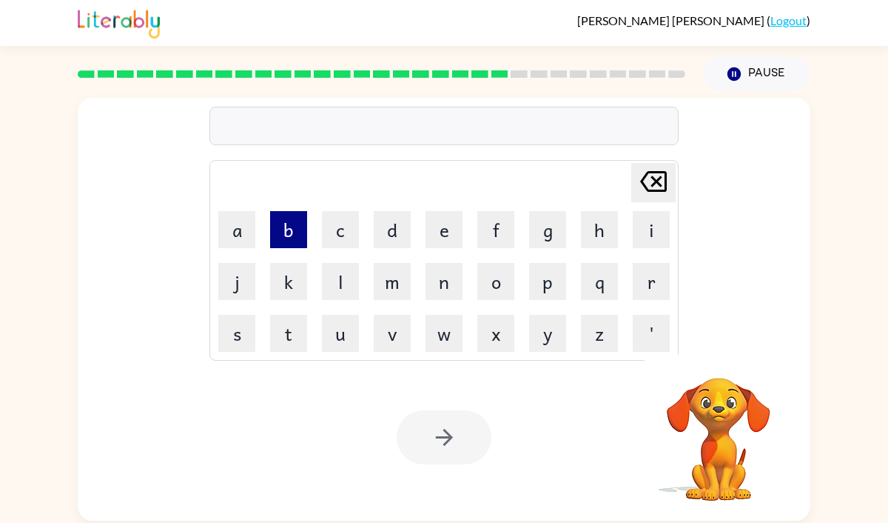
click at [281, 235] on button "b" at bounding box center [288, 229] width 37 height 37
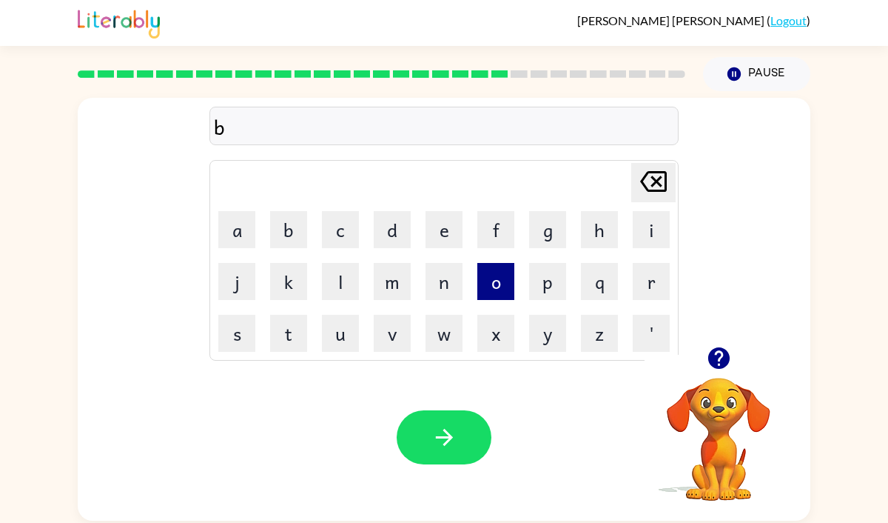
click at [479, 278] on button "o" at bounding box center [495, 281] width 37 height 37
click at [221, 208] on td "a" at bounding box center [237, 229] width 50 height 50
click at [227, 227] on button "a" at bounding box center [236, 229] width 37 height 37
click at [276, 323] on button "t" at bounding box center [288, 333] width 37 height 37
click at [588, 236] on button "h" at bounding box center [599, 229] width 37 height 37
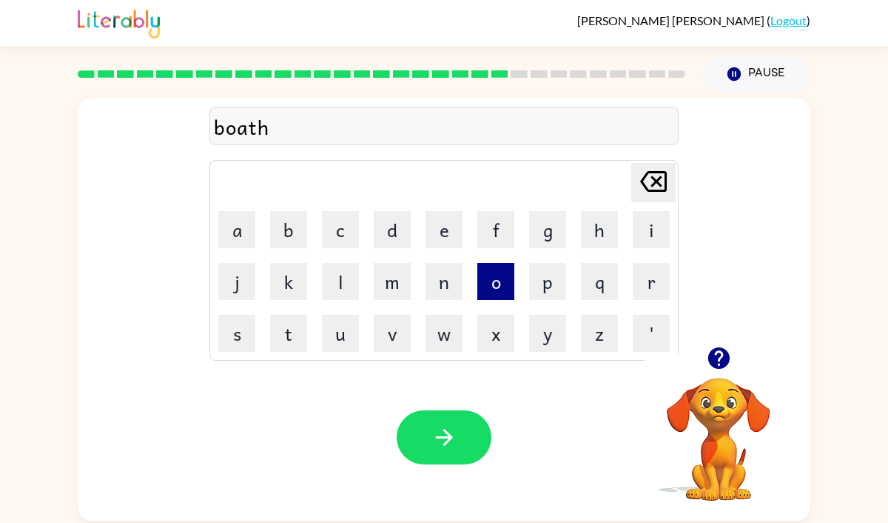
click at [494, 285] on button "o" at bounding box center [495, 281] width 37 height 37
click at [324, 343] on button "u" at bounding box center [340, 333] width 37 height 37
click at [220, 339] on button "s" at bounding box center [236, 333] width 37 height 37
click at [441, 242] on button "e" at bounding box center [444, 229] width 37 height 37
click at [429, 405] on div "Your browser must support playing .mp4 files to use Literably. Please try using…" at bounding box center [444, 437] width 733 height 167
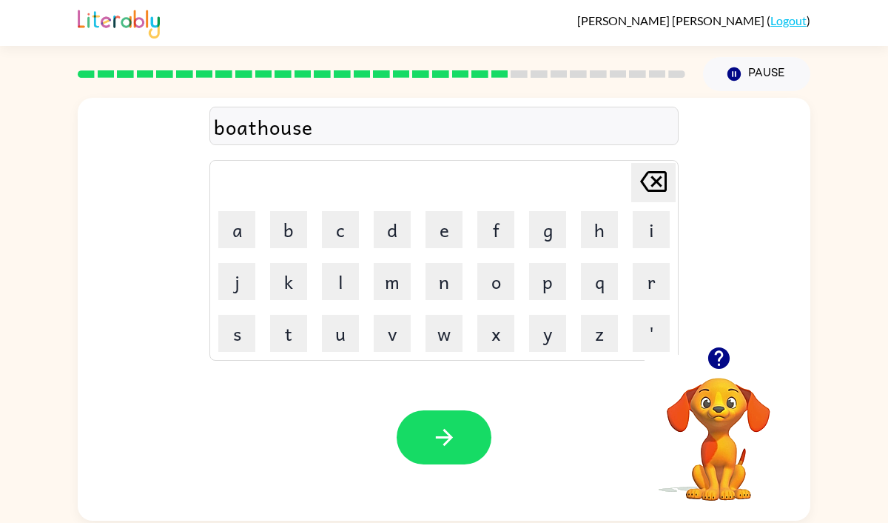
click at [429, 405] on div "Your browser must support playing .mp4 files to use Literably. Please try using…" at bounding box center [444, 437] width 733 height 167
click at [435, 438] on icon "button" at bounding box center [445, 437] width 26 height 26
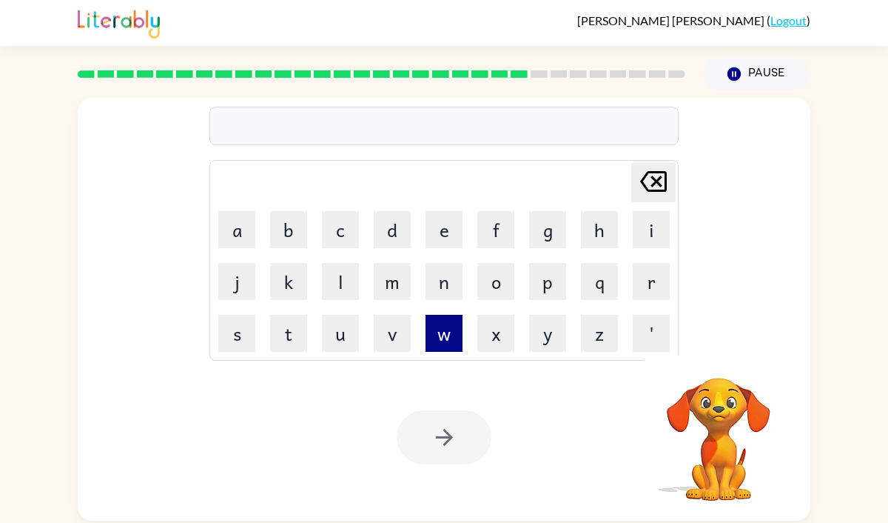
click at [448, 347] on button "w" at bounding box center [444, 333] width 37 height 37
click at [651, 233] on button "i" at bounding box center [651, 229] width 37 height 37
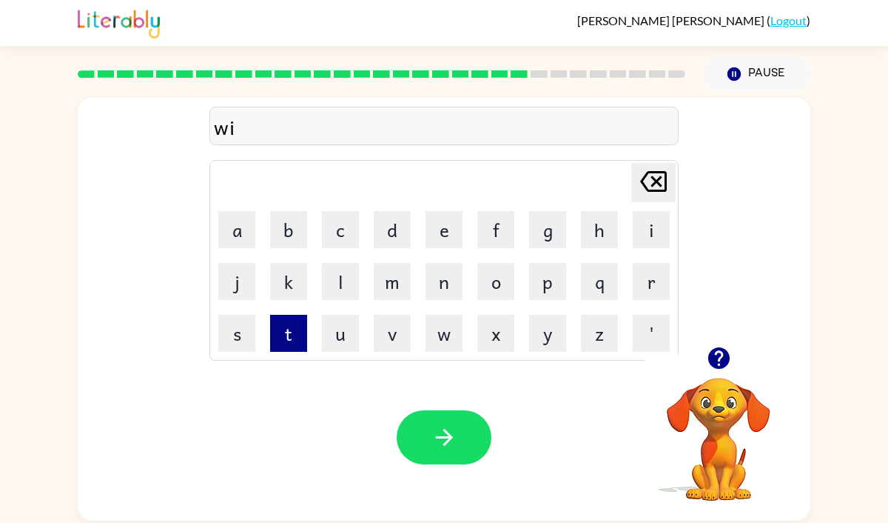
click at [283, 343] on button "t" at bounding box center [288, 333] width 37 height 37
click at [443, 225] on button "e" at bounding box center [444, 229] width 37 height 37
click at [642, 286] on button "r" at bounding box center [651, 281] width 37 height 37
click at [662, 178] on icon "[PERSON_NAME] last character input" at bounding box center [654, 182] width 36 height 36
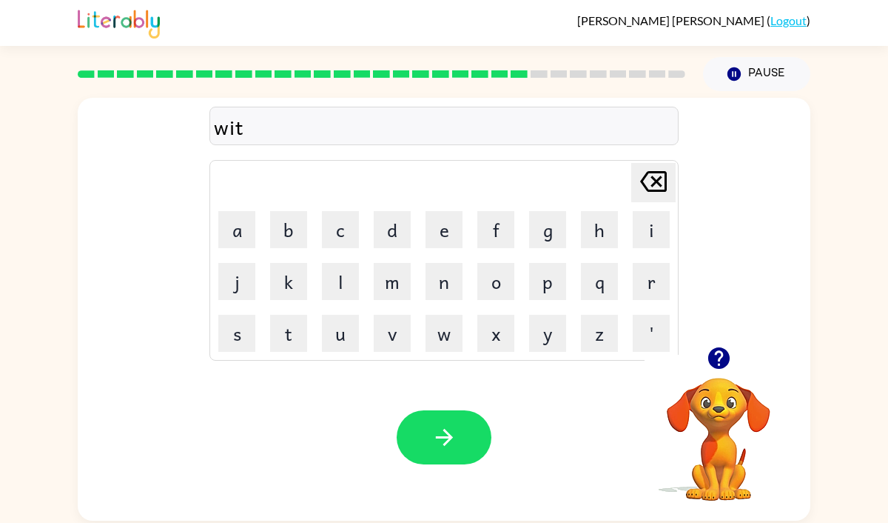
click at [662, 178] on icon "[PERSON_NAME] last character input" at bounding box center [654, 182] width 36 height 36
click at [285, 339] on button "t" at bounding box center [288, 333] width 37 height 37
click at [242, 346] on button "s" at bounding box center [236, 333] width 37 height 37
click at [446, 233] on button "e" at bounding box center [444, 229] width 37 height 37
click at [637, 276] on button "r" at bounding box center [651, 281] width 37 height 37
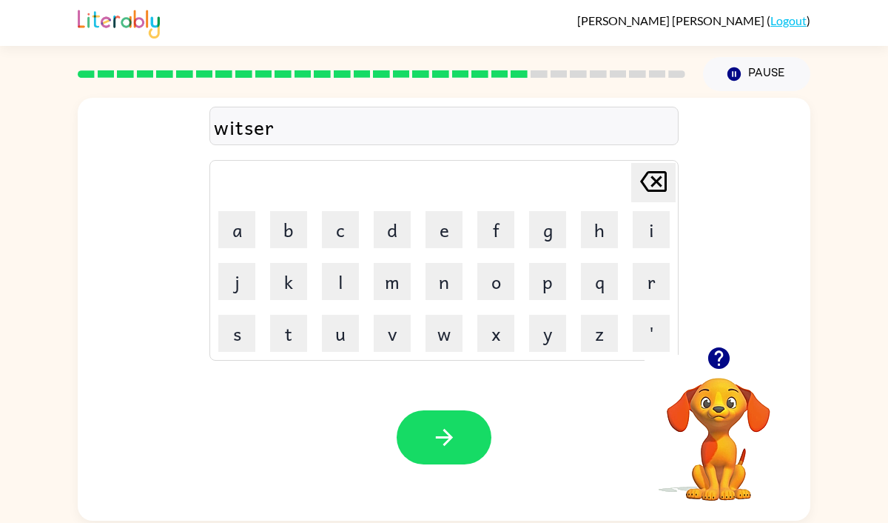
click at [663, 181] on icon "[PERSON_NAME] last character input" at bounding box center [654, 182] width 36 height 36
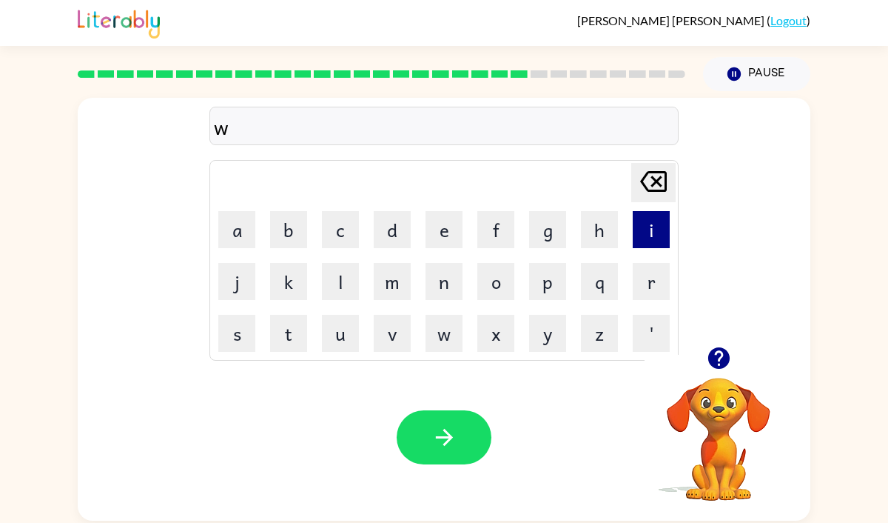
click at [647, 235] on button "i" at bounding box center [651, 229] width 37 height 37
click at [440, 286] on button "n" at bounding box center [444, 281] width 37 height 37
click at [302, 348] on button "t" at bounding box center [288, 333] width 37 height 37
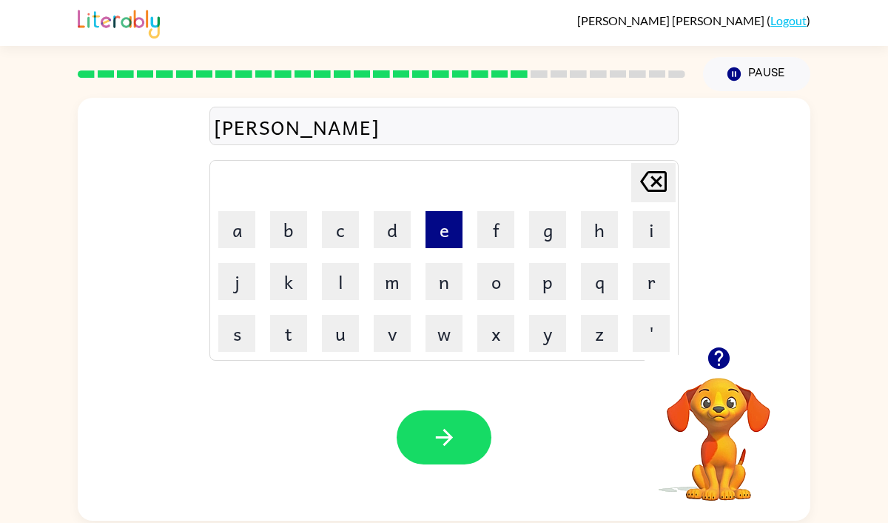
click at [449, 229] on button "e" at bounding box center [444, 229] width 37 height 37
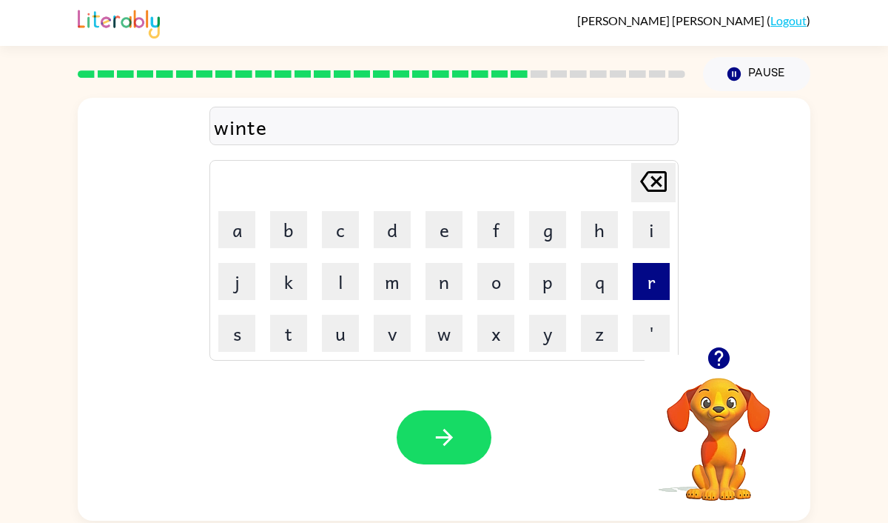
click at [633, 282] on button "r" at bounding box center [651, 281] width 37 height 37
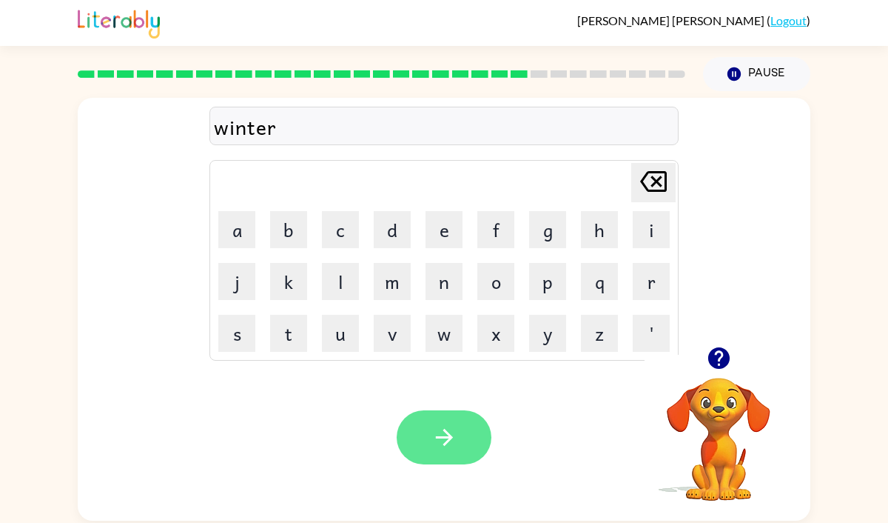
click at [445, 439] on icon "button" at bounding box center [445, 437] width 26 height 26
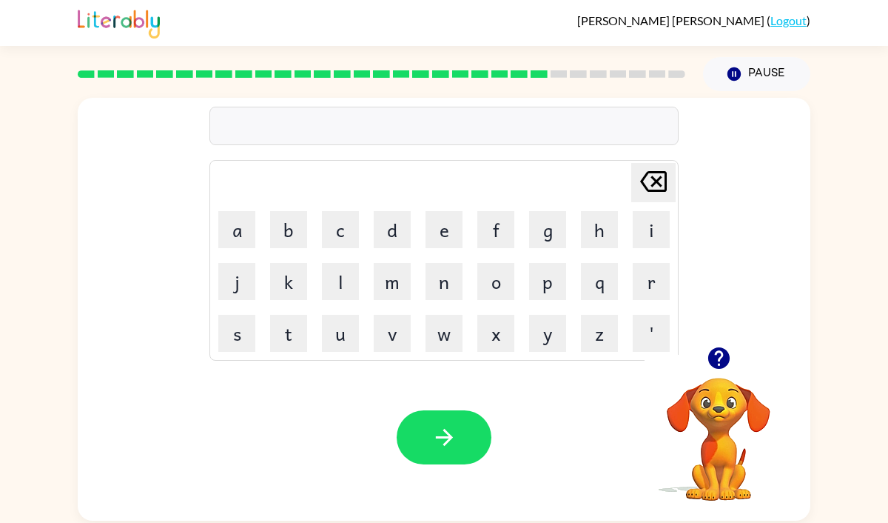
click at [347, 249] on td "c" at bounding box center [340, 229] width 50 height 50
click at [344, 240] on button "c" at bounding box center [340, 229] width 37 height 37
click at [659, 298] on button "r" at bounding box center [651, 281] width 37 height 37
click at [427, 244] on button "e" at bounding box center [444, 229] width 37 height 37
click at [247, 246] on button "a" at bounding box center [236, 229] width 37 height 37
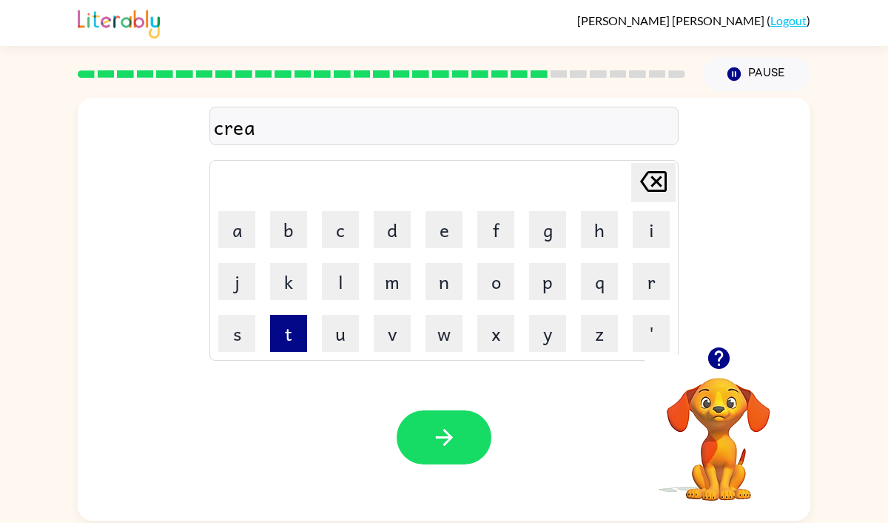
click at [292, 329] on button "t" at bounding box center [288, 333] width 37 height 37
click at [441, 229] on button "e" at bounding box center [444, 229] width 37 height 37
click at [645, 187] on icon at bounding box center [653, 181] width 27 height 21
click at [648, 229] on button "i" at bounding box center [651, 229] width 37 height 37
click at [449, 283] on button "n" at bounding box center [444, 281] width 37 height 37
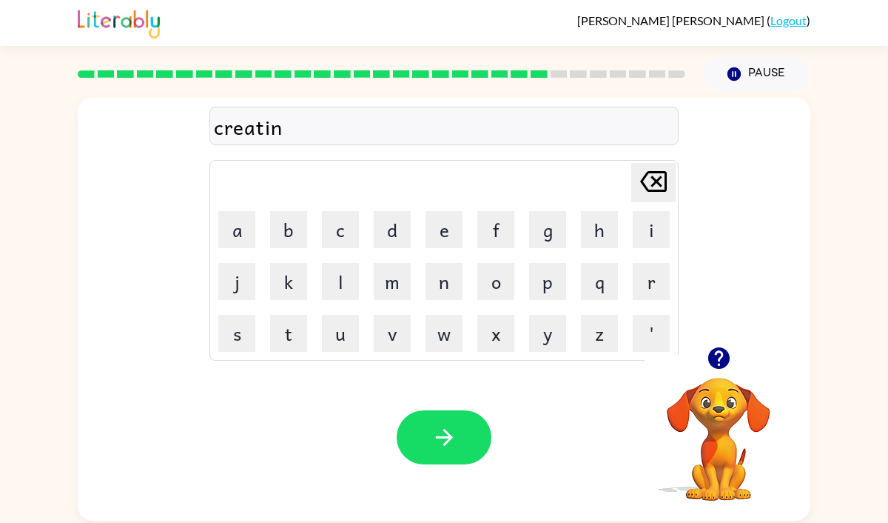
click at [523, 241] on td "g" at bounding box center [548, 229] width 50 height 50
click at [533, 238] on button "g" at bounding box center [547, 229] width 37 height 37
click at [402, 456] on div at bounding box center [444, 437] width 95 height 54
click at [417, 443] on button "button" at bounding box center [444, 437] width 95 height 54
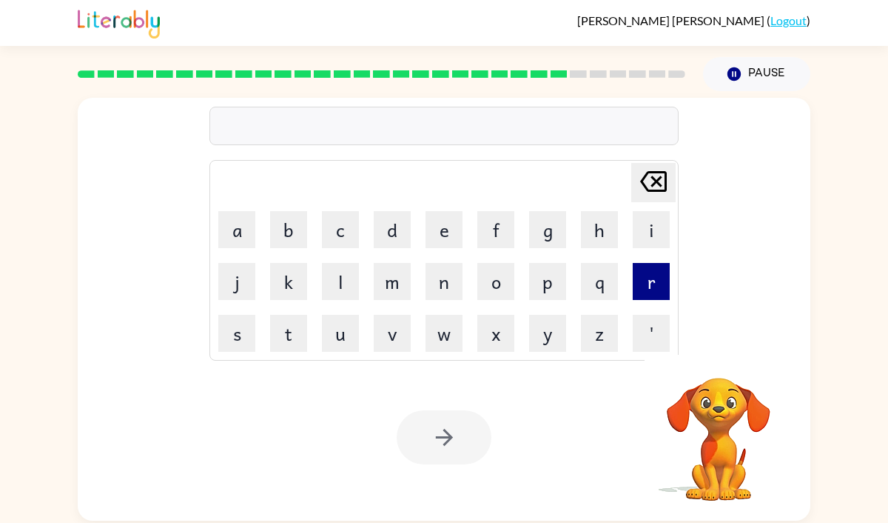
click at [655, 289] on button "r" at bounding box center [651, 281] width 37 height 37
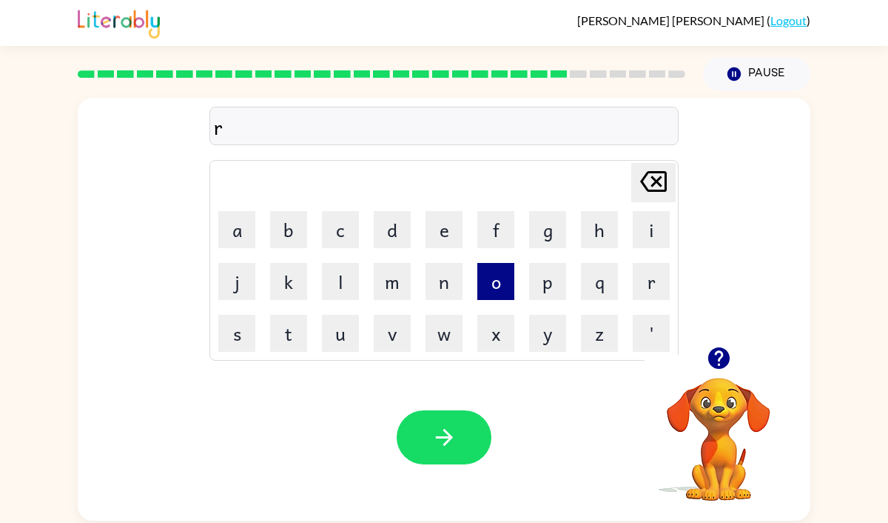
click at [489, 283] on button "o" at bounding box center [495, 281] width 37 height 37
click at [350, 227] on button "c" at bounding box center [340, 229] width 37 height 37
click at [293, 284] on button "k" at bounding box center [288, 281] width 37 height 37
click at [457, 235] on button "e" at bounding box center [444, 229] width 37 height 37
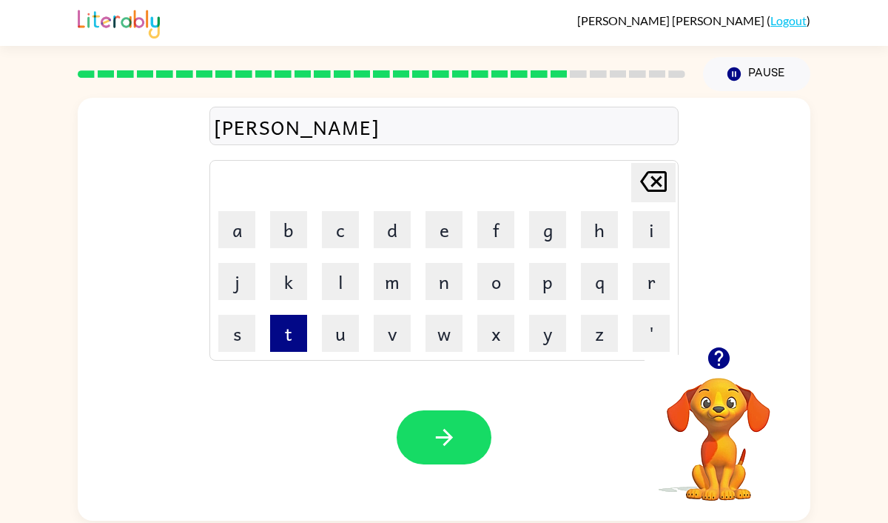
click at [286, 326] on button "t" at bounding box center [288, 333] width 37 height 37
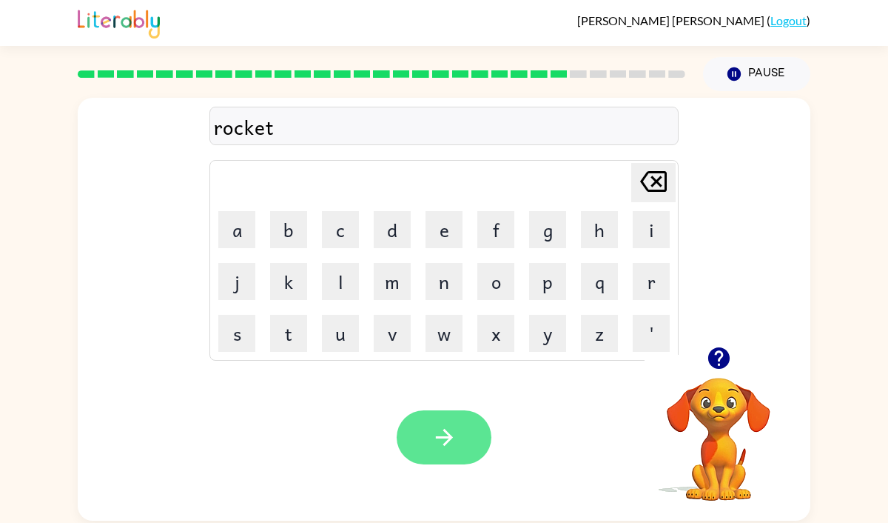
click at [434, 410] on button "button" at bounding box center [444, 437] width 95 height 54
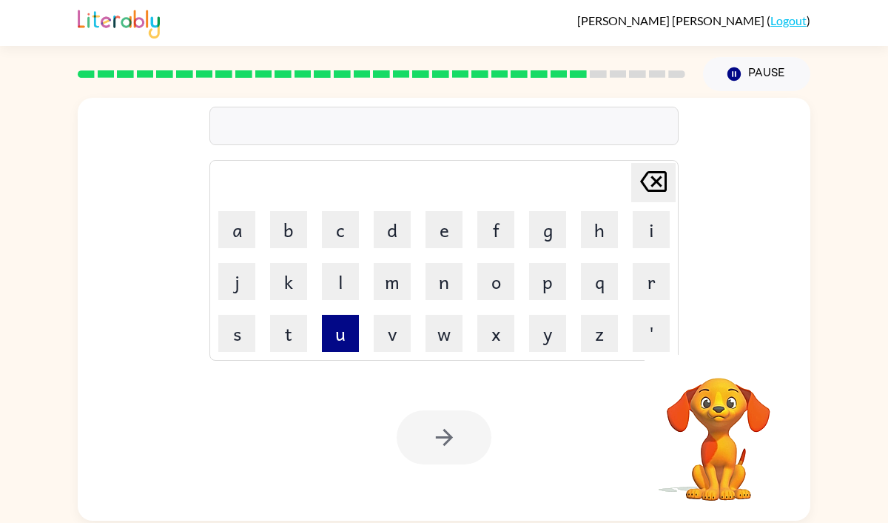
click at [339, 325] on button "u" at bounding box center [340, 333] width 37 height 37
click at [640, 237] on button "i" at bounding box center [651, 229] width 37 height 37
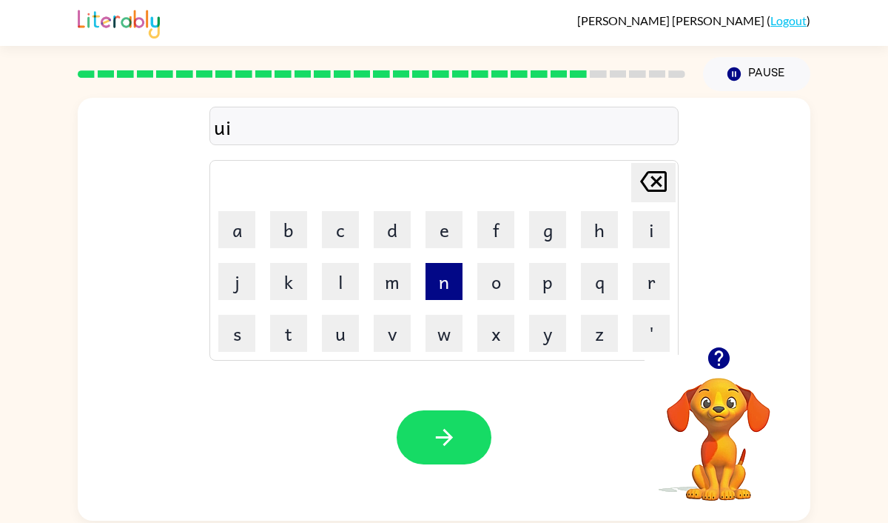
click at [454, 284] on button "n" at bounding box center [444, 281] width 37 height 37
click at [489, 232] on button "f" at bounding box center [495, 229] width 37 height 37
click at [494, 286] on button "o" at bounding box center [495, 281] width 37 height 37
click at [649, 272] on button "r" at bounding box center [651, 281] width 37 height 37
click at [389, 278] on button "m" at bounding box center [392, 281] width 37 height 37
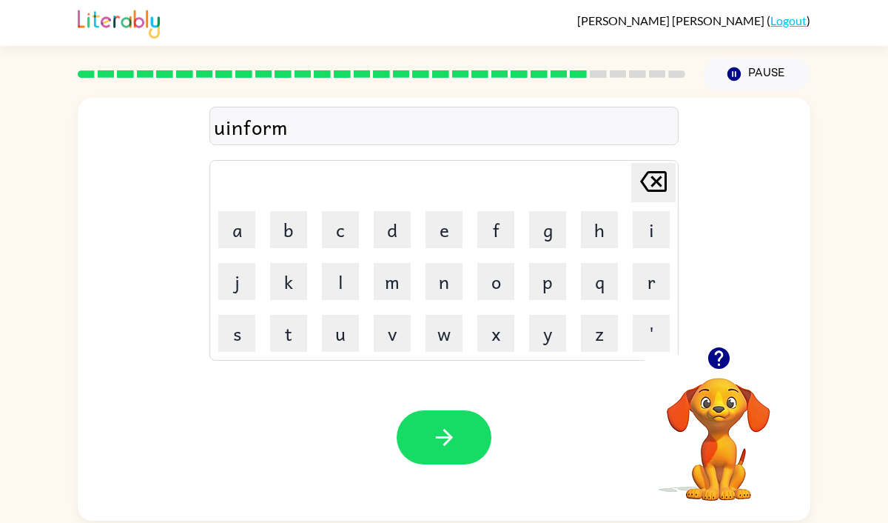
click at [244, 132] on div "uinform" at bounding box center [444, 126] width 460 height 31
click at [329, 160] on div "[PERSON_NAME] last character input a b c d e f g h i j k l m n o p q r s t u v …" at bounding box center [443, 260] width 469 height 201
click at [643, 178] on icon at bounding box center [653, 181] width 27 height 21
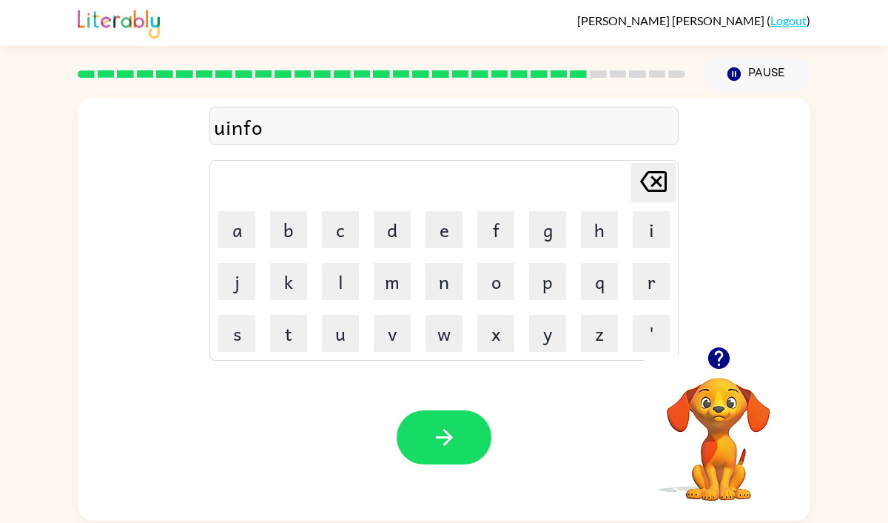
click at [643, 178] on icon at bounding box center [653, 181] width 27 height 21
click at [451, 281] on button "n" at bounding box center [444, 281] width 37 height 37
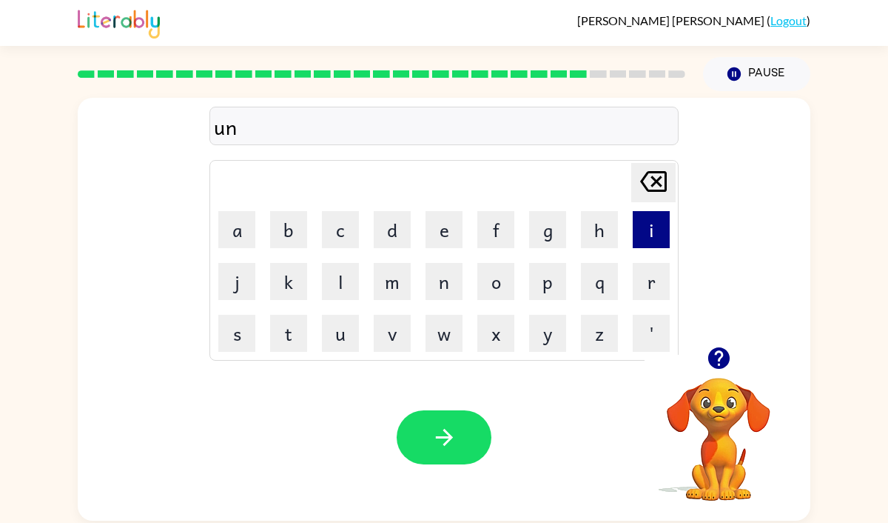
click at [635, 234] on button "i" at bounding box center [651, 229] width 37 height 37
click at [496, 224] on button "f" at bounding box center [495, 229] width 37 height 37
click at [493, 274] on button "o" at bounding box center [495, 281] width 37 height 37
click at [626, 277] on td "r" at bounding box center [651, 281] width 50 height 50
click at [640, 278] on button "r" at bounding box center [651, 281] width 37 height 37
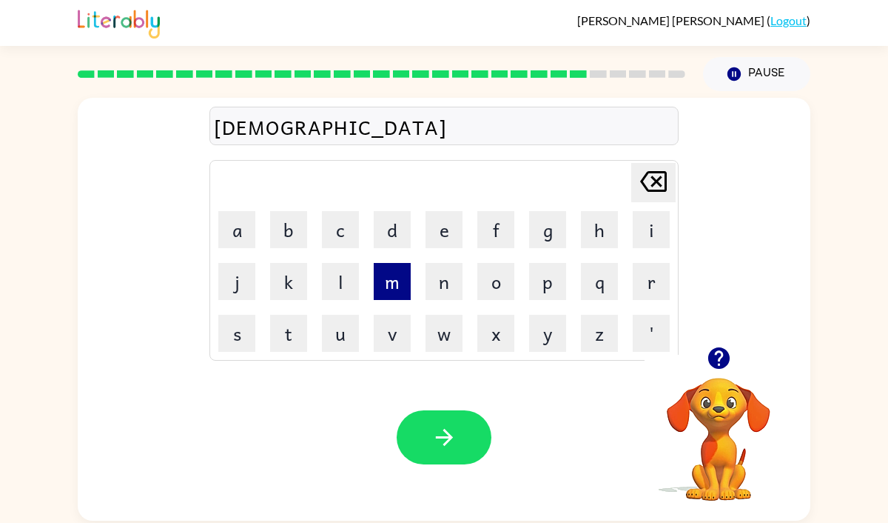
click at [387, 275] on button "m" at bounding box center [392, 281] width 37 height 37
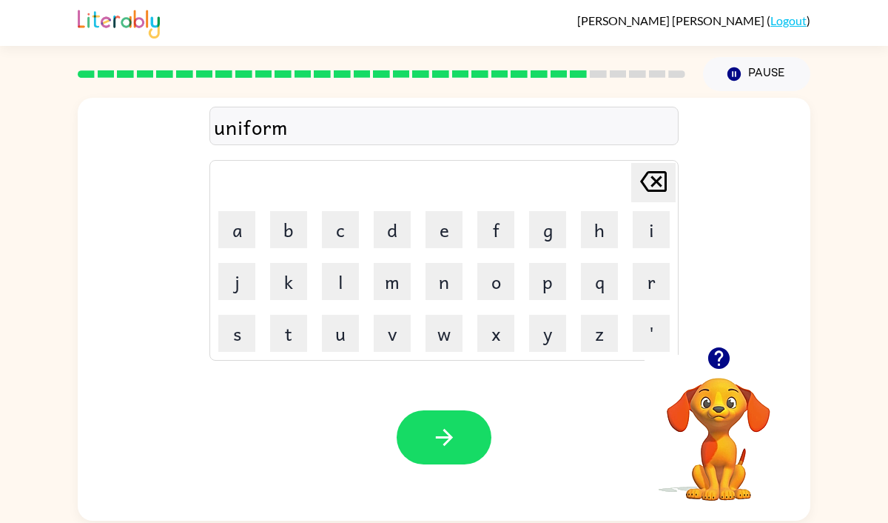
click at [648, 184] on icon "[PERSON_NAME] last character input" at bounding box center [654, 182] width 36 height 36
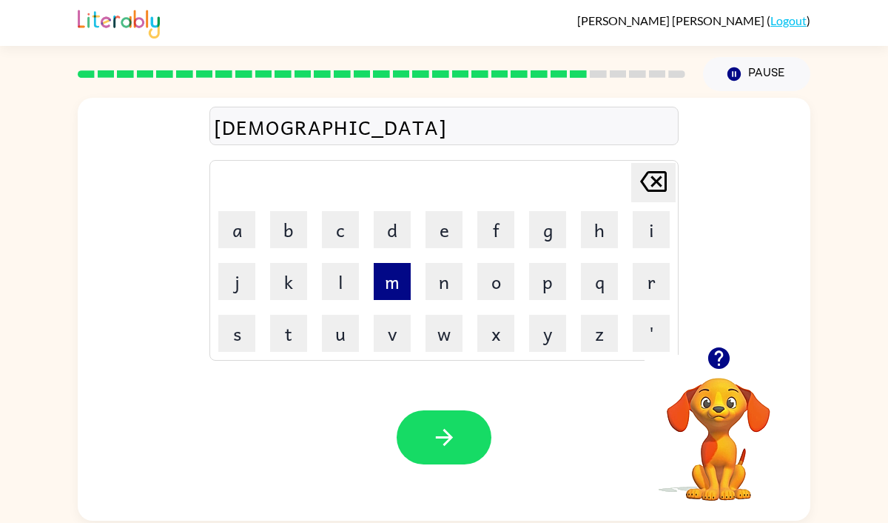
click at [405, 275] on button "m" at bounding box center [392, 281] width 37 height 37
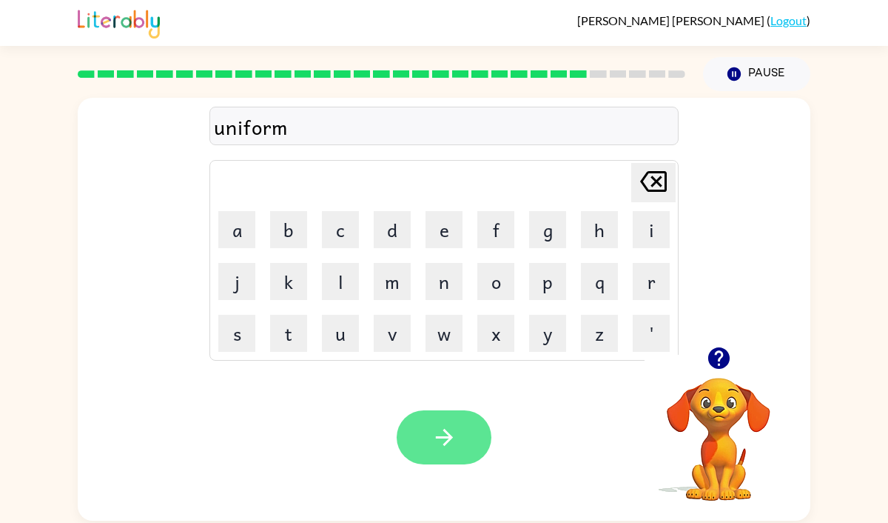
click at [436, 434] on icon "button" at bounding box center [445, 437] width 26 height 26
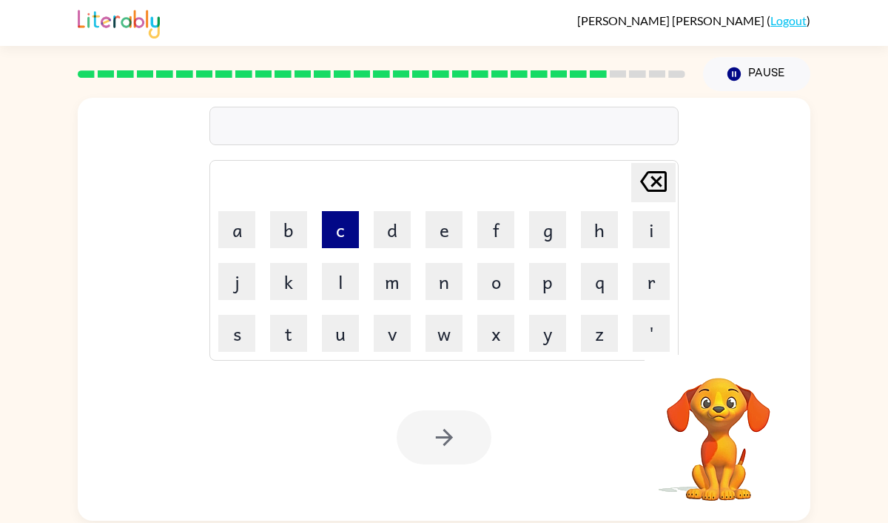
click at [332, 234] on button "c" at bounding box center [340, 229] width 37 height 37
click at [480, 270] on button "o" at bounding box center [495, 281] width 37 height 37
click at [481, 271] on button "o" at bounding box center [495, 281] width 37 height 37
click at [283, 292] on button "k" at bounding box center [288, 281] width 37 height 37
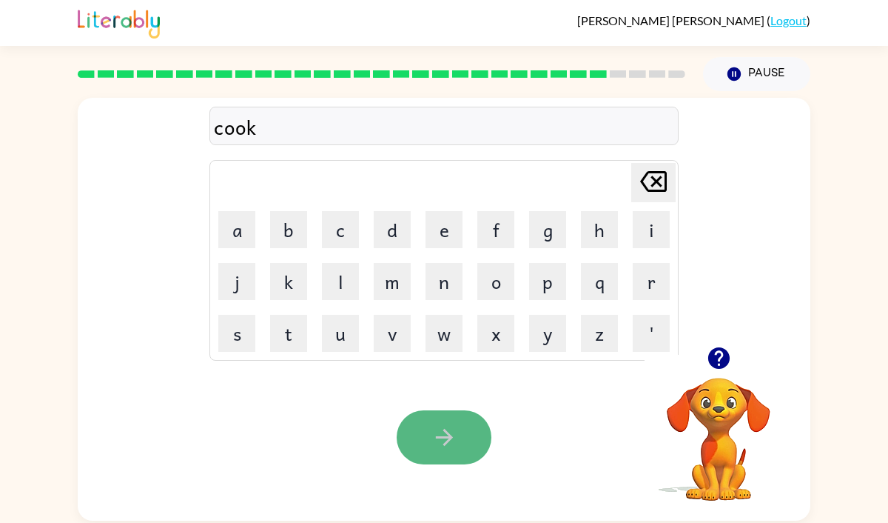
click at [439, 437] on icon "button" at bounding box center [443, 437] width 17 height 17
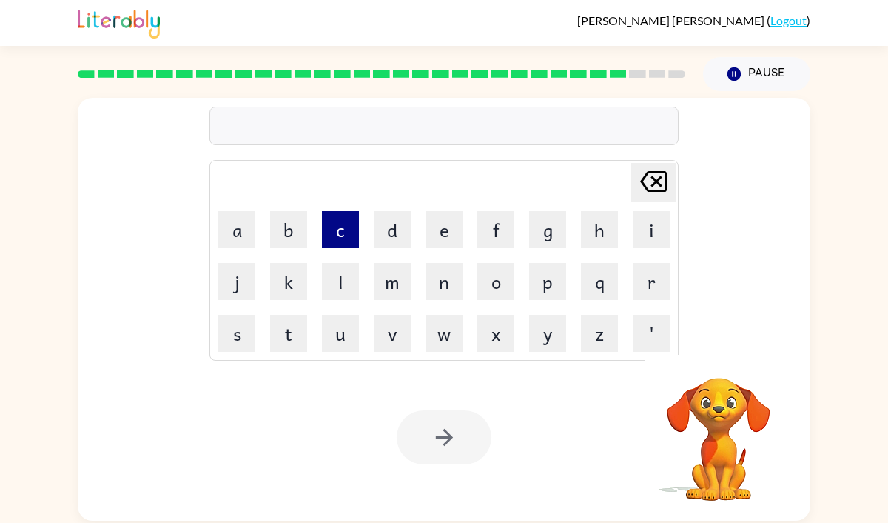
click at [343, 236] on button "c" at bounding box center [340, 229] width 37 height 37
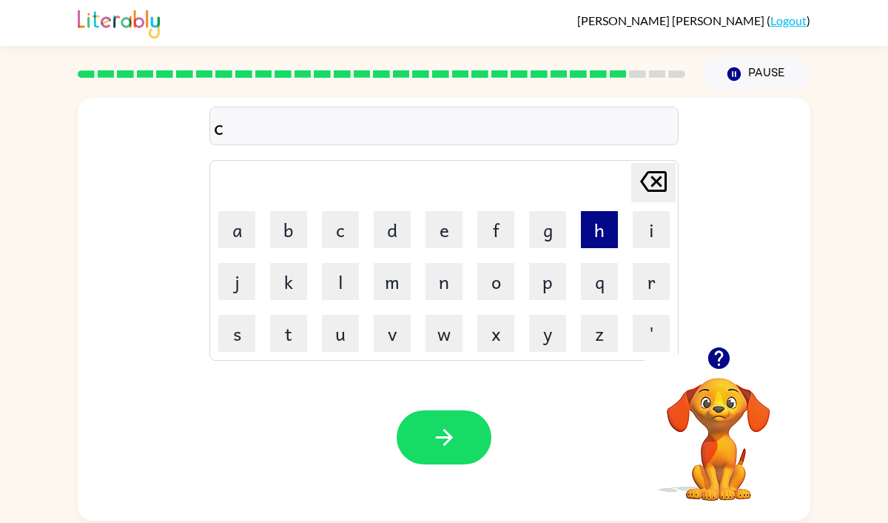
click at [606, 225] on button "h" at bounding box center [599, 229] width 37 height 37
click at [335, 333] on button "u" at bounding box center [340, 333] width 37 height 37
click at [343, 236] on button "c" at bounding box center [340, 229] width 37 height 37
click at [281, 289] on button "k" at bounding box center [288, 281] width 37 height 37
click at [657, 185] on icon "[PERSON_NAME] last character input" at bounding box center [654, 182] width 36 height 36
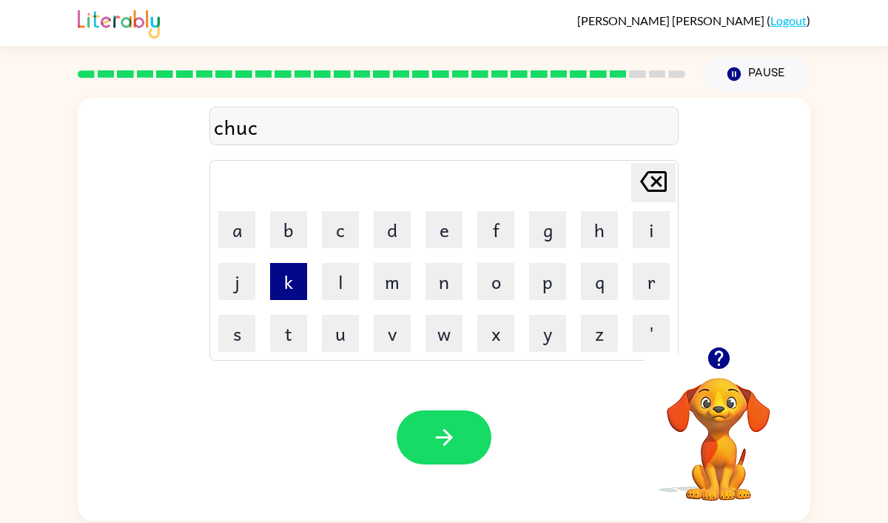
click at [283, 276] on button "k" at bounding box center [288, 281] width 37 height 37
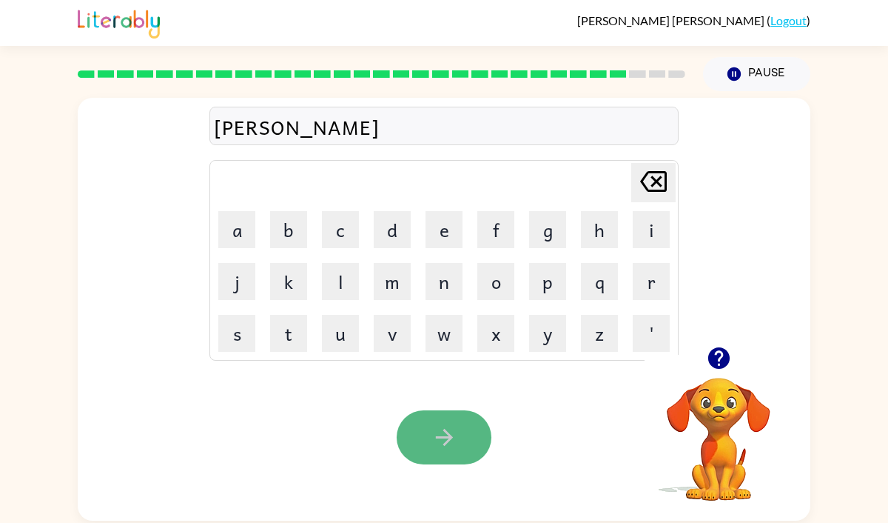
click at [467, 443] on button "button" at bounding box center [444, 437] width 95 height 54
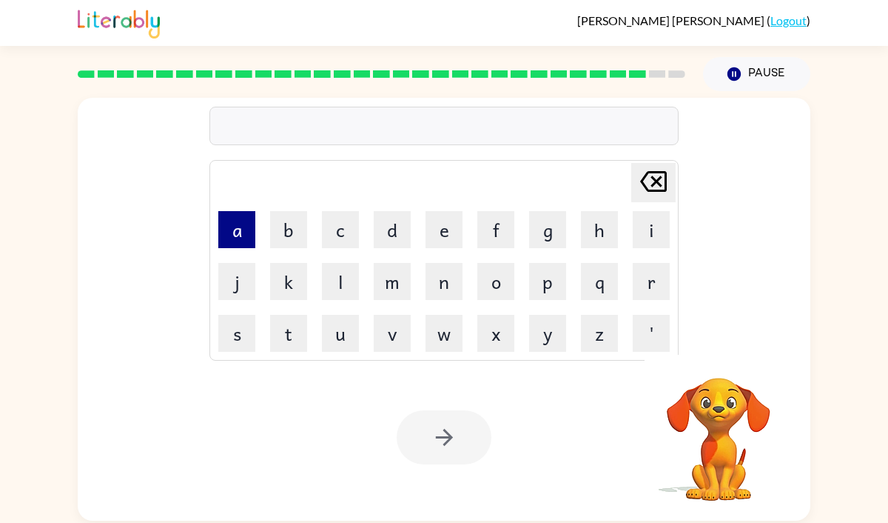
click at [228, 229] on button "a" at bounding box center [236, 229] width 37 height 37
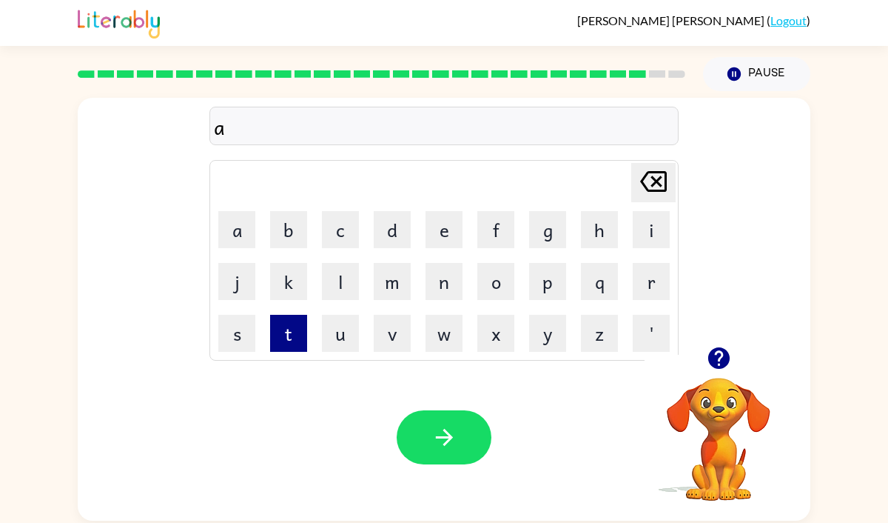
click at [276, 323] on button "t" at bounding box center [288, 333] width 37 height 37
click at [331, 287] on button "l" at bounding box center [340, 281] width 37 height 37
click at [440, 232] on button "e" at bounding box center [444, 229] width 37 height 37
click at [286, 346] on button "t" at bounding box center [288, 333] width 37 height 37
click at [651, 249] on td "i" at bounding box center [651, 229] width 50 height 50
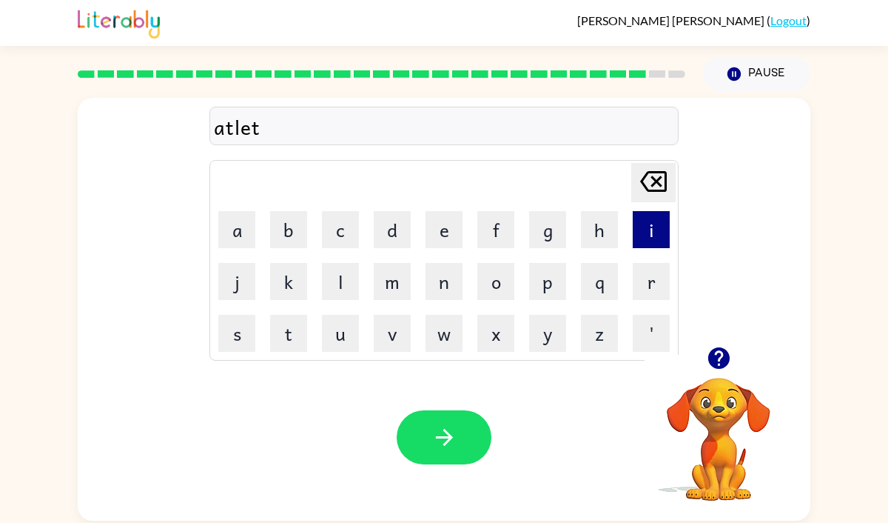
click at [651, 241] on button "i" at bounding box center [651, 229] width 37 height 37
click at [358, 246] on button "c" at bounding box center [340, 229] width 37 height 37
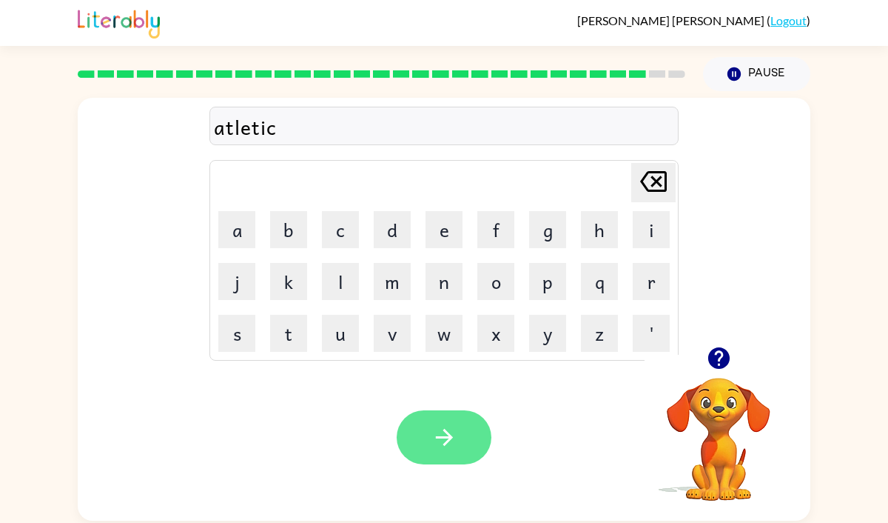
click at [472, 429] on button "button" at bounding box center [444, 437] width 95 height 54
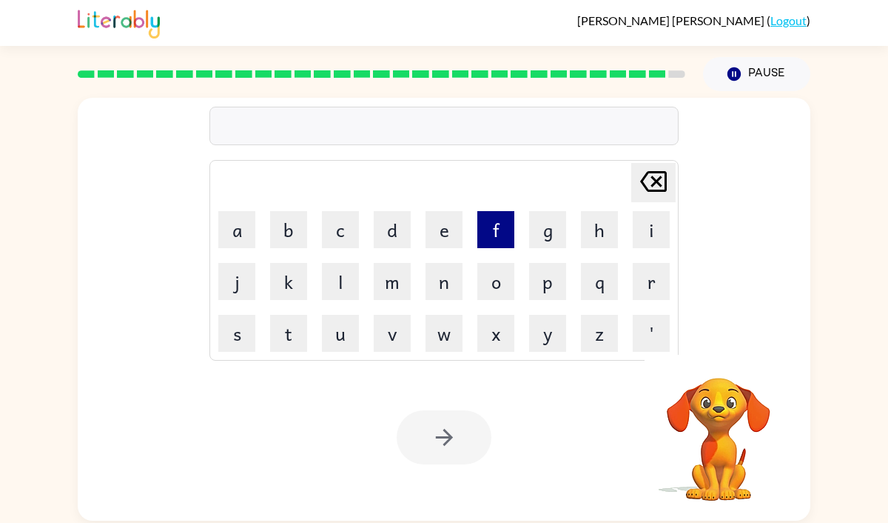
click at [491, 222] on button "f" at bounding box center [495, 229] width 37 height 37
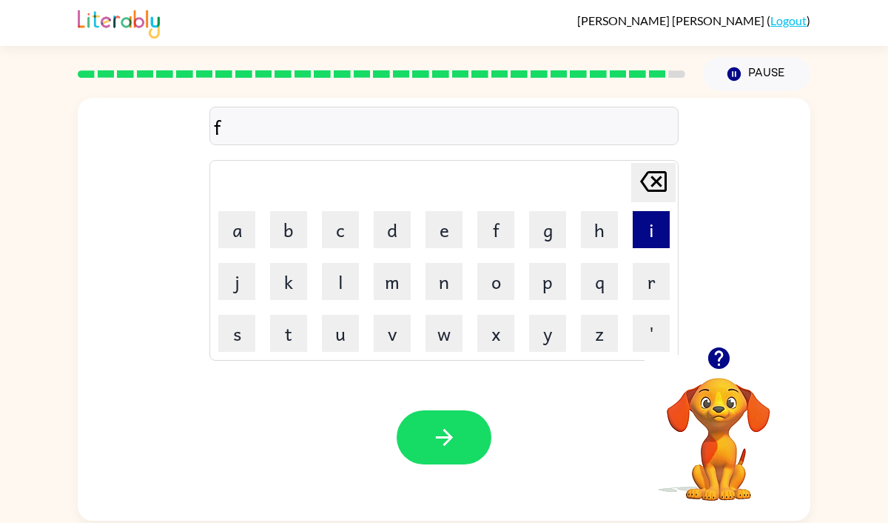
click at [643, 241] on button "i" at bounding box center [651, 229] width 37 height 37
click at [447, 275] on button "n" at bounding box center [444, 281] width 37 height 37
click at [534, 233] on button "g" at bounding box center [547, 229] width 37 height 37
click at [454, 236] on button "e" at bounding box center [444, 229] width 37 height 37
click at [450, 289] on button "n" at bounding box center [444, 281] width 37 height 37
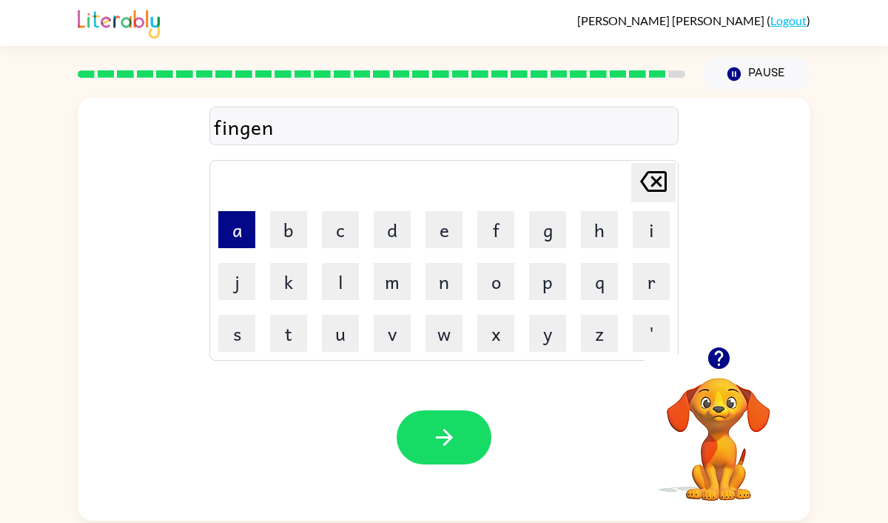
click at [234, 235] on button "a" at bounding box center [236, 229] width 37 height 37
drag, startPoint x: 650, startPoint y: 241, endPoint x: 540, endPoint y: 255, distance: 111.3
click at [634, 241] on button "i" at bounding box center [651, 229] width 37 height 37
click at [331, 274] on button "l" at bounding box center [340, 281] width 37 height 37
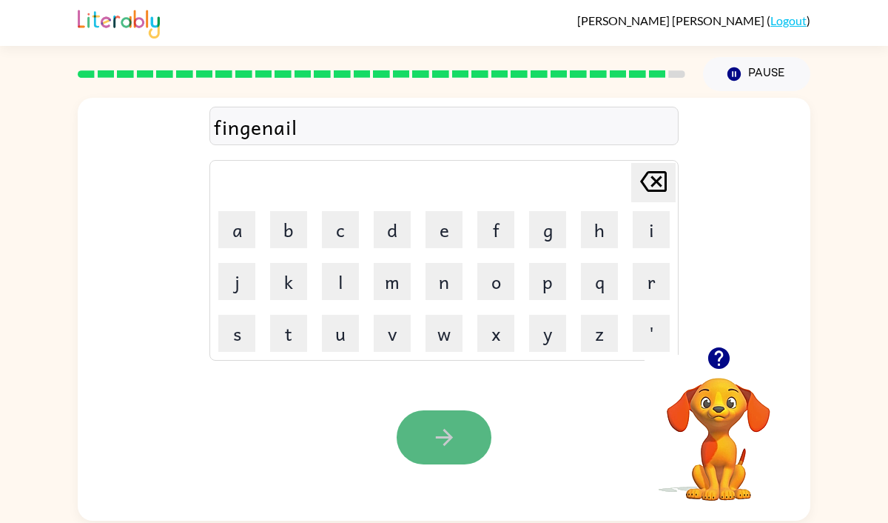
click at [419, 425] on button "button" at bounding box center [444, 437] width 95 height 54
